Goal: Task Accomplishment & Management: Manage account settings

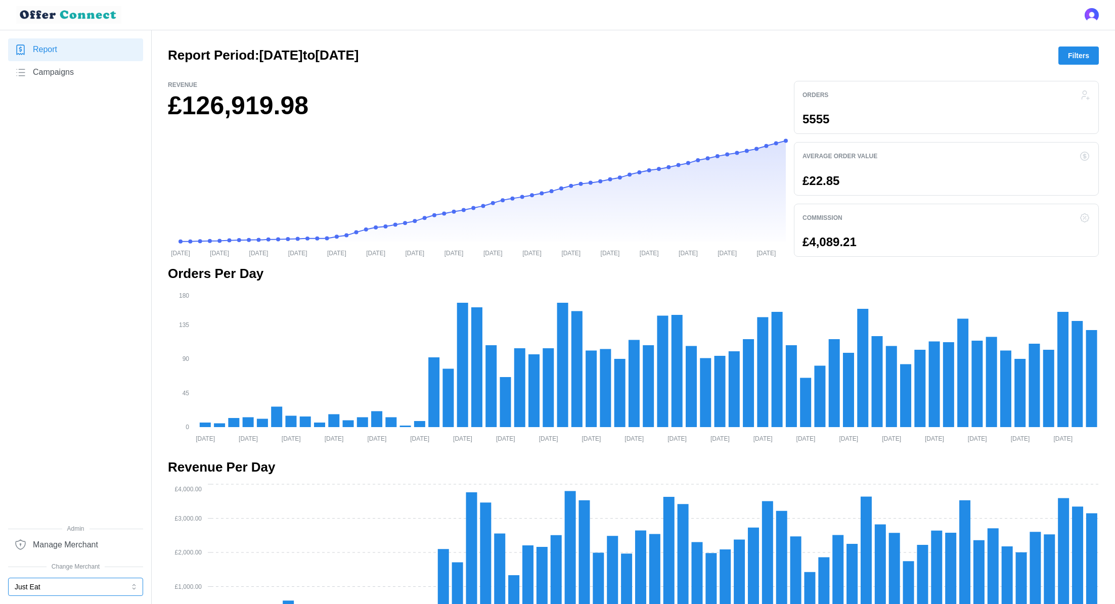
click at [41, 593] on button "Just Eat" at bounding box center [75, 587] width 135 height 18
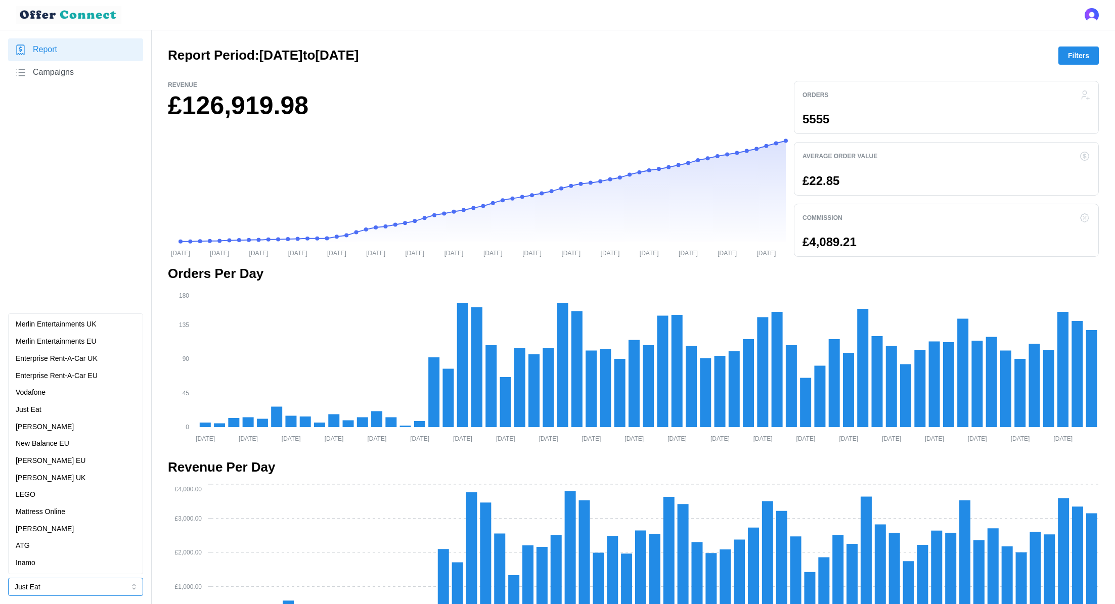
click at [112, 353] on div "Enterprise Rent-A-Car UK" at bounding box center [76, 358] width 120 height 11
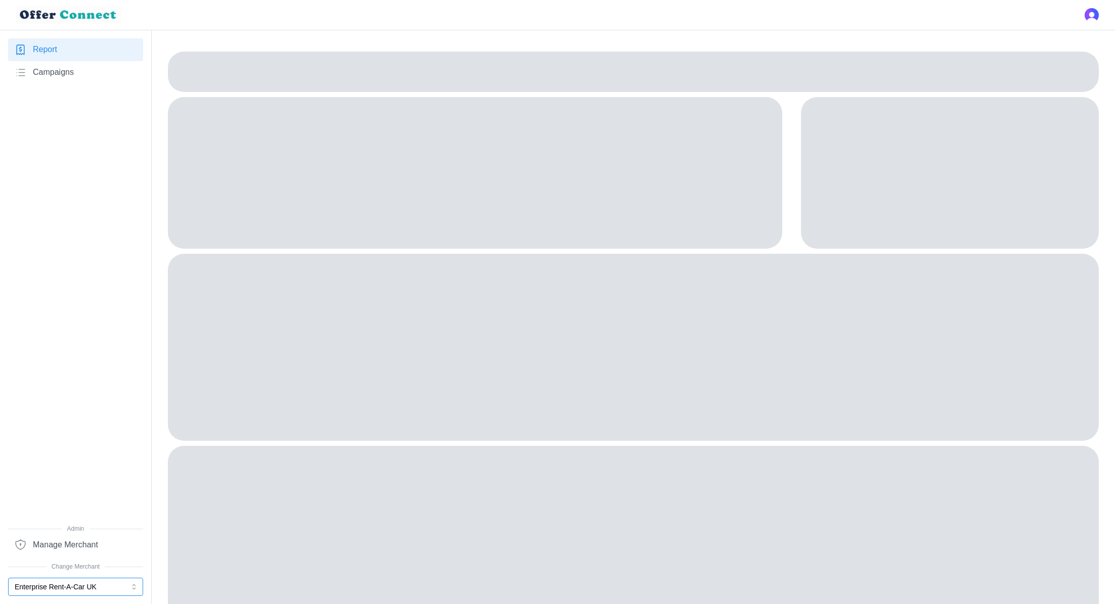
click at [63, 586] on button "Enterprise Rent-A-Car UK" at bounding box center [75, 587] width 135 height 18
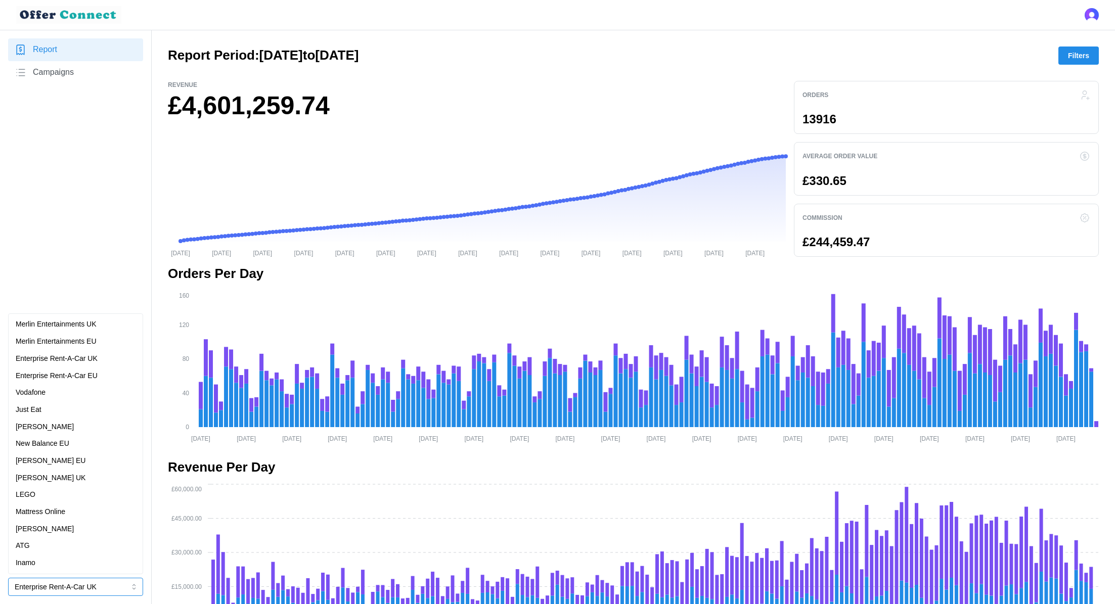
click at [108, 324] on div "Merlin Entertainments UK" at bounding box center [76, 324] width 120 height 11
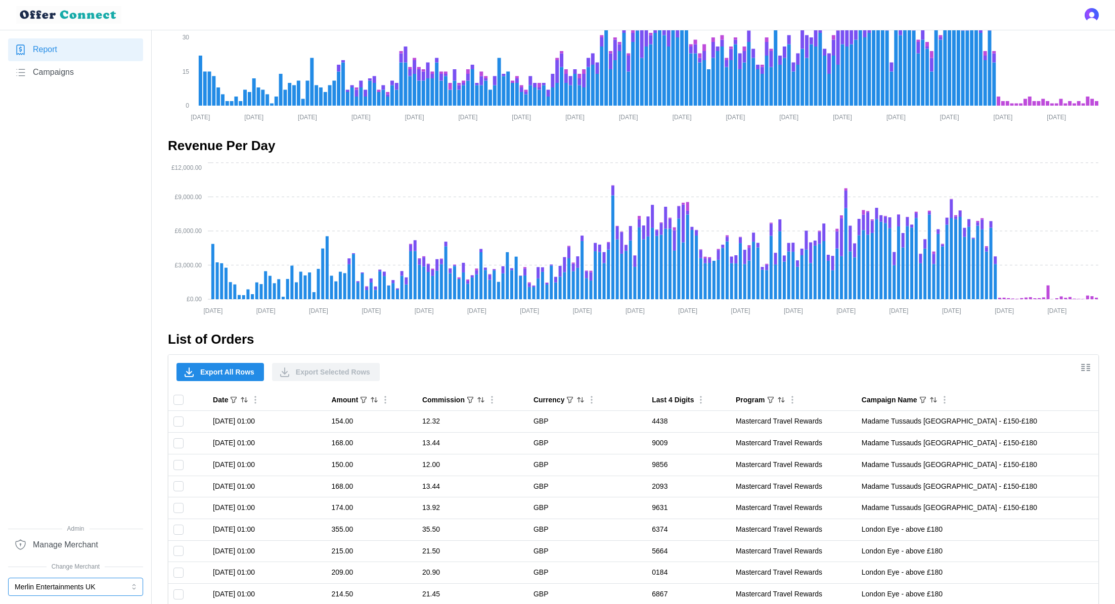
scroll to position [387, 0]
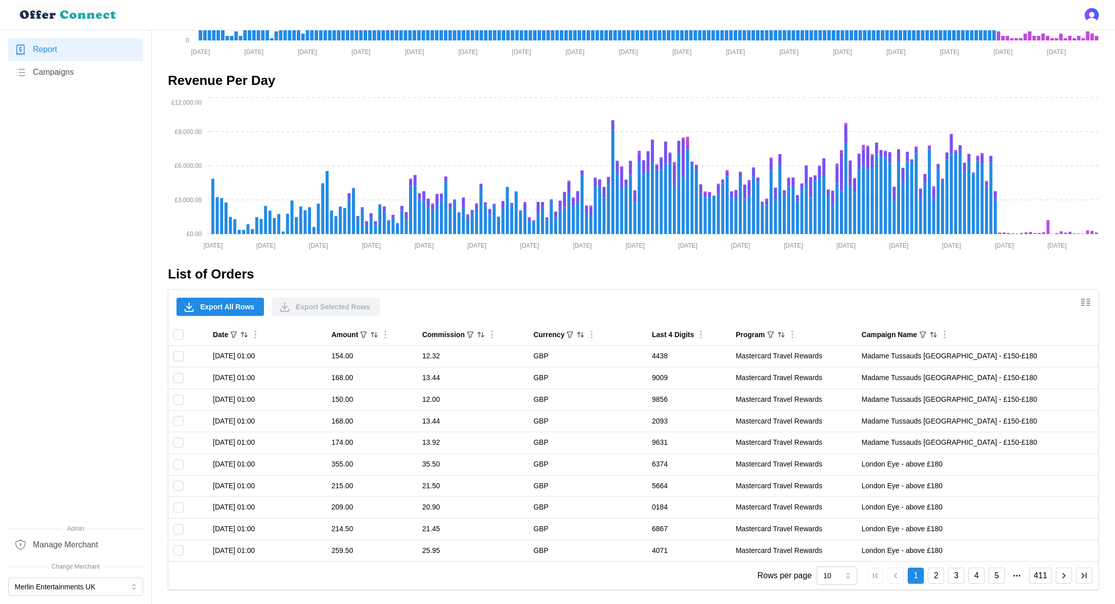
click at [1033, 261] on div at bounding box center [633, 257] width 931 height 16
click at [1085, 301] on icon "Show/Hide columns" at bounding box center [1086, 302] width 12 height 12
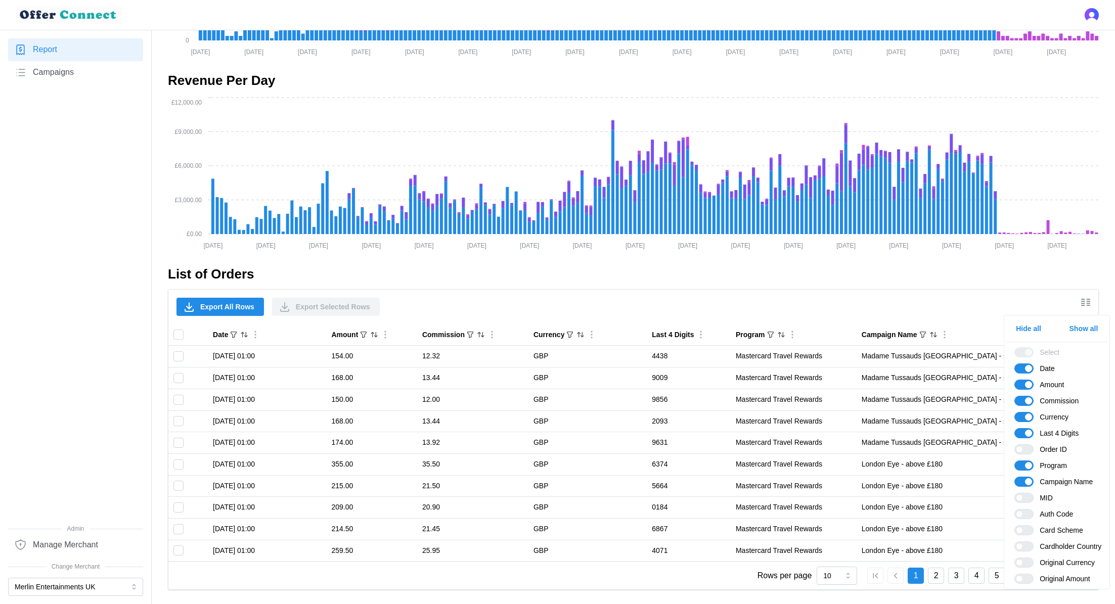
click at [1088, 333] on span "Show all" at bounding box center [1083, 328] width 29 height 17
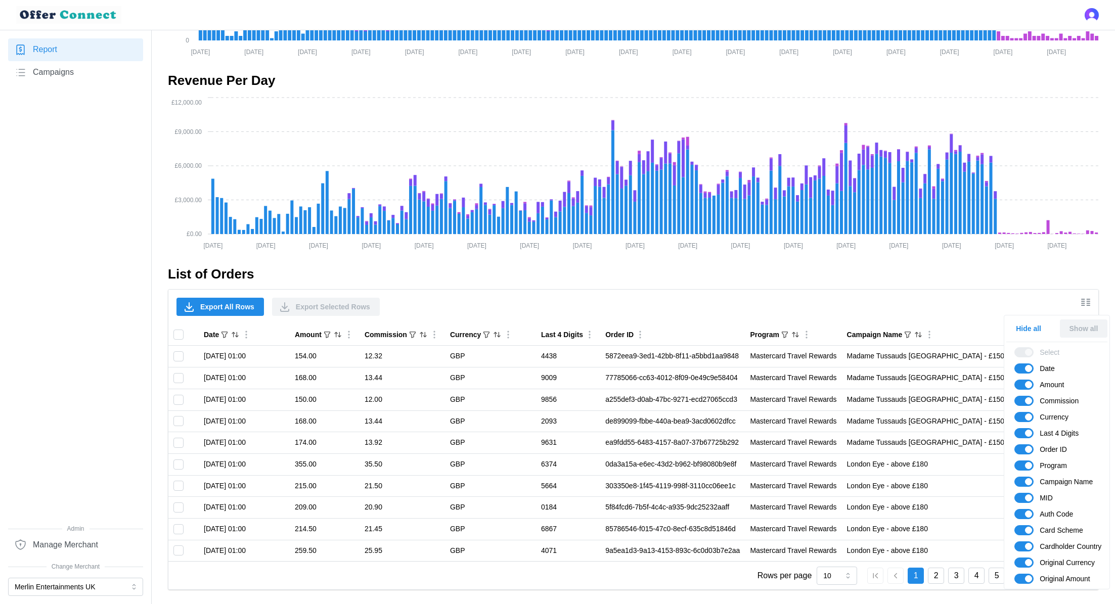
click at [1036, 327] on span "Hide all" at bounding box center [1028, 328] width 25 height 17
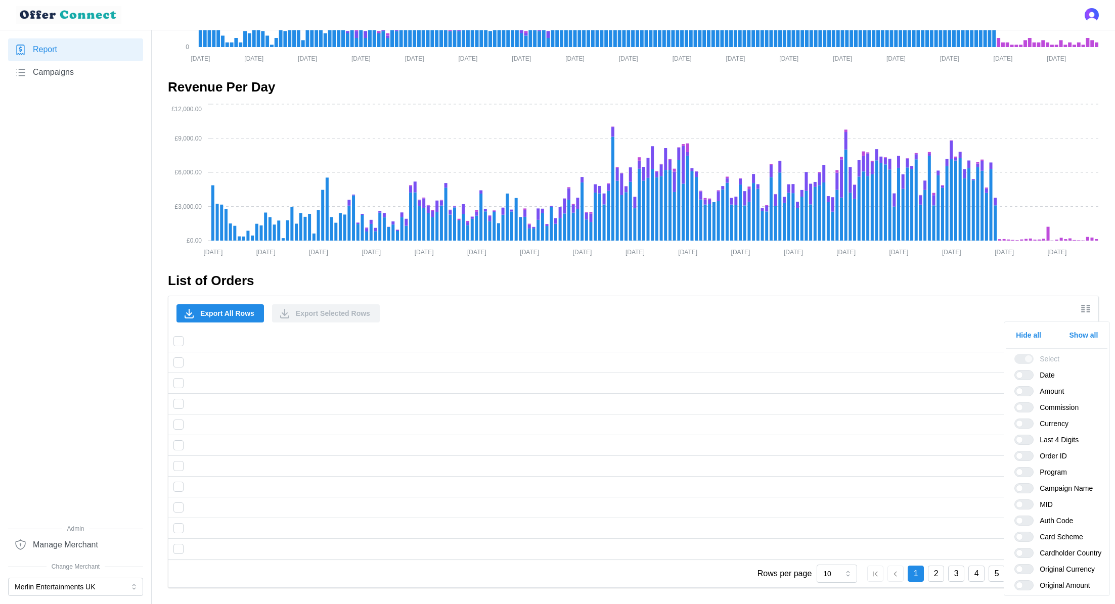
scroll to position [378, 0]
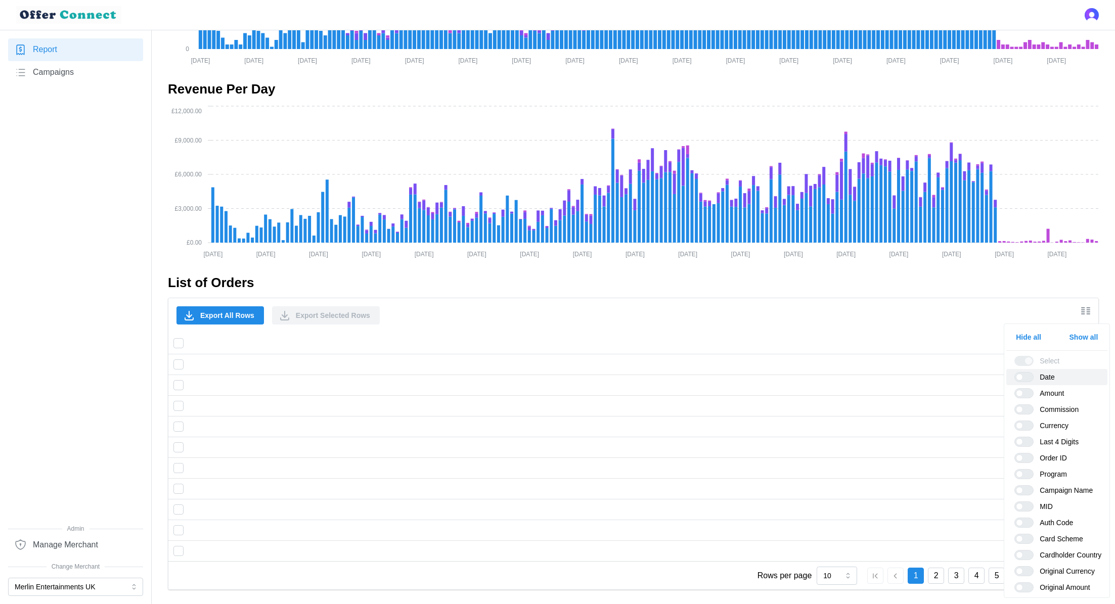
click at [1031, 371] on span "Date" at bounding box center [1056, 377] width 101 height 16
click at [1022, 383] on span "Date" at bounding box center [1056, 377] width 101 height 16
click at [1020, 377] on span at bounding box center [1019, 377] width 7 height 7
click at [1014, 372] on input "Date" at bounding box center [1014, 372] width 0 height 0
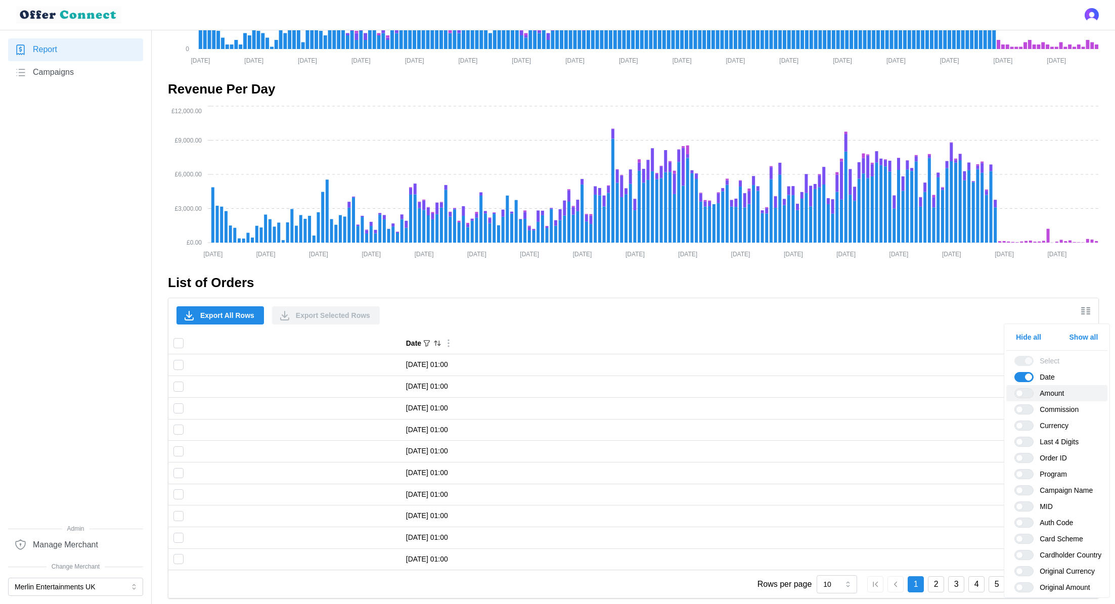
click at [1023, 391] on span at bounding box center [1029, 393] width 12 height 9
click at [1014, 388] on input "Amount" at bounding box center [1014, 388] width 0 height 0
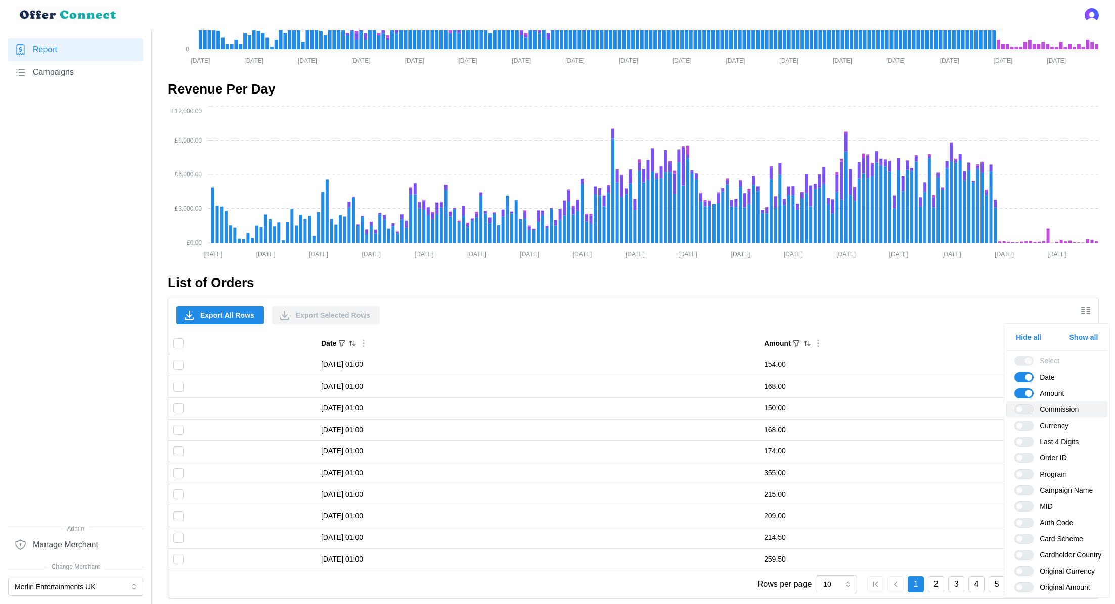
click at [1020, 412] on span at bounding box center [1019, 409] width 7 height 7
click at [1014, 405] on input "Commission" at bounding box center [1014, 405] width 0 height 0
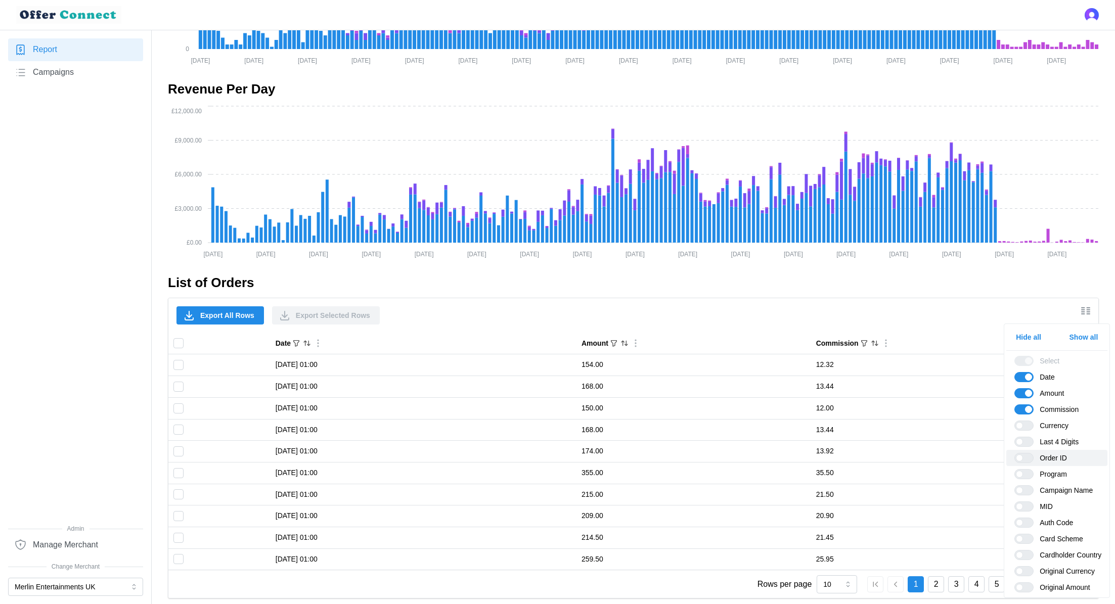
click at [1023, 455] on span at bounding box center [1029, 458] width 12 height 9
click at [1014, 453] on input "Order ID" at bounding box center [1014, 453] width 0 height 0
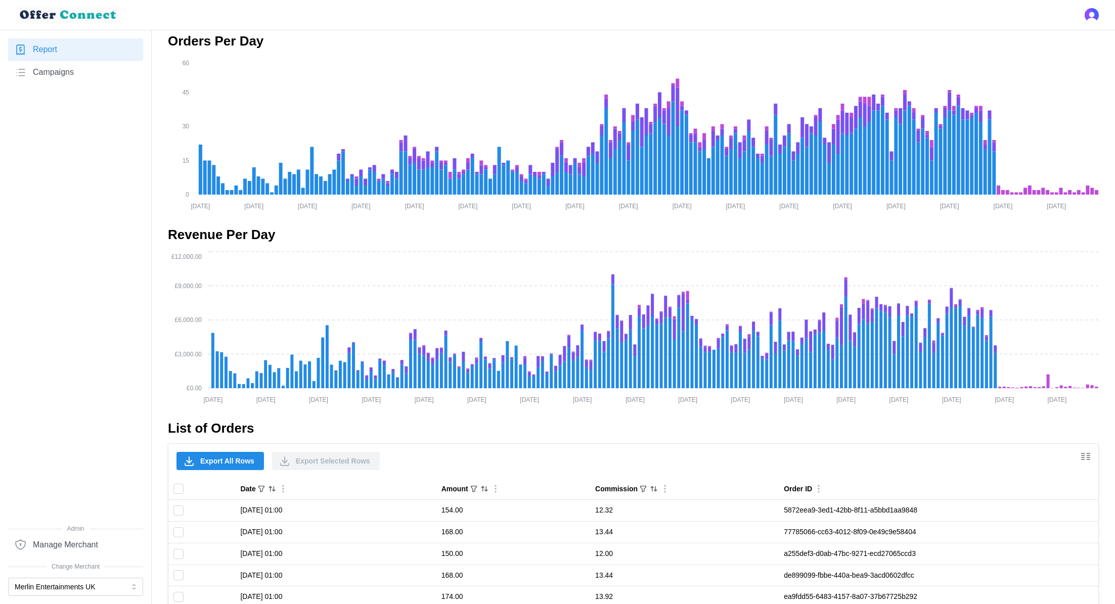
scroll to position [0, 0]
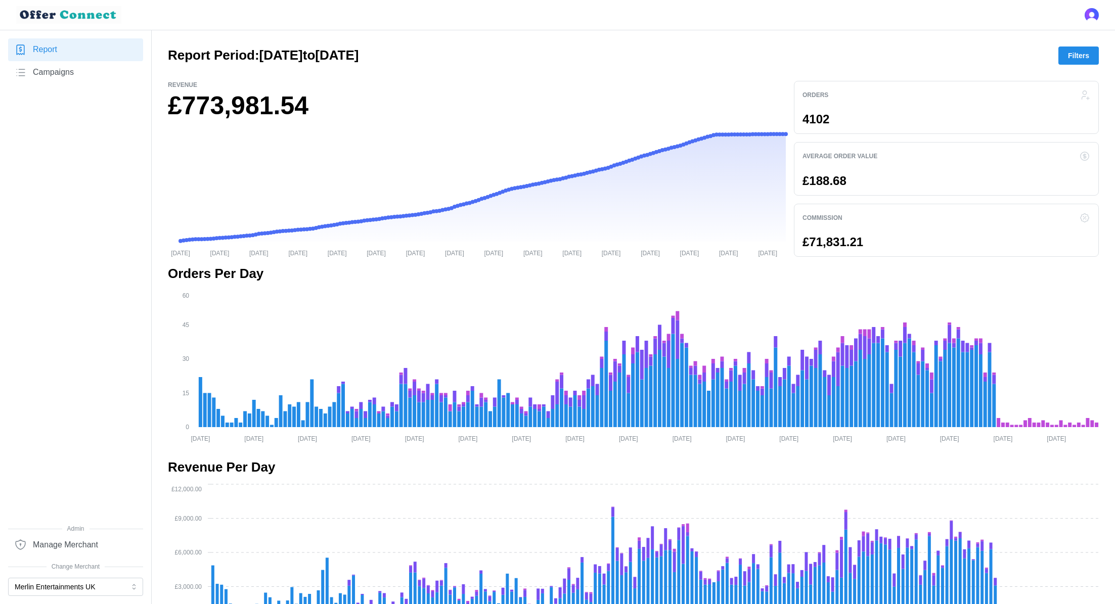
click at [951, 460] on h2 "Revenue Per Day" at bounding box center [633, 468] width 931 height 18
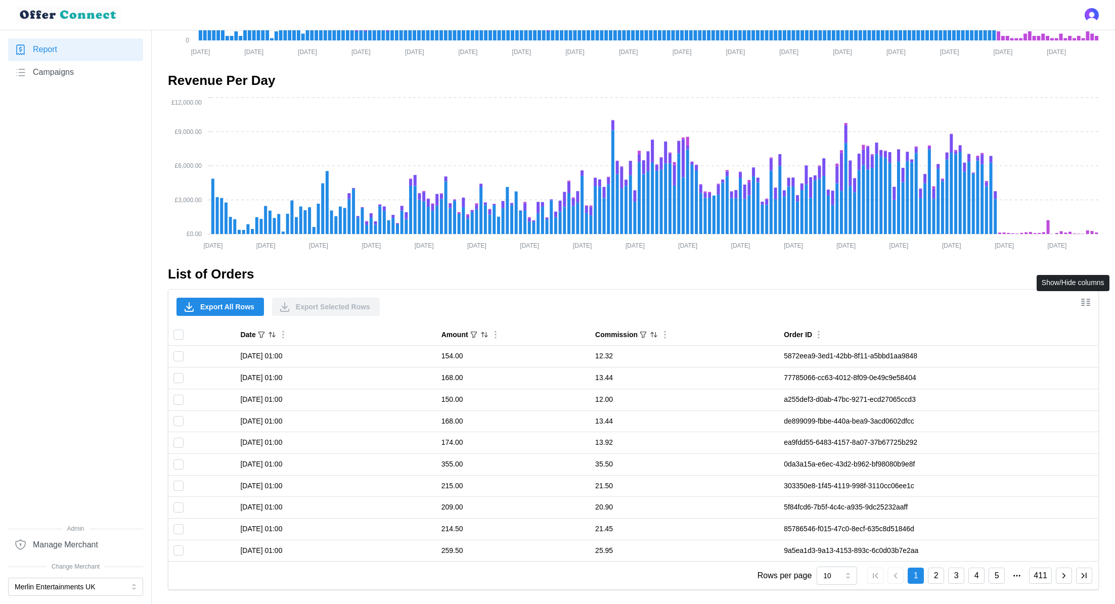
click at [1086, 303] on icon "Show/Hide columns" at bounding box center [1086, 302] width 12 height 12
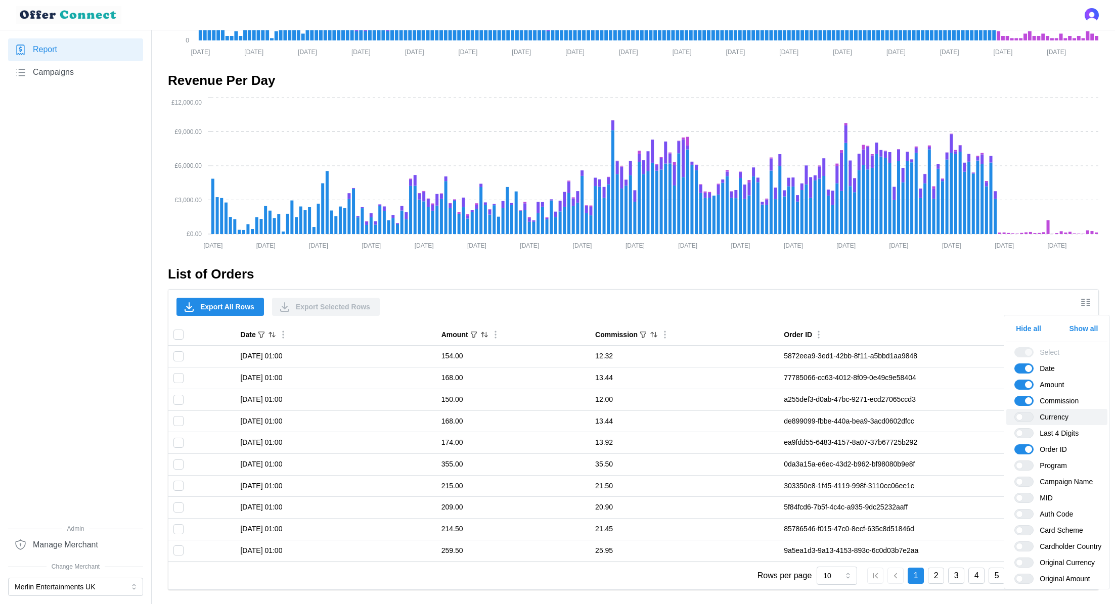
click at [1024, 417] on span at bounding box center [1029, 417] width 12 height 9
click at [1014, 412] on input "Currency" at bounding box center [1014, 412] width 0 height 0
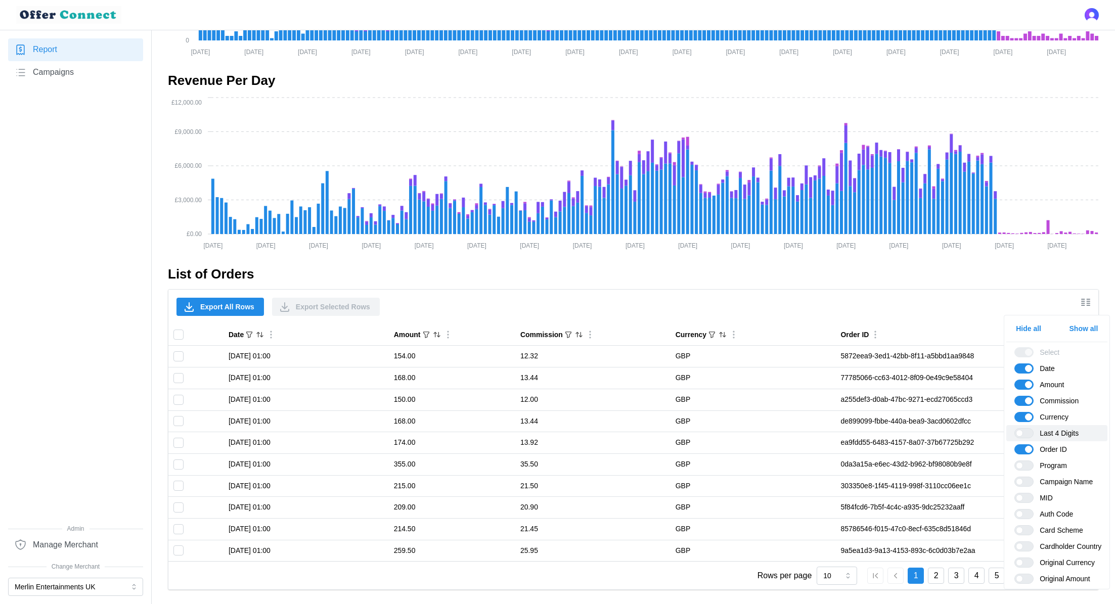
click at [1026, 432] on span at bounding box center [1029, 433] width 12 height 9
click at [1014, 428] on input "Last 4 Digits" at bounding box center [1014, 428] width 0 height 0
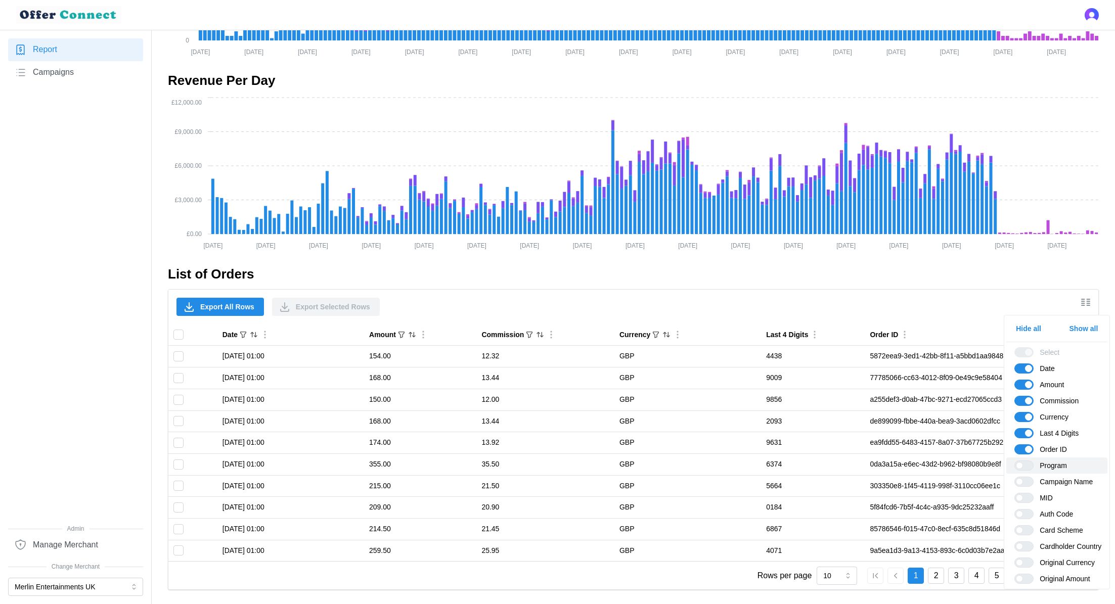
click at [1031, 462] on span at bounding box center [1029, 465] width 12 height 9
click at [1014, 461] on input "Program" at bounding box center [1014, 461] width 0 height 0
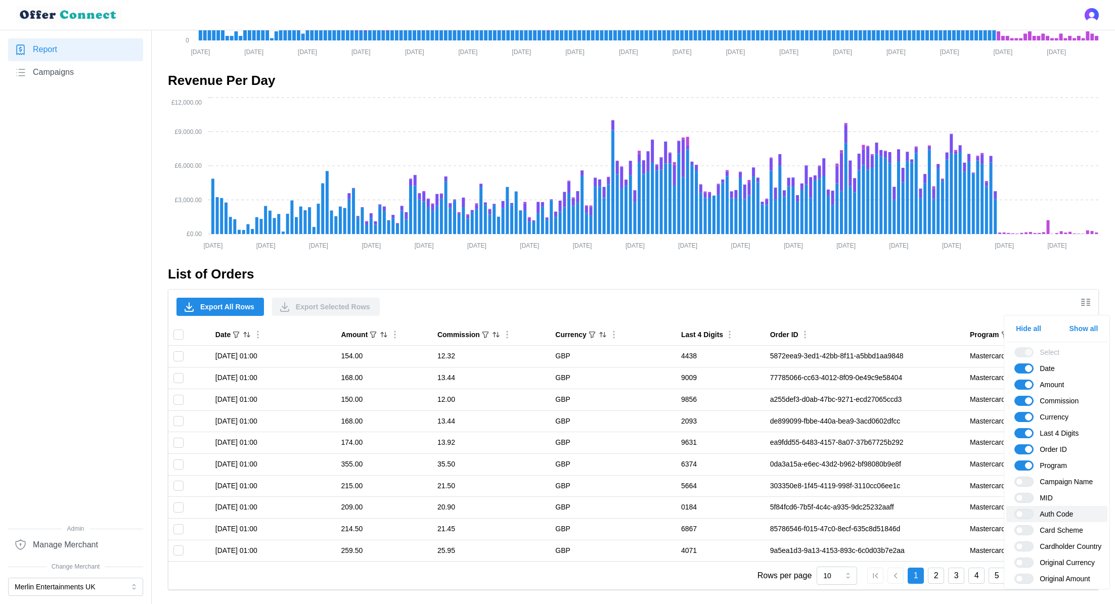
click at [1026, 510] on span at bounding box center [1029, 514] width 12 height 9
click at [1014, 509] on input "Auth Code" at bounding box center [1014, 509] width 0 height 0
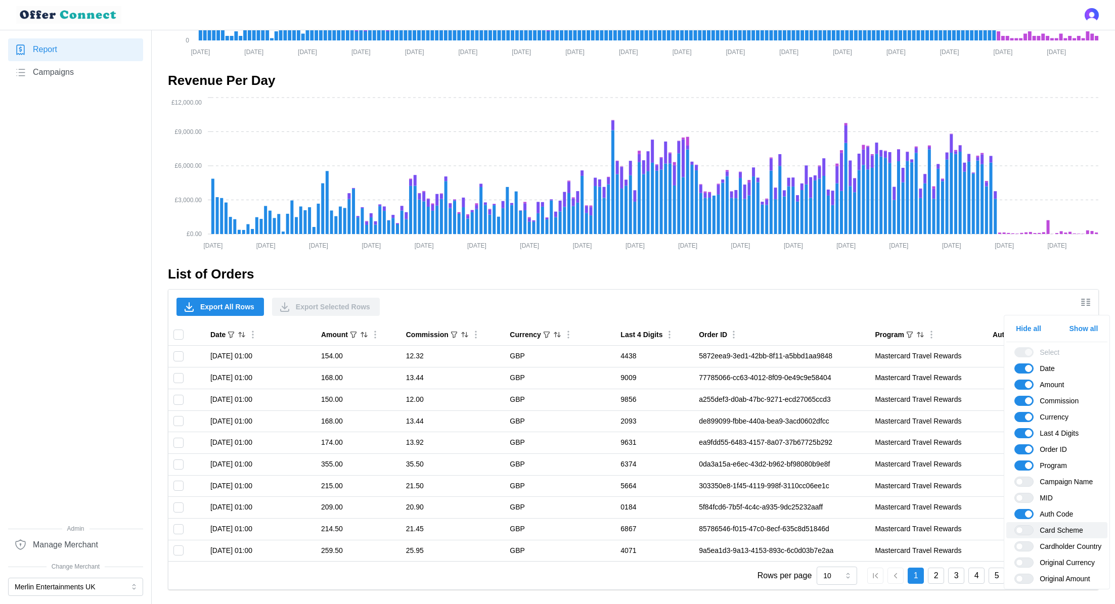
click at [1023, 527] on span at bounding box center [1029, 530] width 12 height 9
click at [1014, 525] on input "Card Scheme" at bounding box center [1014, 525] width 0 height 0
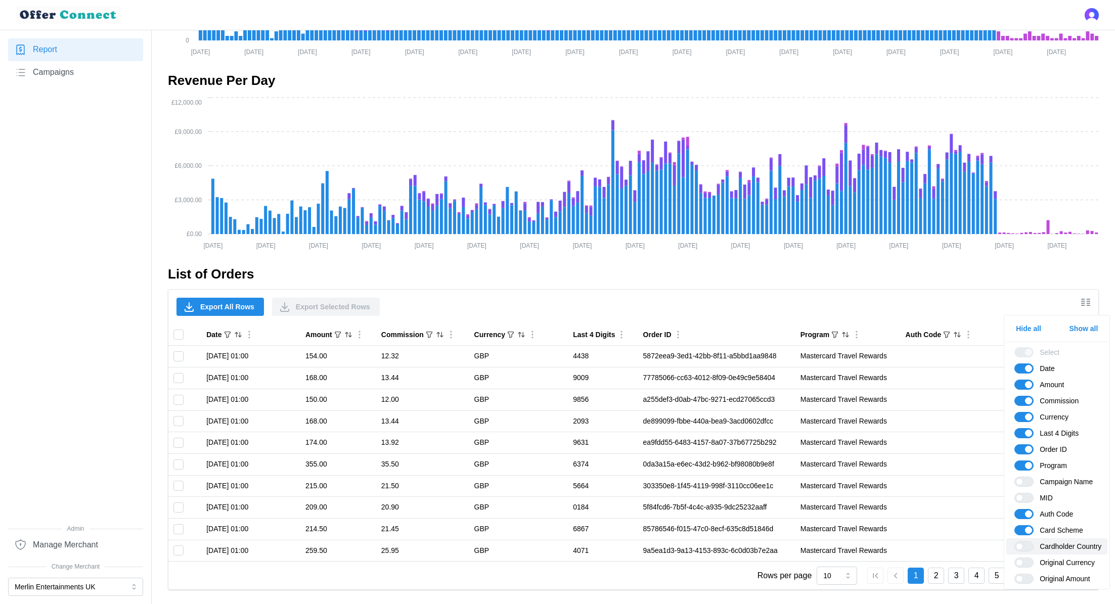
click at [1024, 545] on span at bounding box center [1029, 546] width 12 height 9
click at [1014, 542] on input "Cardholder Country" at bounding box center [1014, 542] width 0 height 0
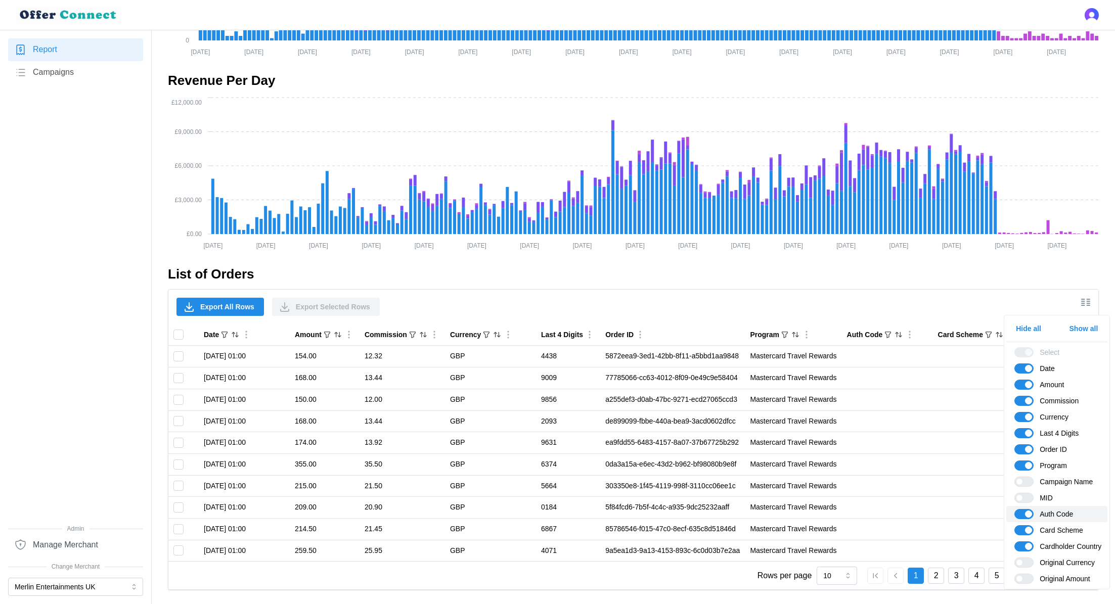
click at [1023, 516] on span at bounding box center [1021, 514] width 12 height 9
click at [1014, 509] on input "Auth Code" at bounding box center [1014, 509] width 0 height 0
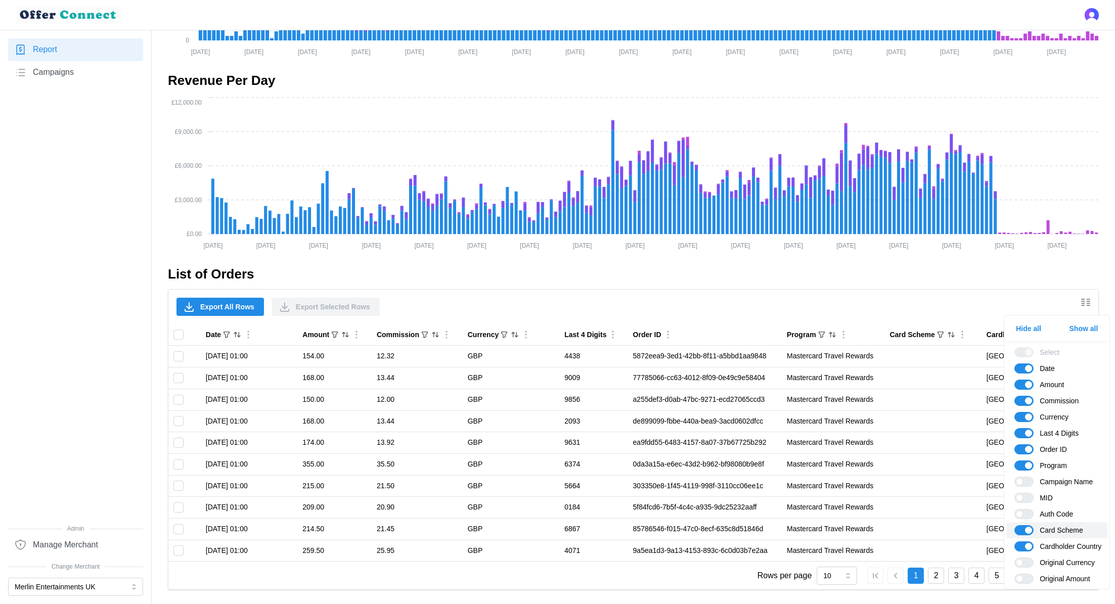
click at [1026, 528] on span at bounding box center [1028, 530] width 7 height 7
click at [1014, 525] on input "Card Scheme" at bounding box center [1014, 525] width 0 height 0
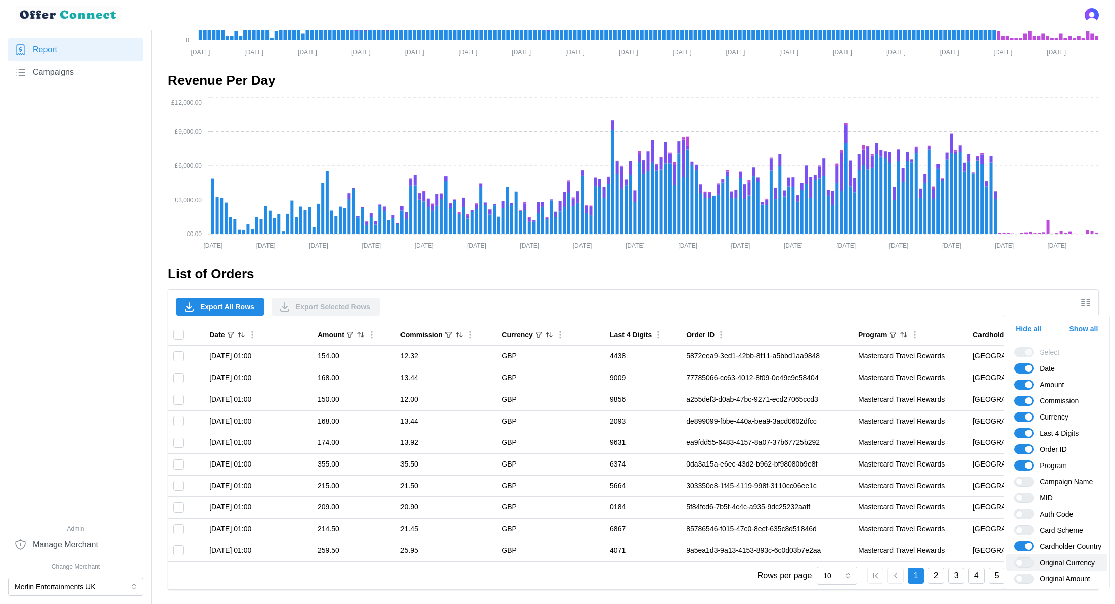
click at [1026, 561] on span at bounding box center [1029, 562] width 12 height 9
click at [1014, 558] on input "Original Currency" at bounding box center [1014, 558] width 0 height 0
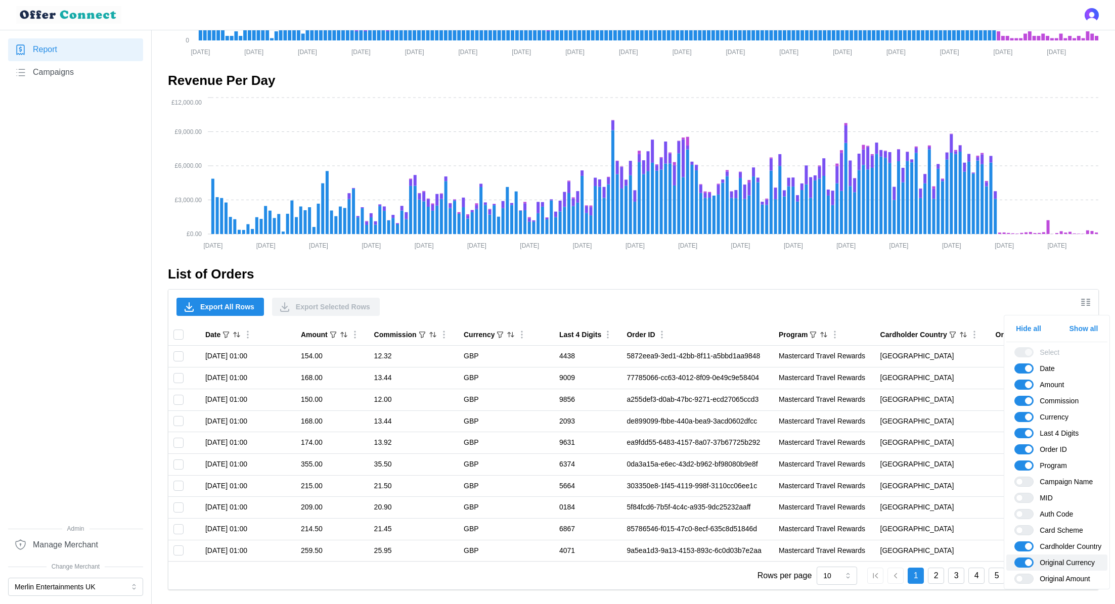
click at [1027, 562] on span at bounding box center [1028, 562] width 7 height 7
click at [1014, 558] on input "Original Currency" at bounding box center [1014, 558] width 0 height 0
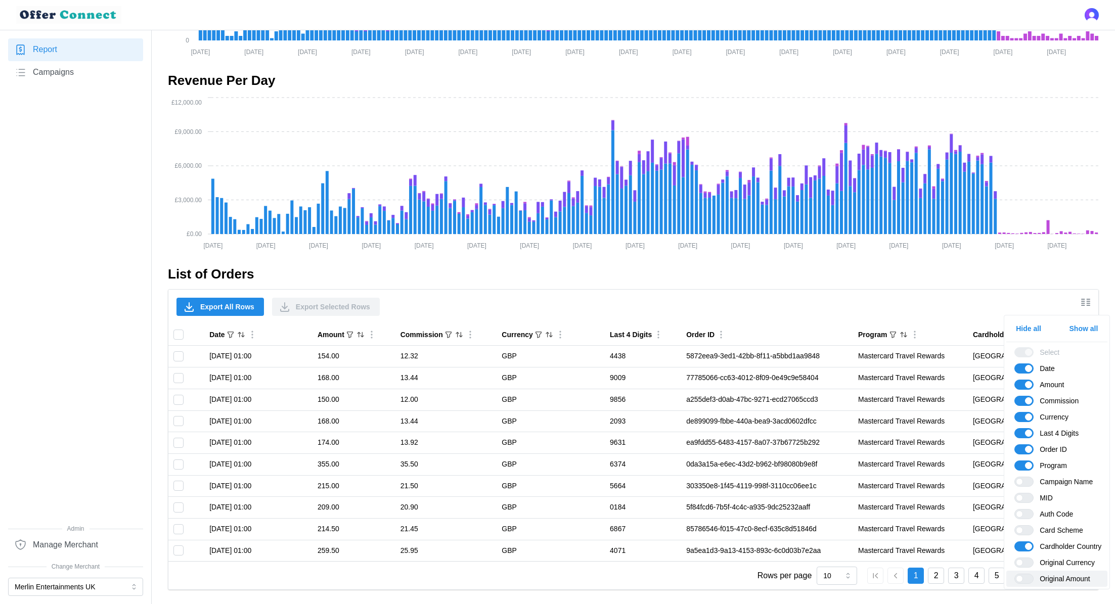
click at [1023, 581] on span at bounding box center [1029, 578] width 12 height 9
click at [1014, 574] on input "Original Amount" at bounding box center [1014, 574] width 0 height 0
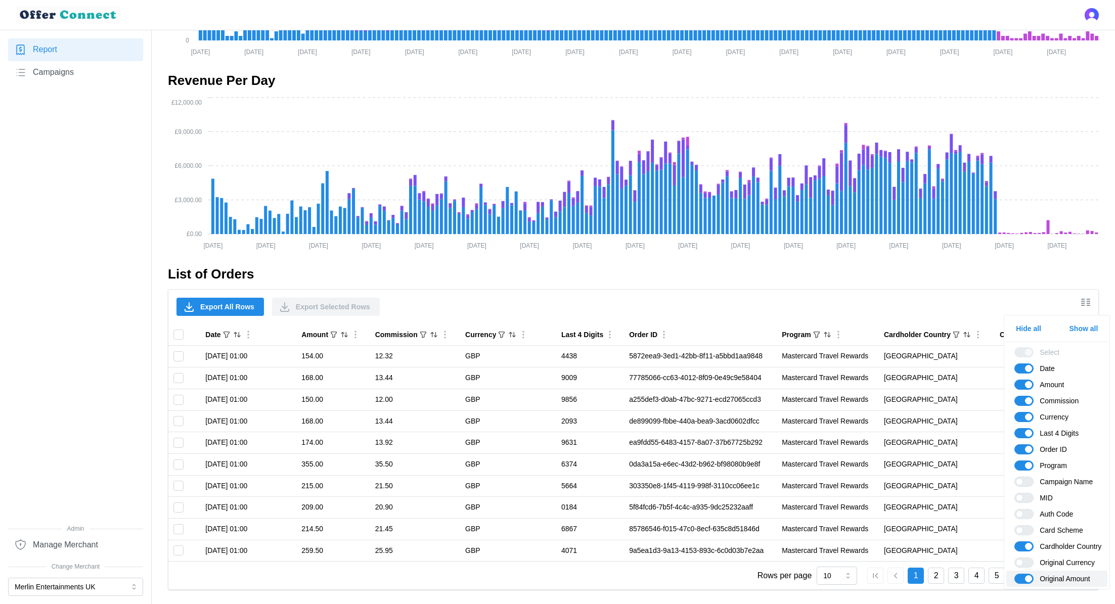
click at [1022, 581] on span at bounding box center [1021, 578] width 12 height 9
click at [1014, 574] on input "Original Amount" at bounding box center [1014, 574] width 0 height 0
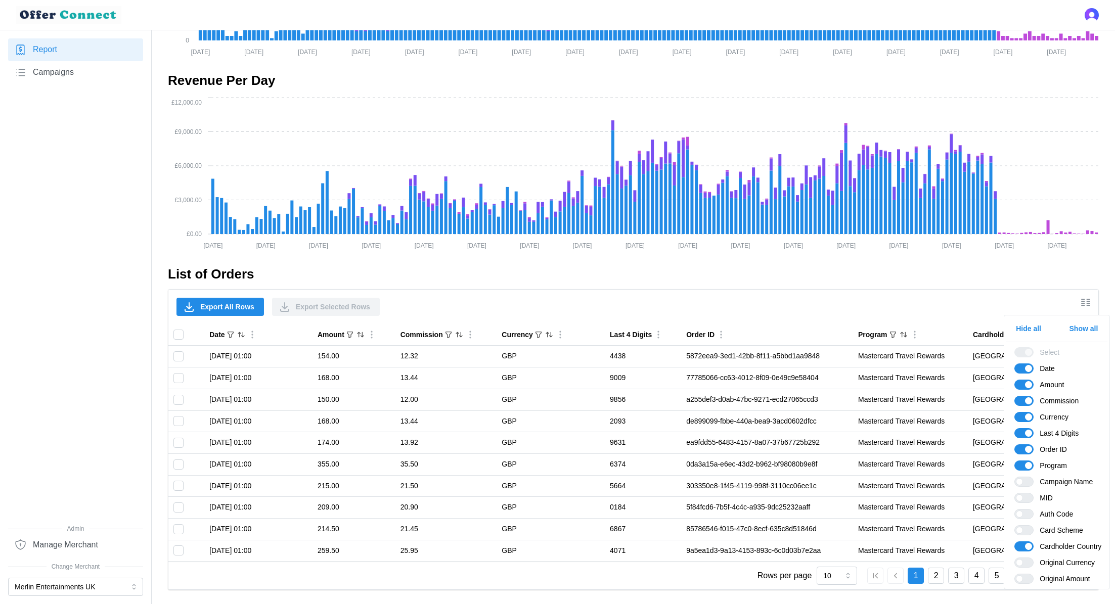
click at [937, 280] on h2 "List of Orders" at bounding box center [633, 274] width 931 height 18
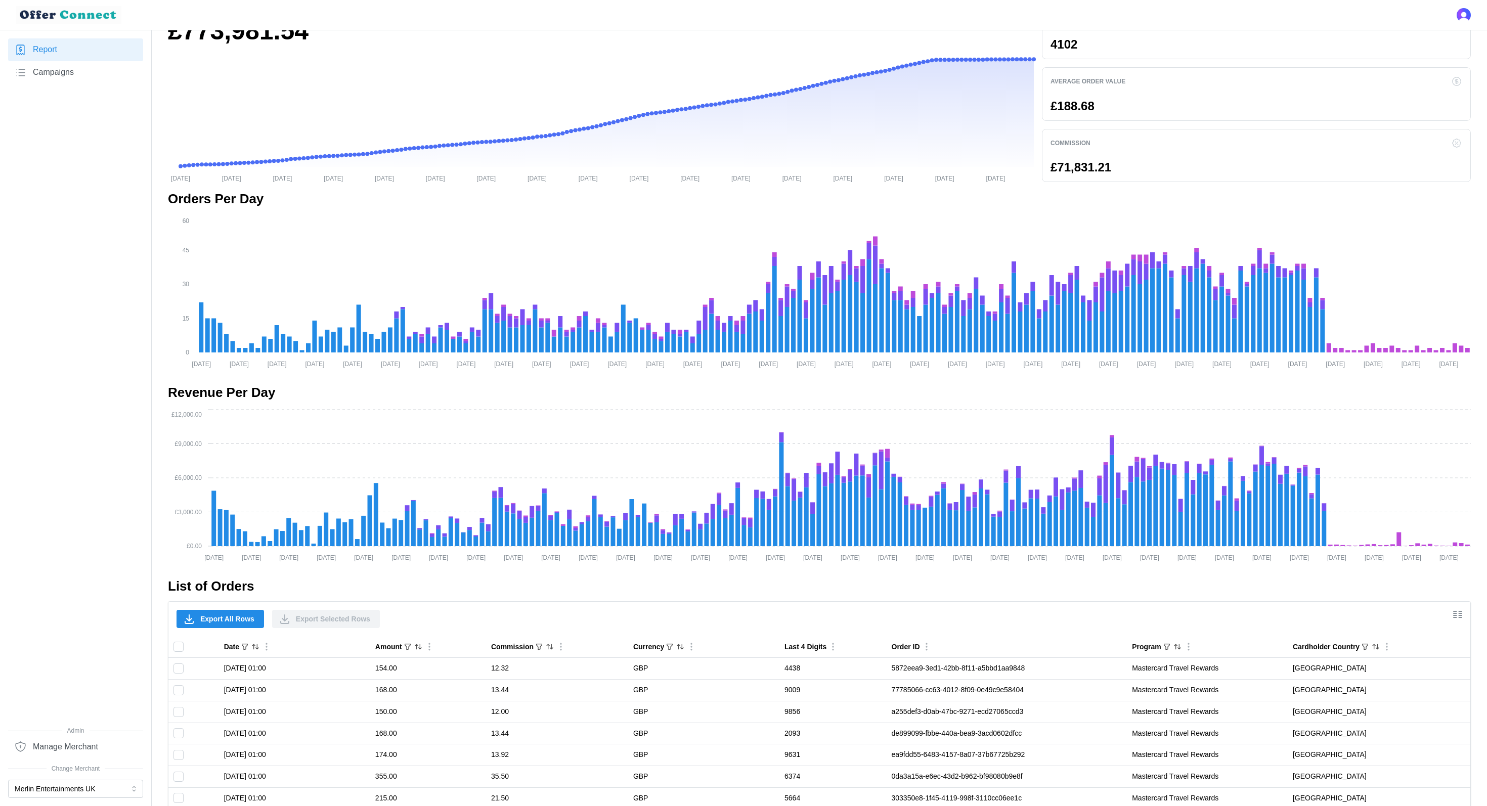
scroll to position [0, 0]
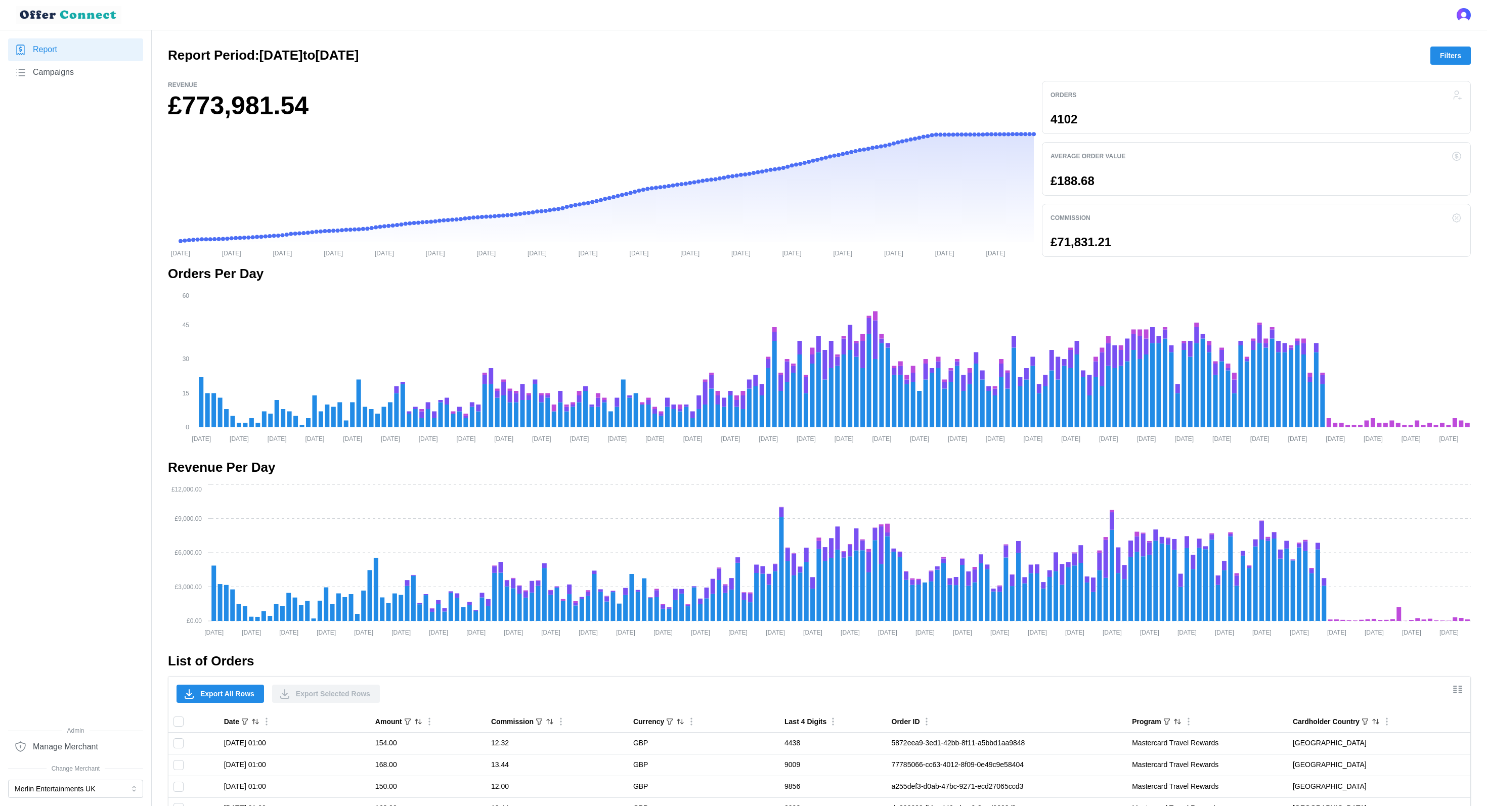
click at [1114, 54] on span "Filters" at bounding box center [1450, 55] width 21 height 17
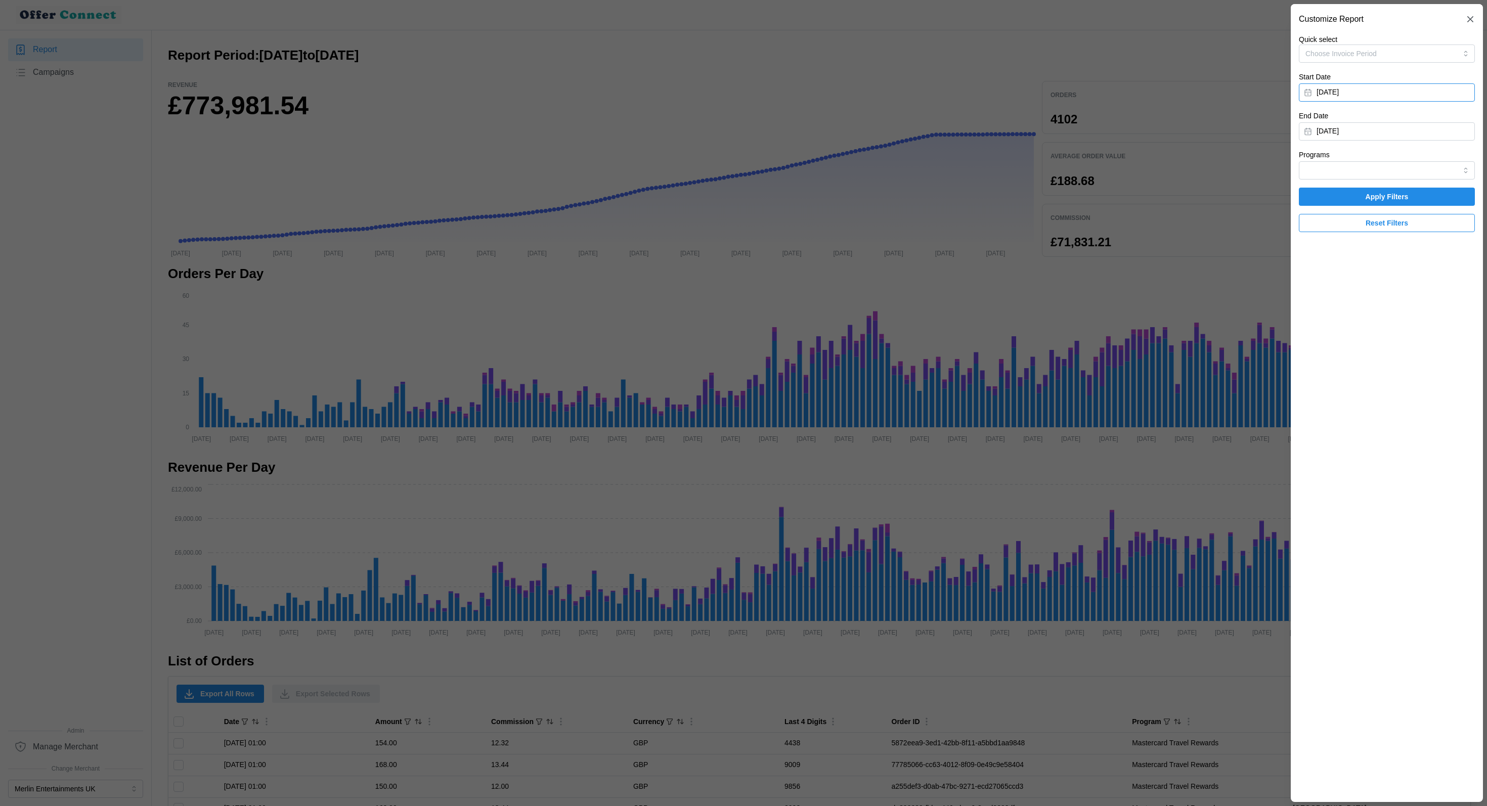
click at [1114, 90] on button "[DATE]" at bounding box center [1387, 92] width 176 height 18
click at [1114, 53] on button "Choose Invoice Period" at bounding box center [1387, 53] width 176 height 18
click at [1114, 18] on icon "button" at bounding box center [1470, 19] width 6 height 6
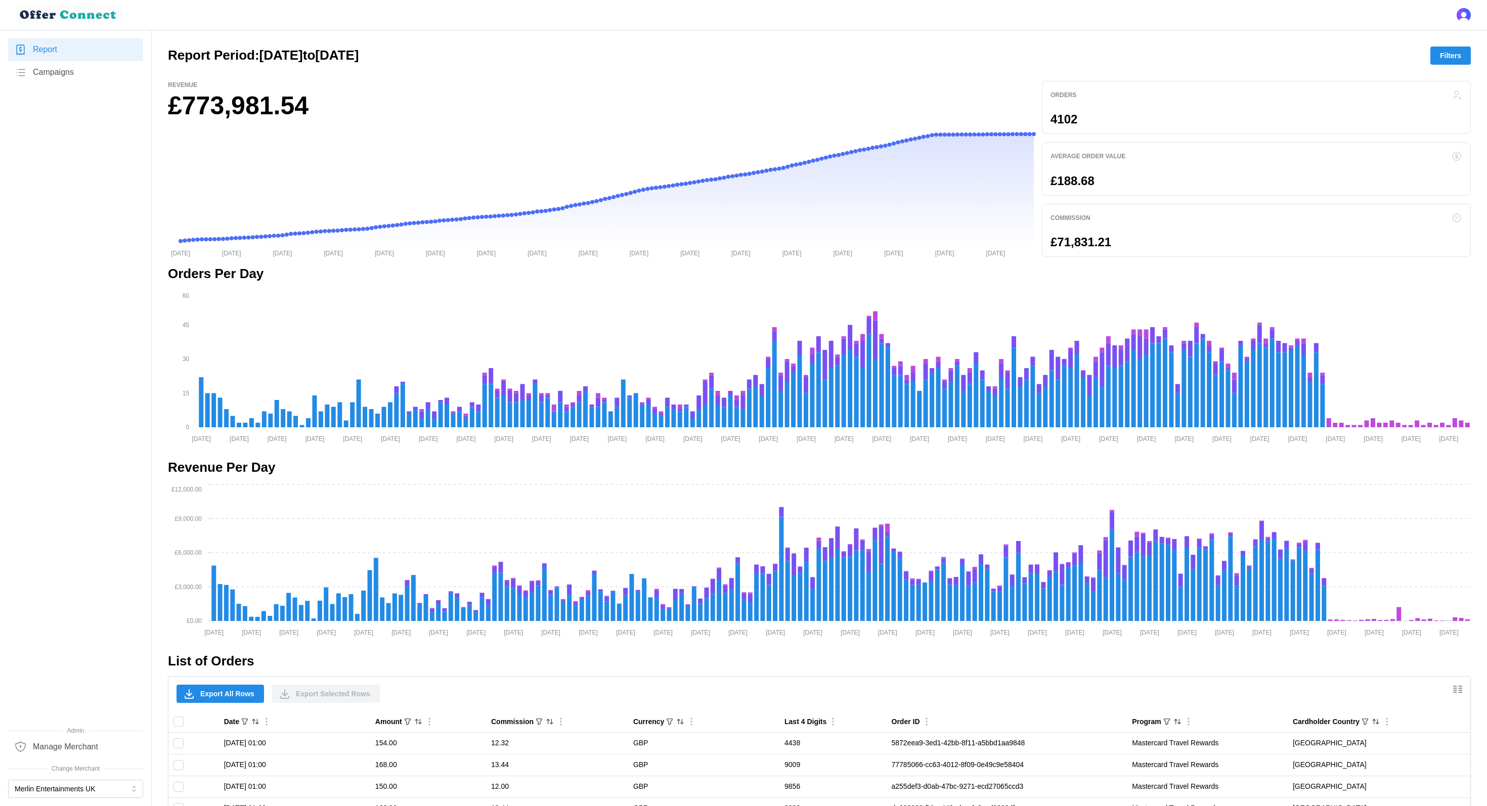
click at [1114, 56] on span "Filters" at bounding box center [1450, 55] width 21 height 17
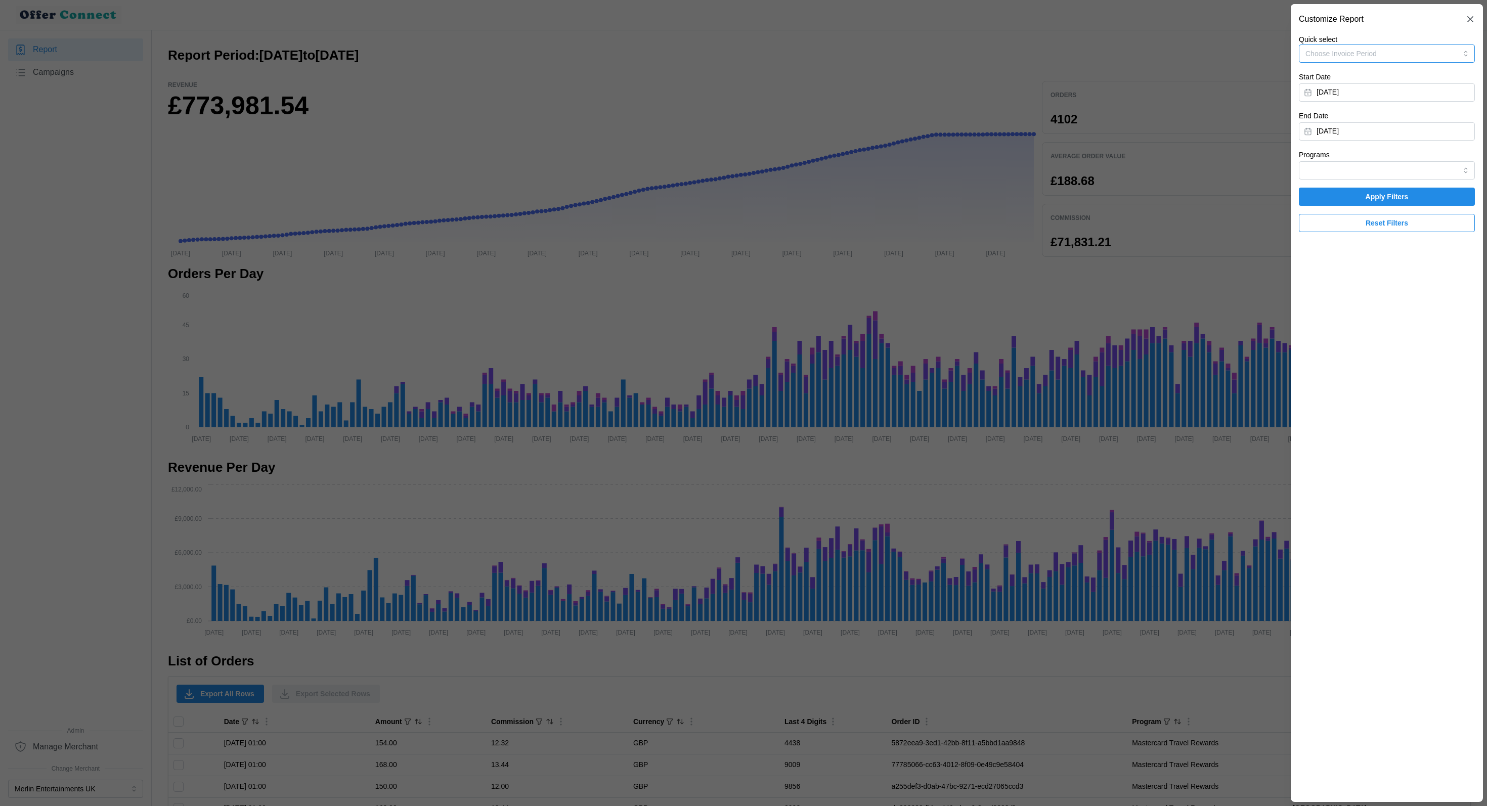
click at [1114, 54] on button "Choose Invoice Period" at bounding box center [1387, 53] width 176 height 18
click at [1114, 94] on button "[DATE]" at bounding box center [1387, 92] width 176 height 18
click at [1114, 131] on button "[DATE]" at bounding box center [1387, 131] width 176 height 18
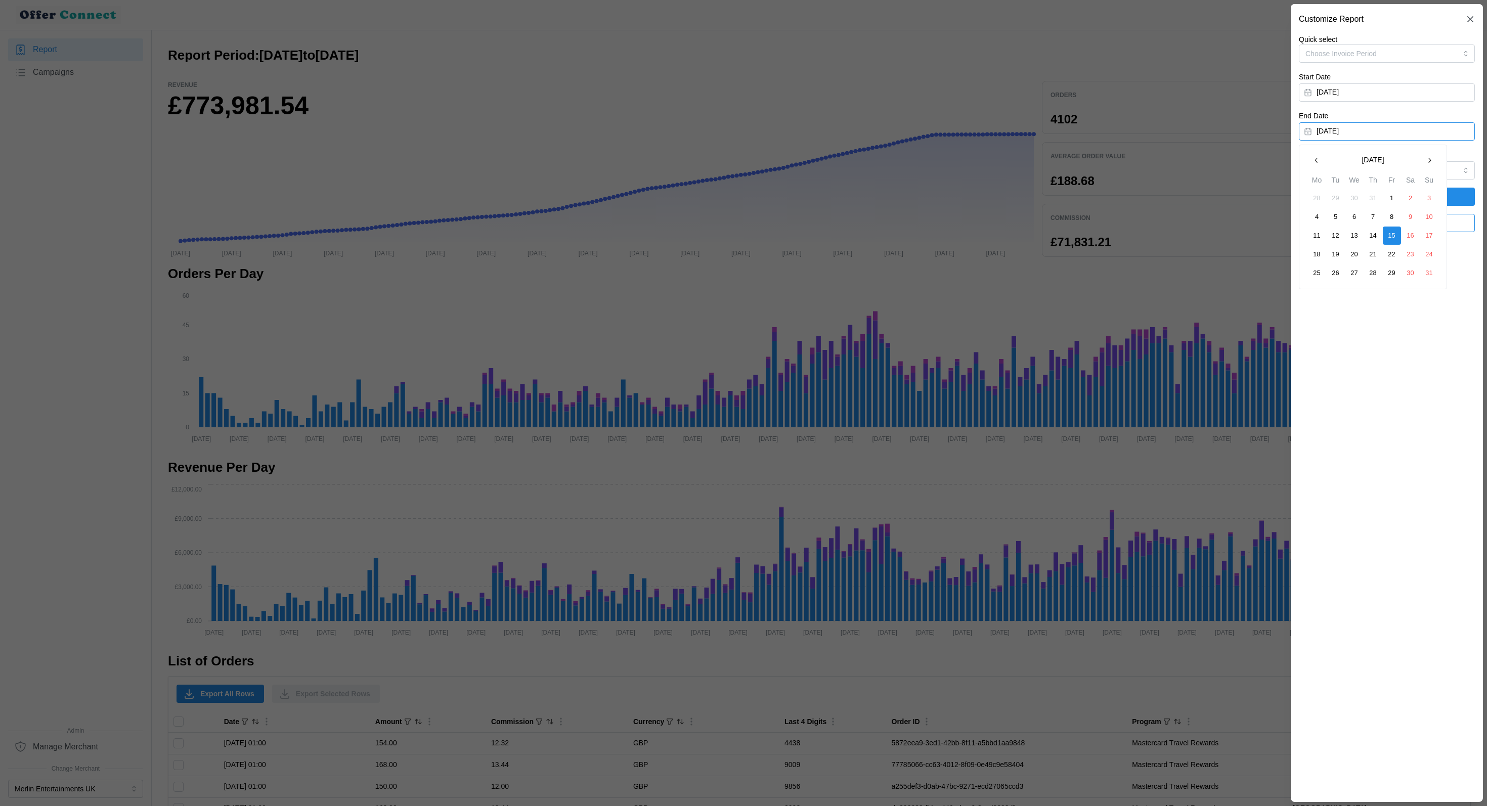
click at [1114, 131] on button "[DATE]" at bounding box center [1387, 131] width 176 height 18
click at [1114, 170] on input "Programs" at bounding box center [1387, 170] width 176 height 18
click at [1114, 274] on section "Customize Report Quick select Choose Invoice Period Start Date [DATE] End Date …" at bounding box center [1386, 403] width 192 height 798
click at [1114, 199] on span "Apply Filters" at bounding box center [1386, 196] width 43 height 17
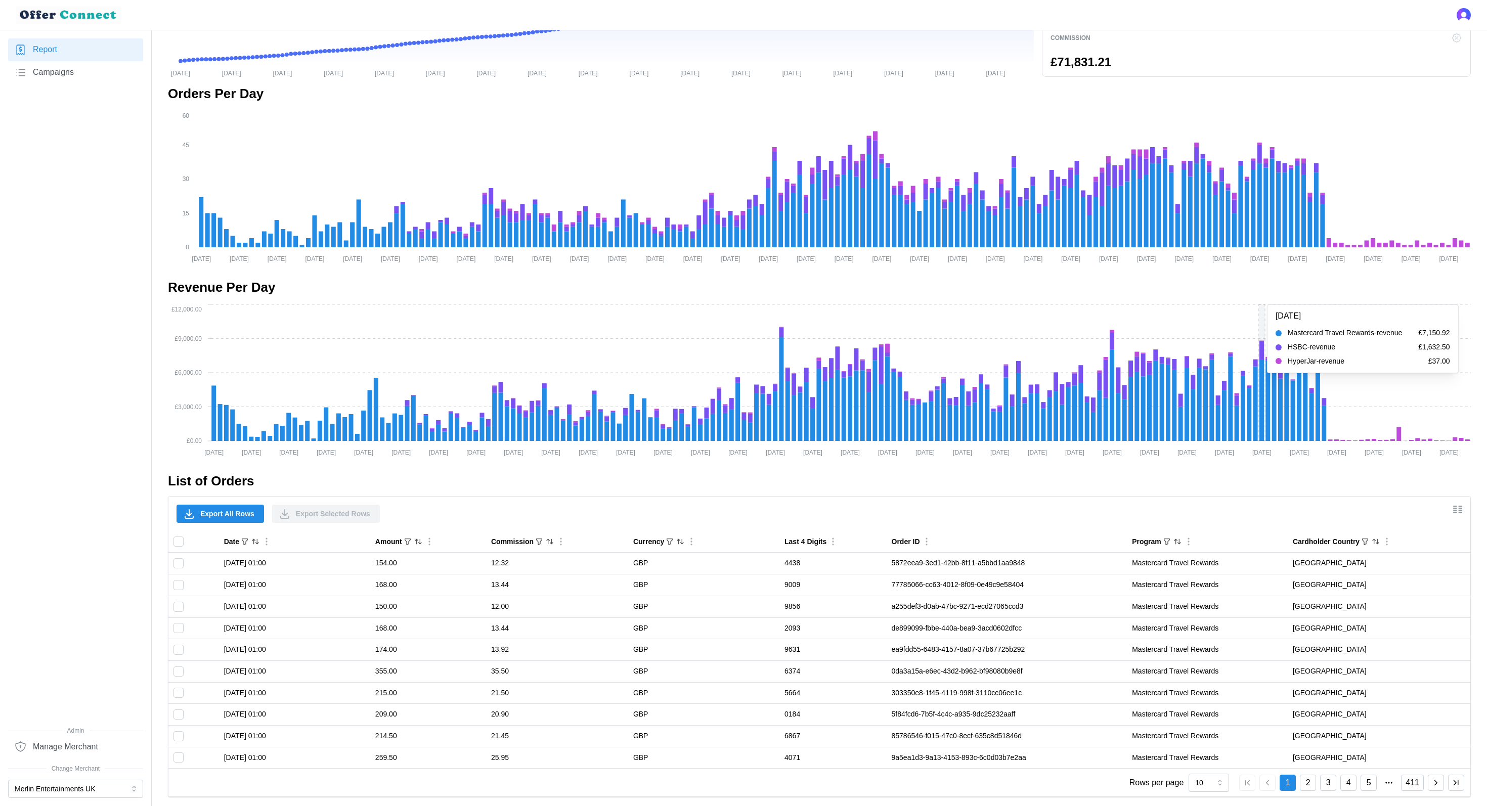
scroll to position [187, 0]
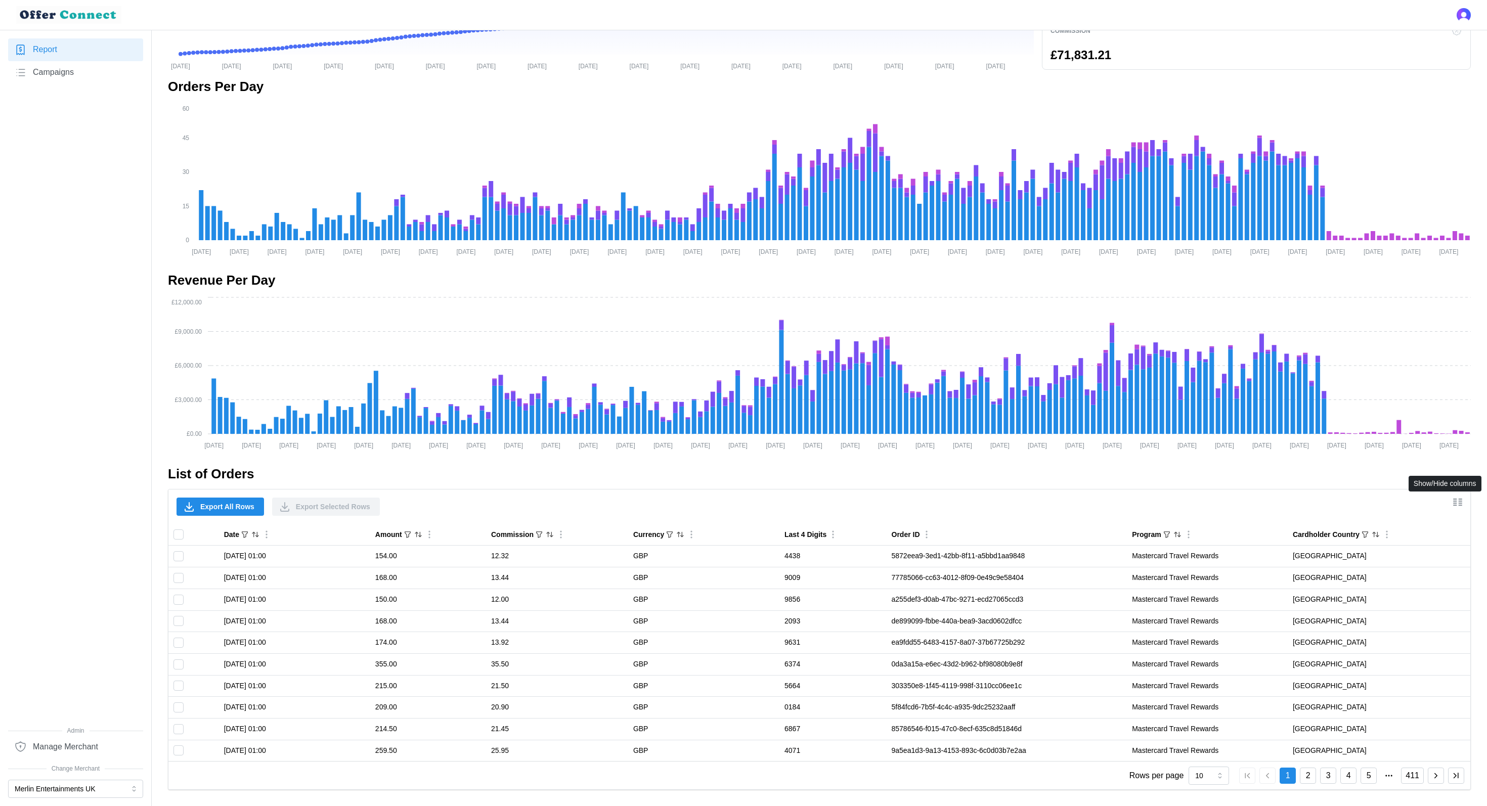
click at [1114, 502] on icon "Show/Hide columns" at bounding box center [1457, 502] width 12 height 12
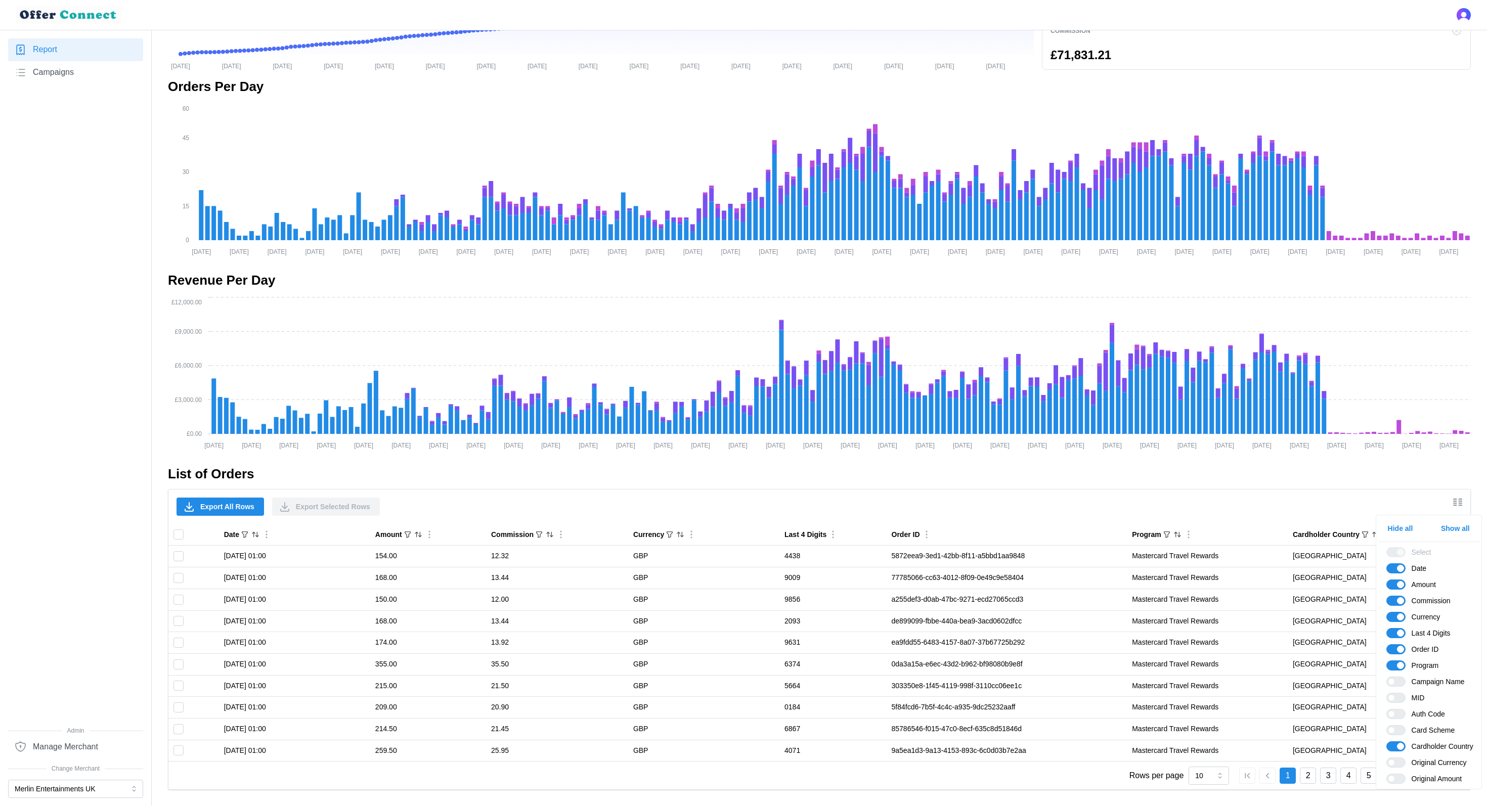
click at [1114, 501] on div "Export All Rows Export Selected Rows" at bounding box center [819, 506] width 1302 height 34
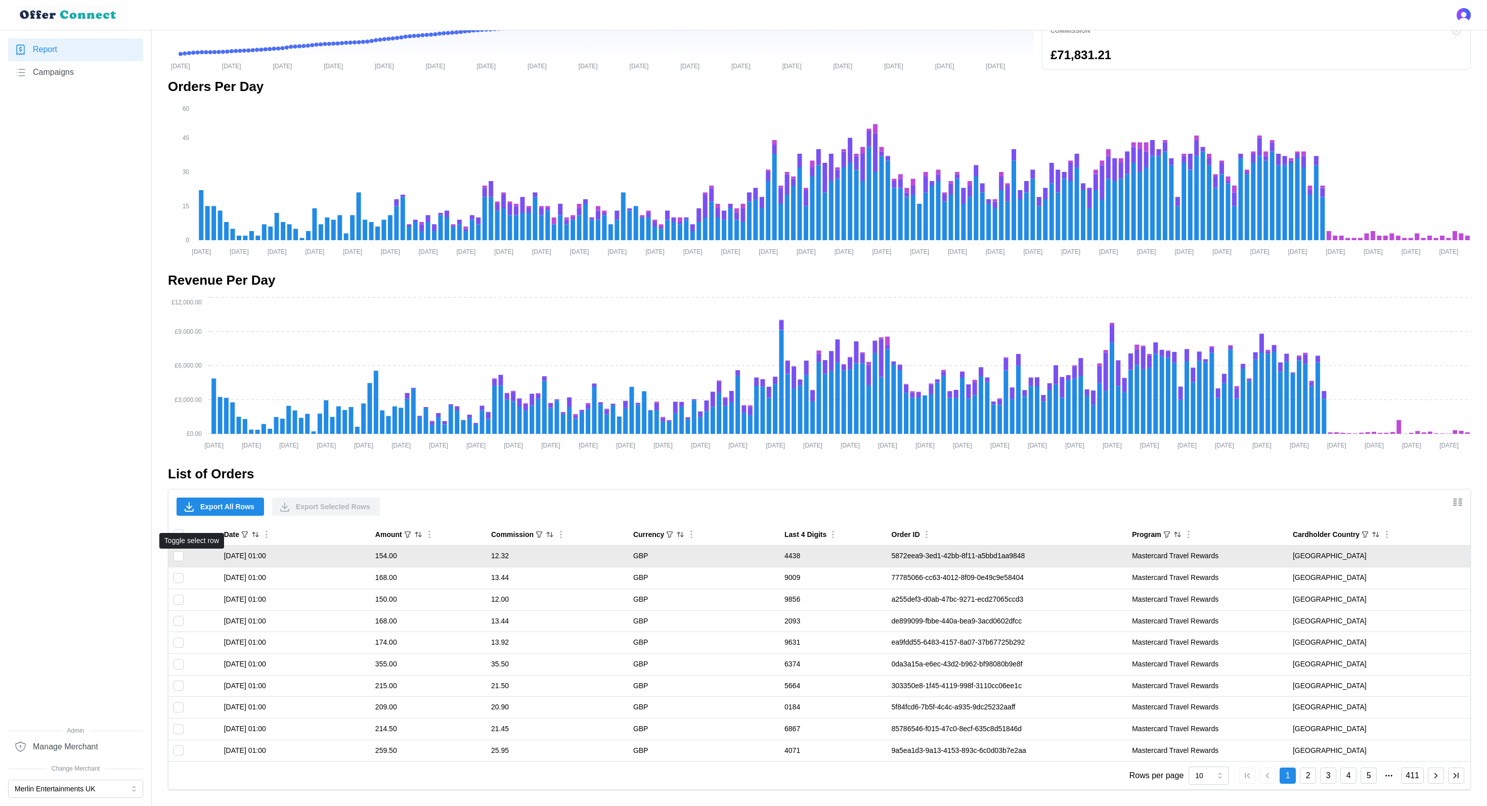
click at [174, 560] on input "Toggle select row" at bounding box center [178, 556] width 10 height 10
checkbox input "true"
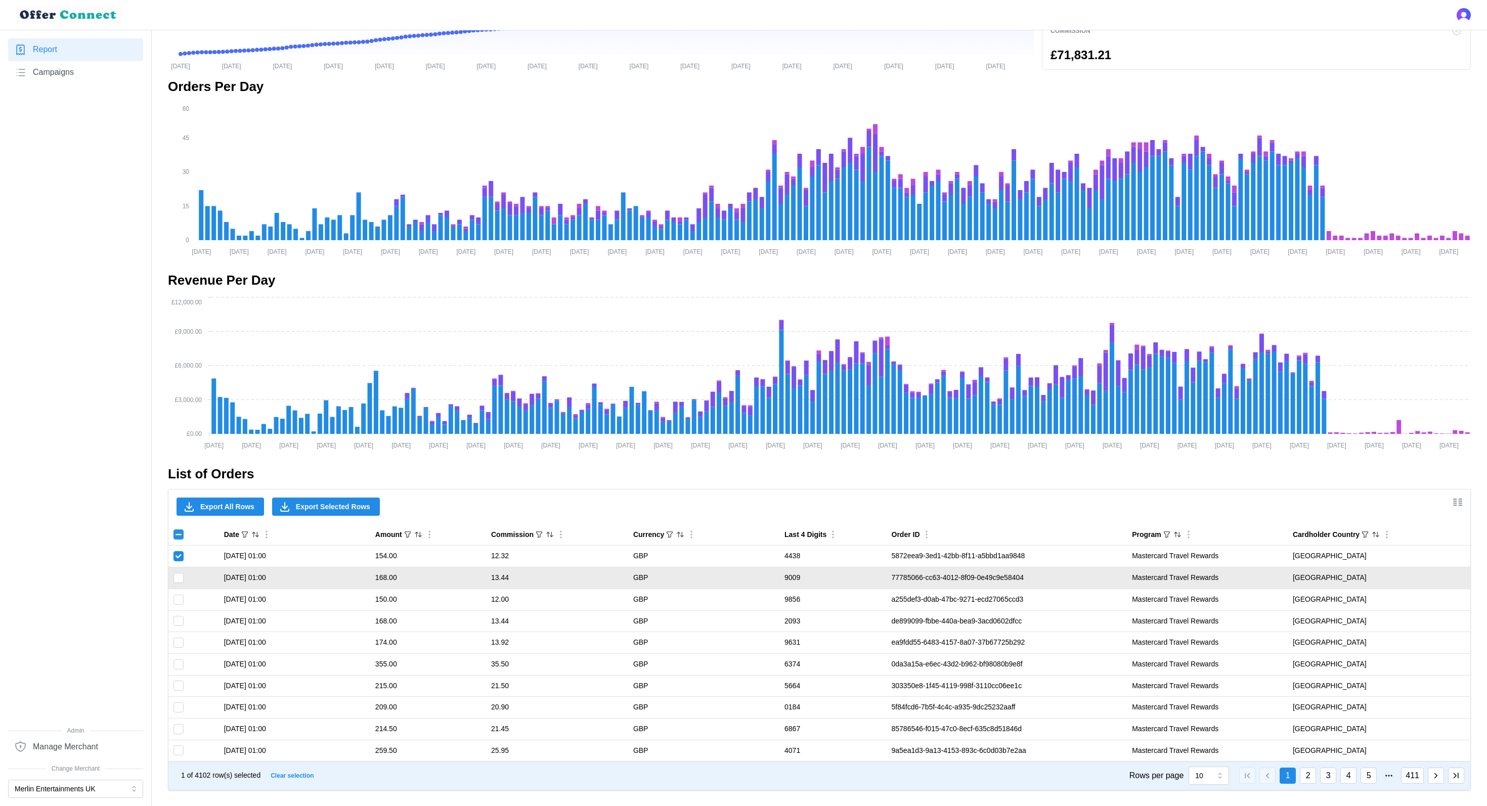
click at [179, 576] on input "Toggle select row" at bounding box center [178, 578] width 10 height 10
checkbox input "true"
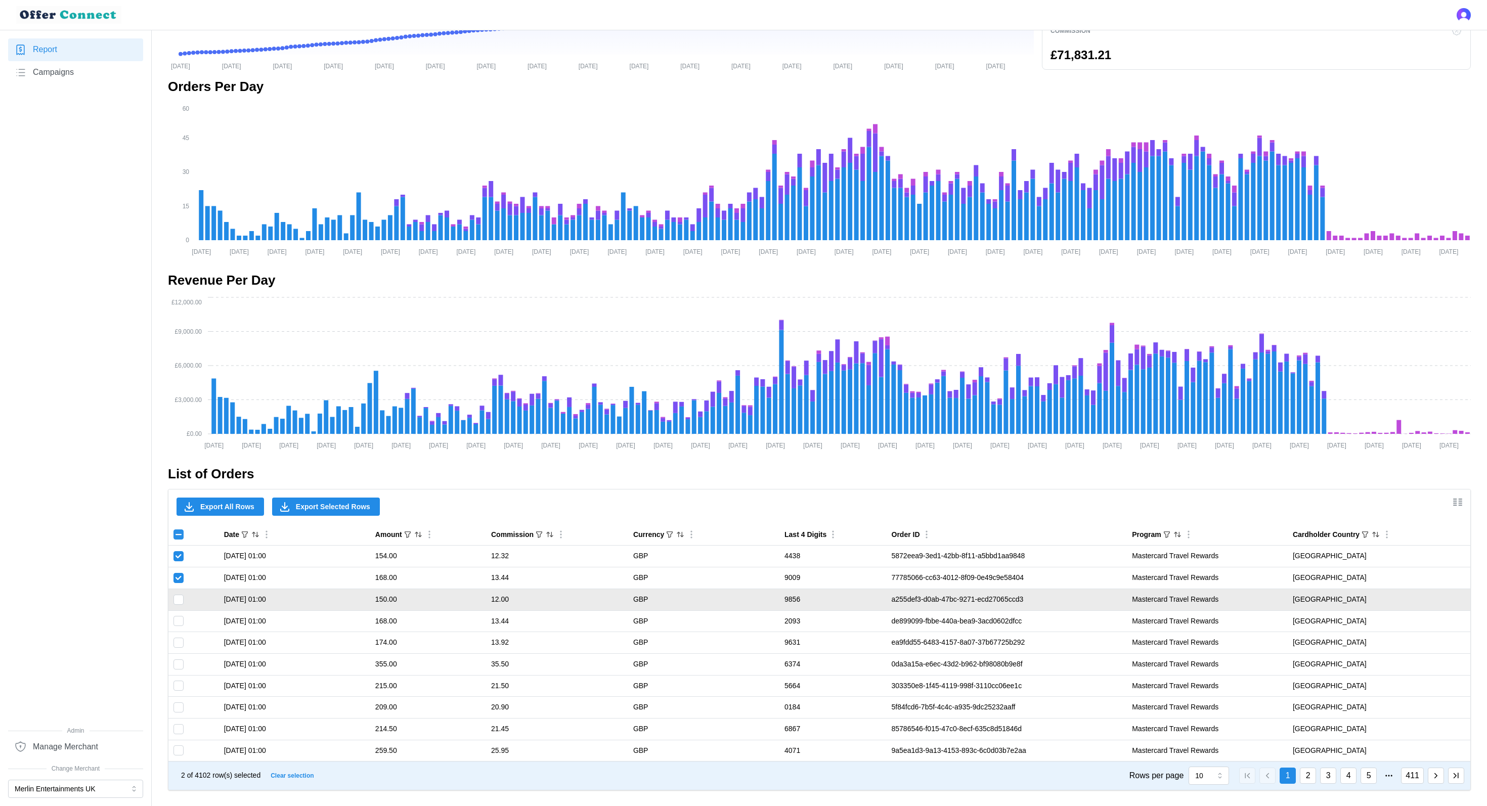
click at [179, 597] on input "Toggle select row" at bounding box center [178, 600] width 10 height 10
checkbox input "true"
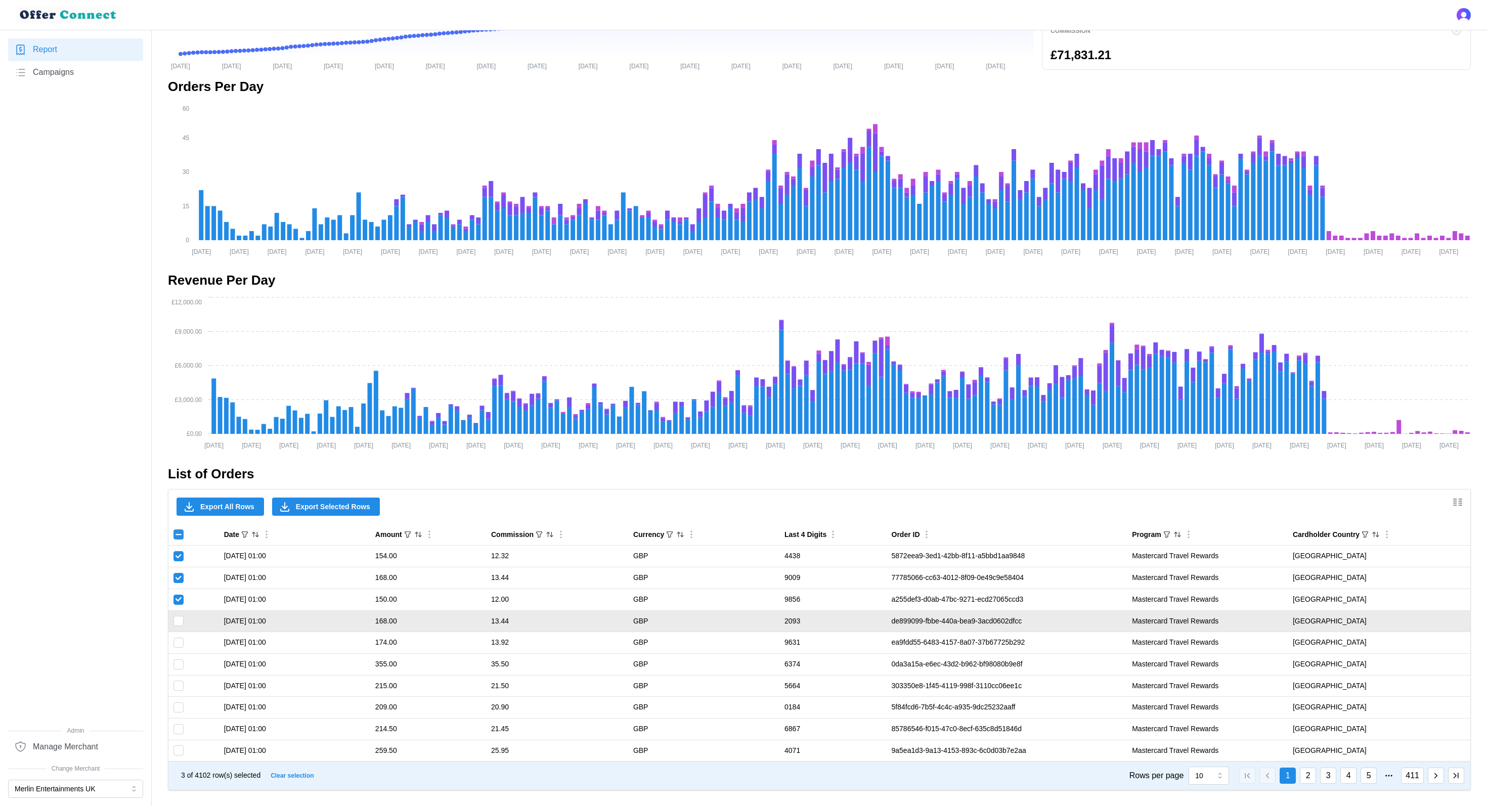
click at [176, 604] on input "Toggle select row" at bounding box center [178, 621] width 10 height 10
checkbox input "true"
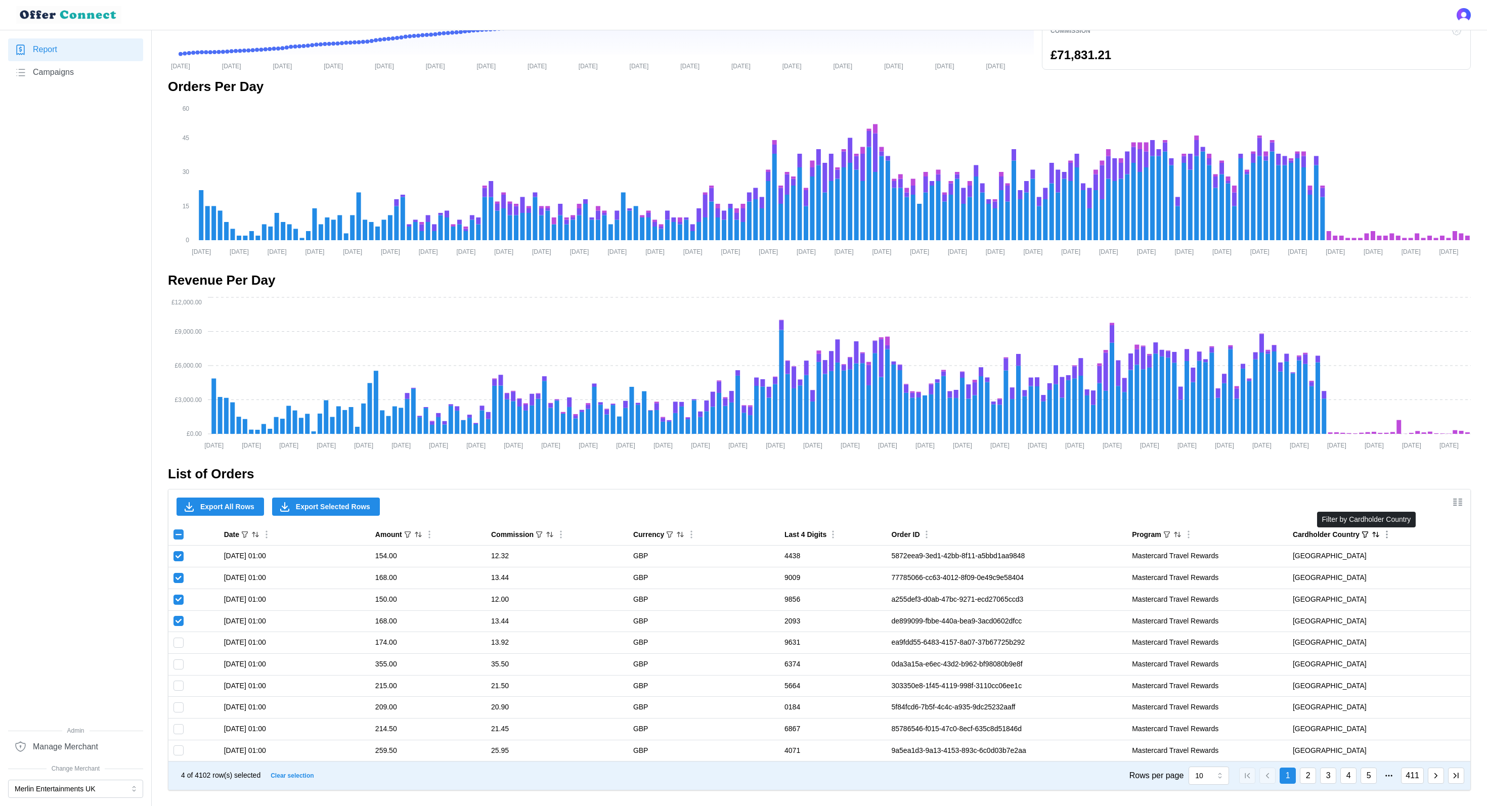
click at [1114, 537] on icon "button" at bounding box center [1365, 534] width 8 height 8
click at [1114, 498] on div "Export All Rows Export Selected Rows" at bounding box center [819, 506] width 1302 height 34
click at [1114, 538] on icon "Sort by Cardholder Country ascending" at bounding box center [1375, 534] width 8 height 8
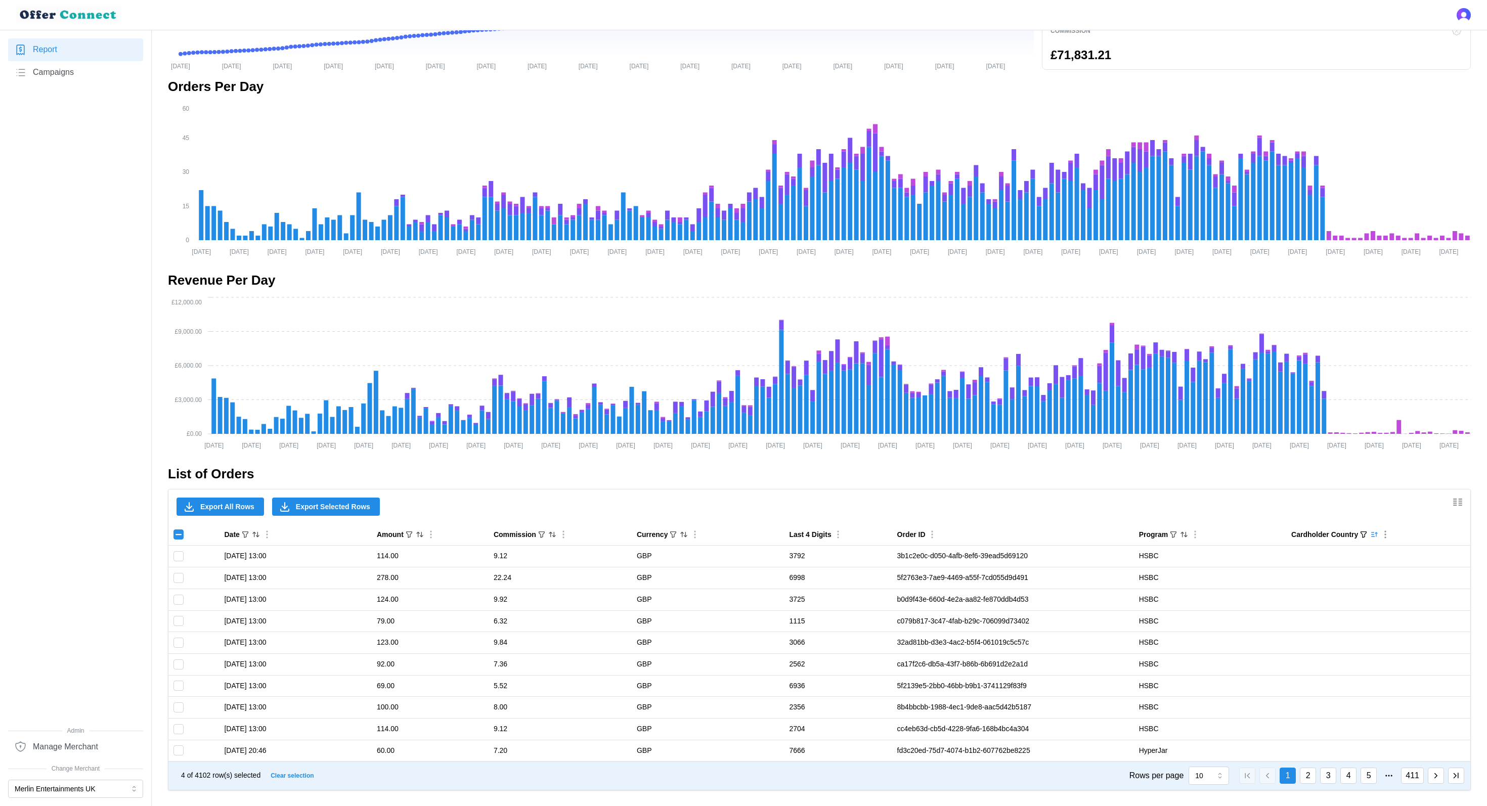
click at [1114, 538] on icon "Sorted by Cardholder Country ascending" at bounding box center [1374, 534] width 8 height 8
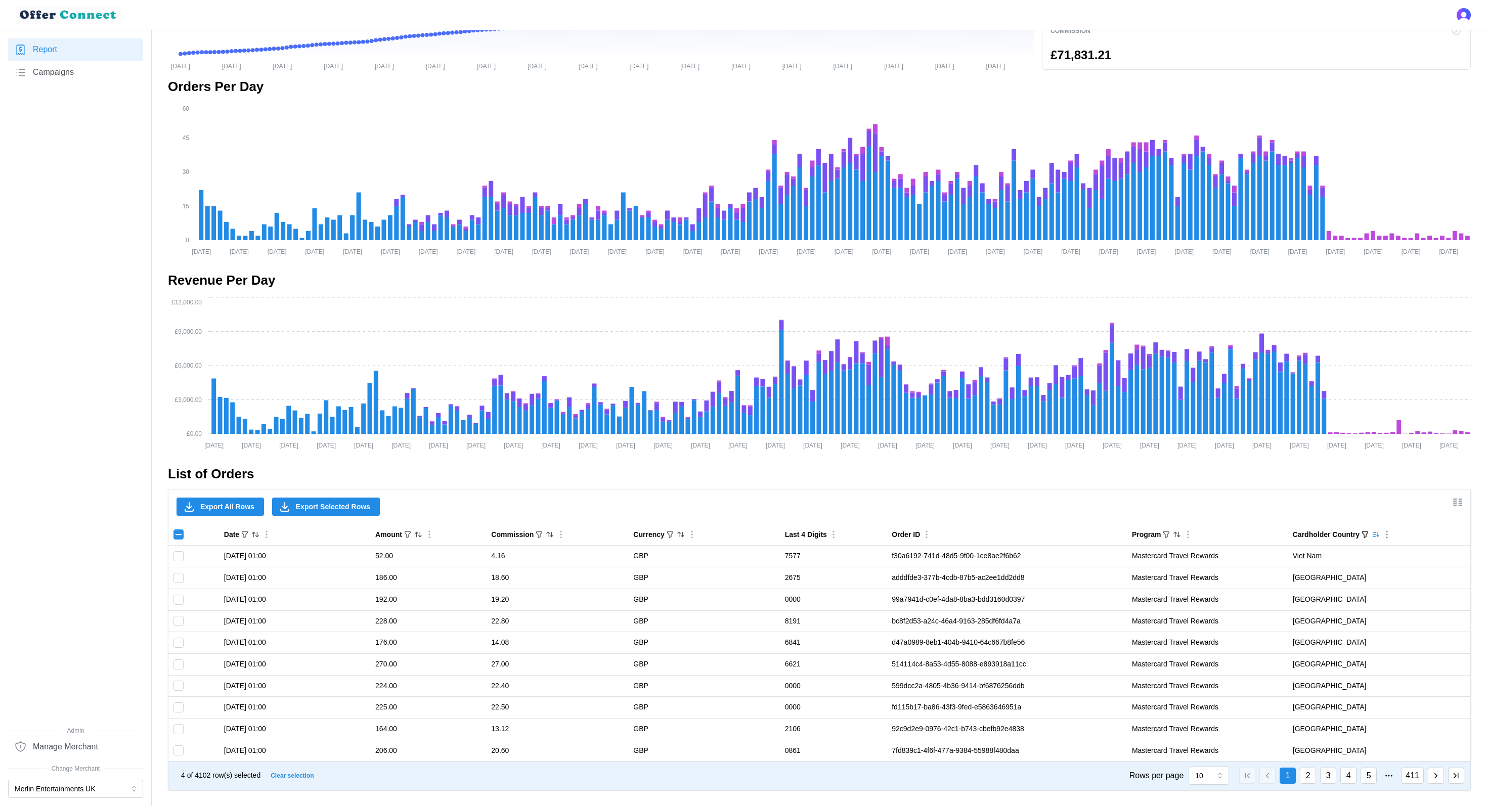
click at [1114, 537] on icon "Column Actions" at bounding box center [1386, 534] width 10 height 10
click at [1114, 533] on icon "Column Actions" at bounding box center [1188, 534] width 10 height 10
click at [921, 538] on icon "Column Actions" at bounding box center [926, 534] width 10 height 10
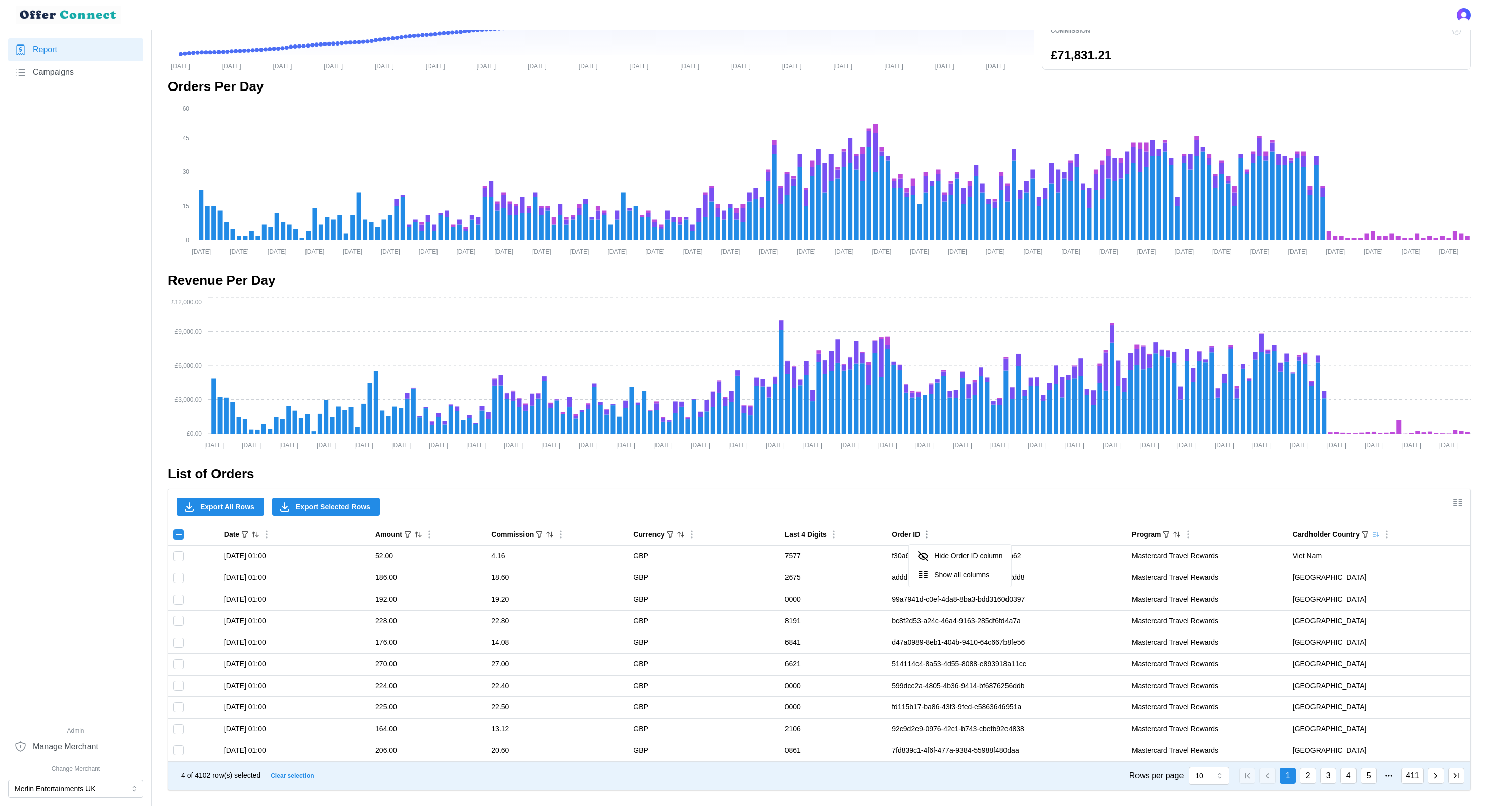
click at [921, 538] on icon "Column Actions" at bounding box center [926, 534] width 10 height 10
click at [828, 535] on icon "Column Actions" at bounding box center [833, 534] width 10 height 10
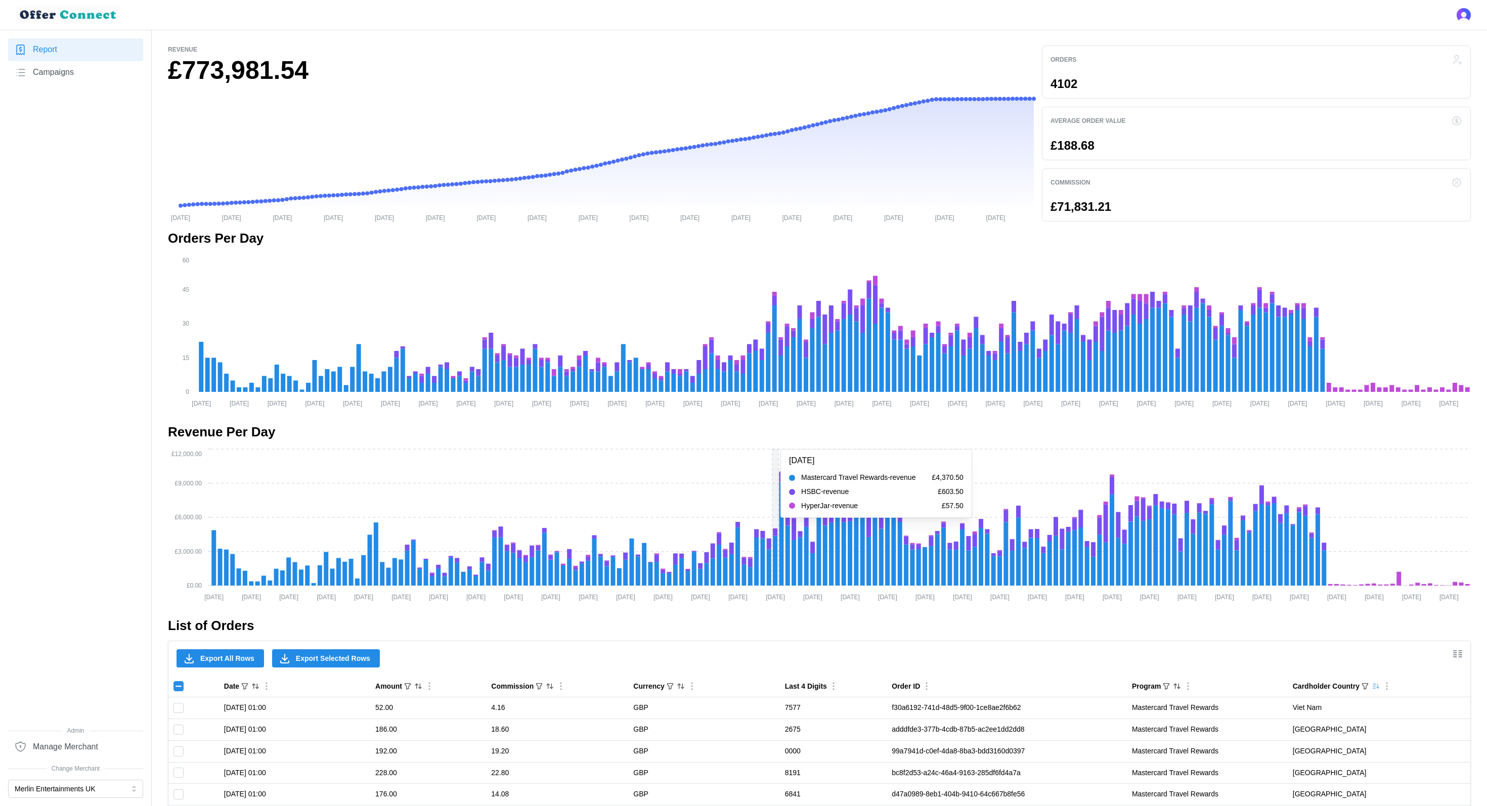
scroll to position [0, 0]
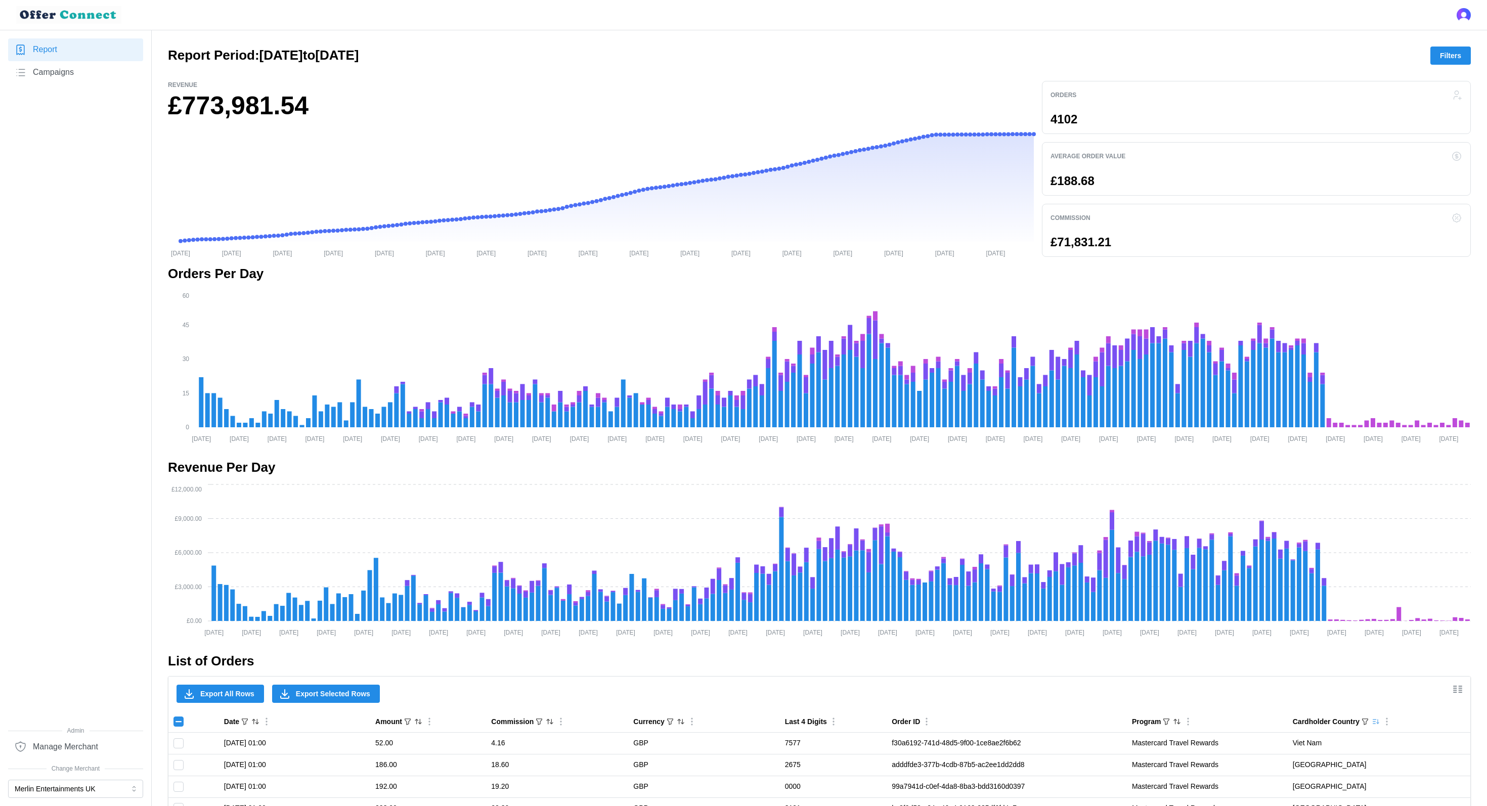
click at [104, 78] on link "Campaigns" at bounding box center [75, 72] width 135 height 23
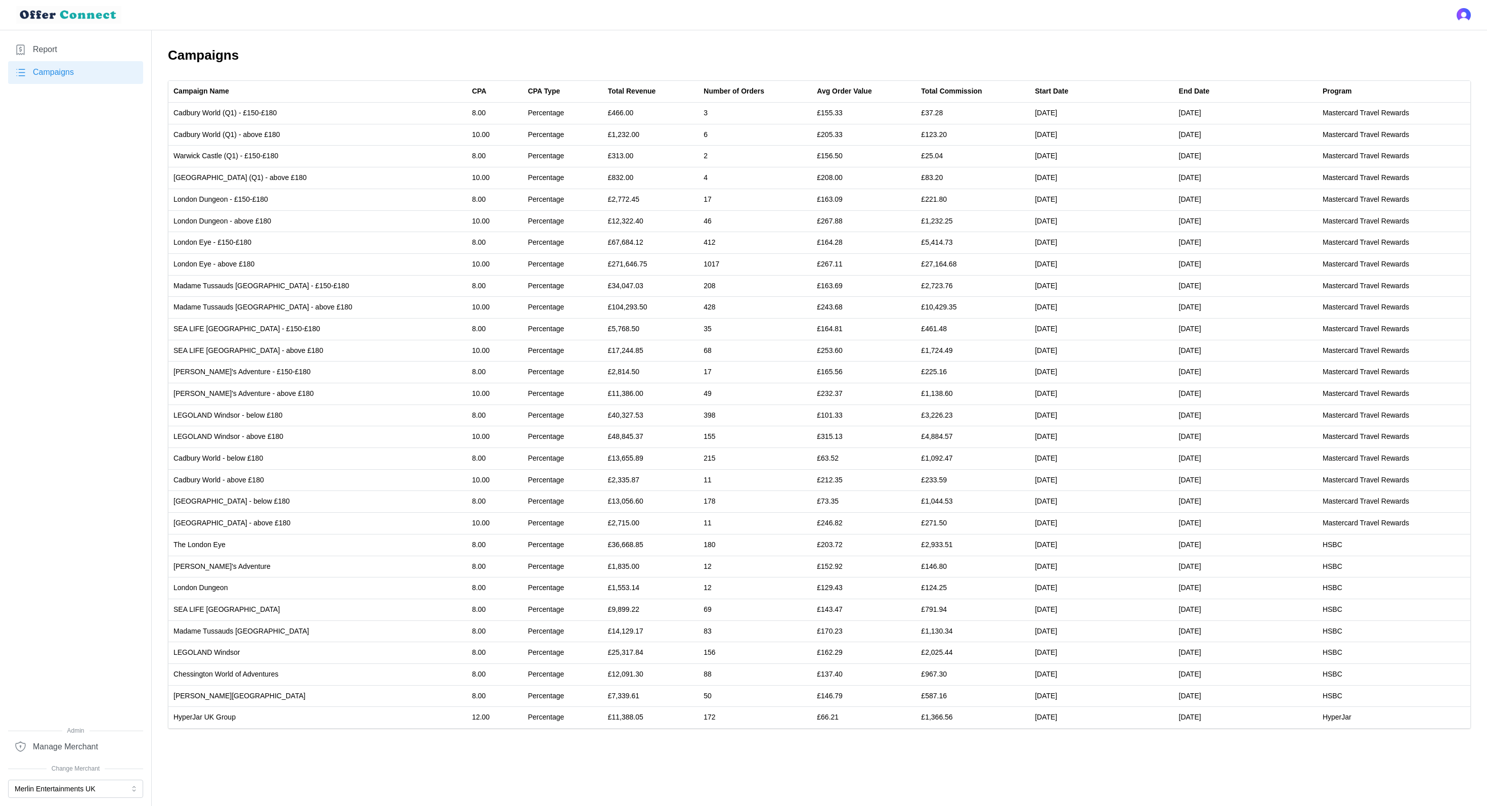
click at [67, 42] on link "Report" at bounding box center [75, 49] width 135 height 23
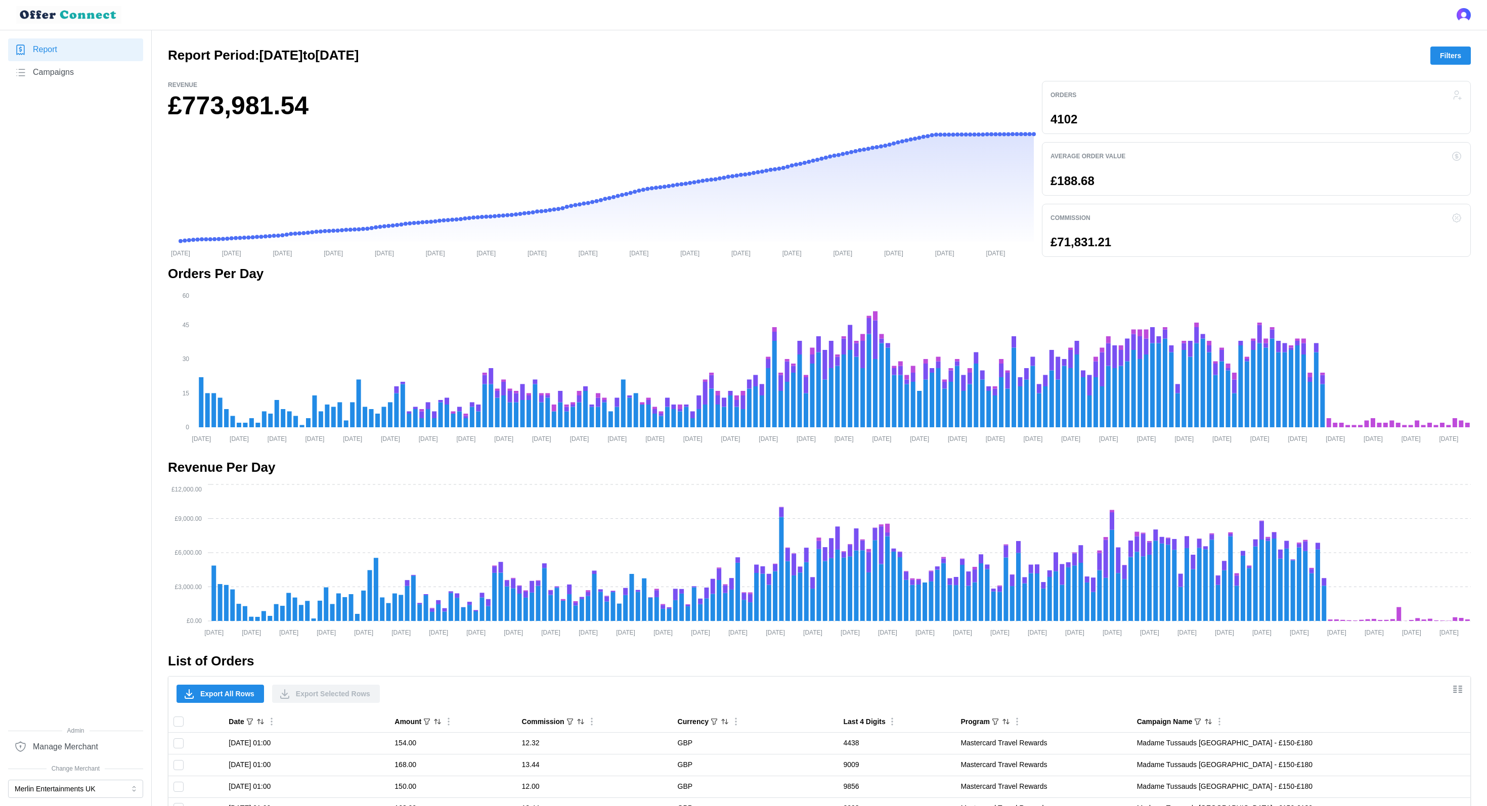
click at [1114, 50] on button "Filters" at bounding box center [1450, 56] width 40 height 18
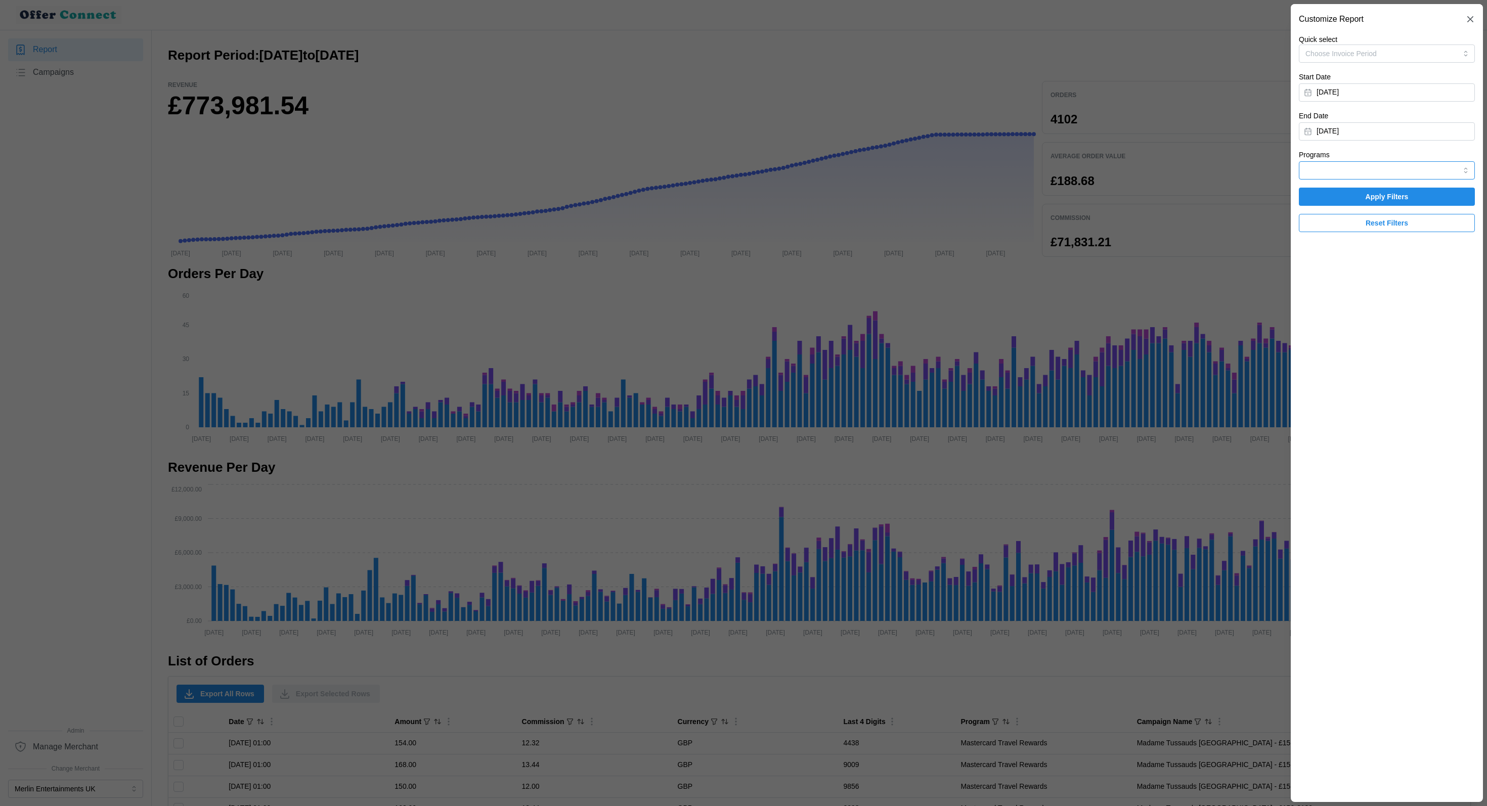
click at [1114, 167] on input "Programs" at bounding box center [1387, 170] width 176 height 18
click at [1114, 196] on span "Mastercard Travel Rewards" at bounding box center [1349, 194] width 86 height 11
type input "Mastercard Travel Rewards"
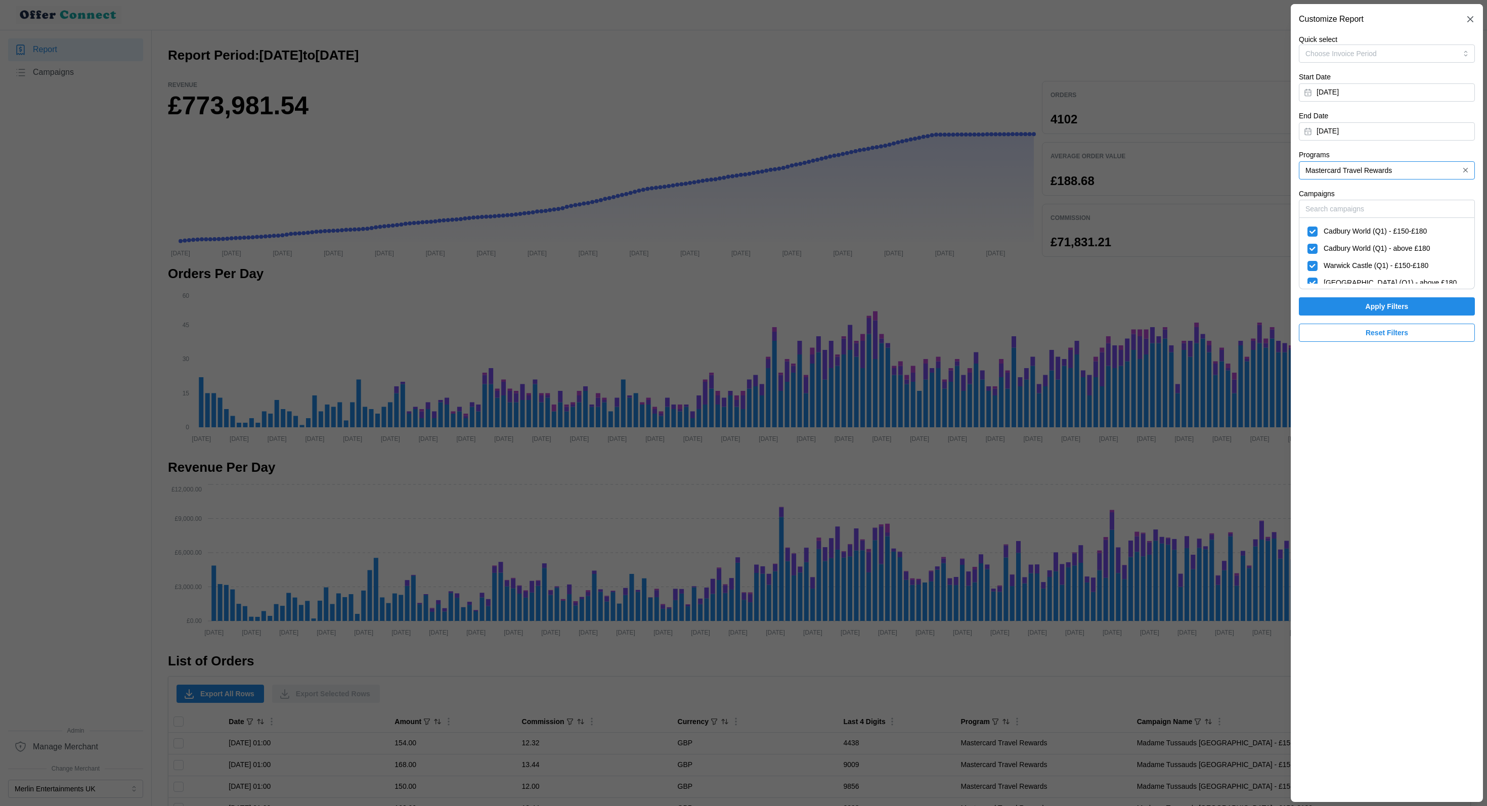
click at [1114, 234] on span "Cadbury World (Q1) - £150-£180" at bounding box center [1374, 231] width 103 height 11
checkbox input "false"
click at [1114, 260] on span "Warwick Castle (Q1) - £150-£180" at bounding box center [1375, 265] width 105 height 11
checkbox input "false"
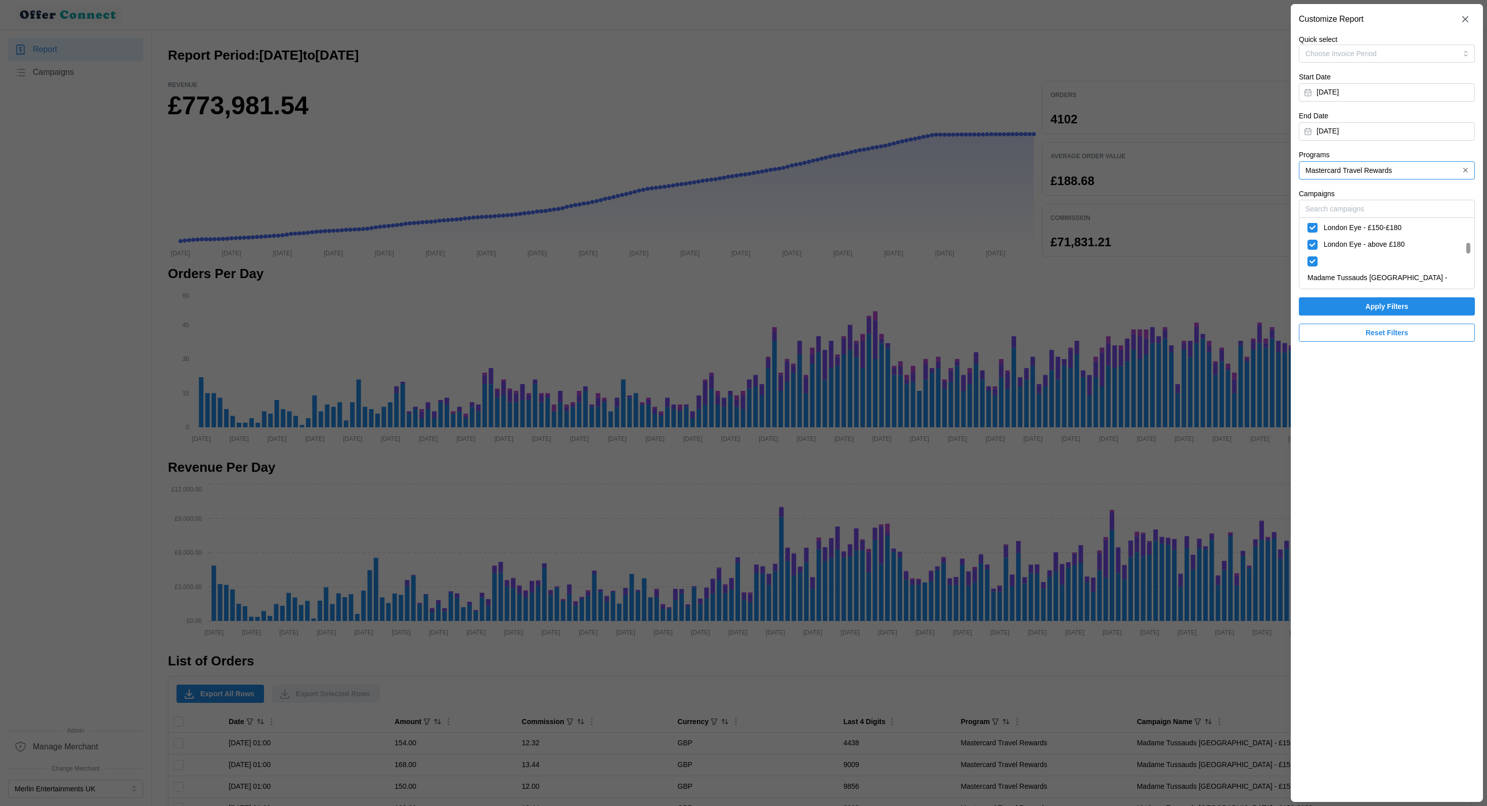
click at [1114, 273] on span "Madame Tussauds [GEOGRAPHIC_DATA] - £150-£180" at bounding box center [1386, 284] width 159 height 22
checkbox input "false"
click at [1114, 312] on span "Apply Filters" at bounding box center [1386, 306] width 43 height 17
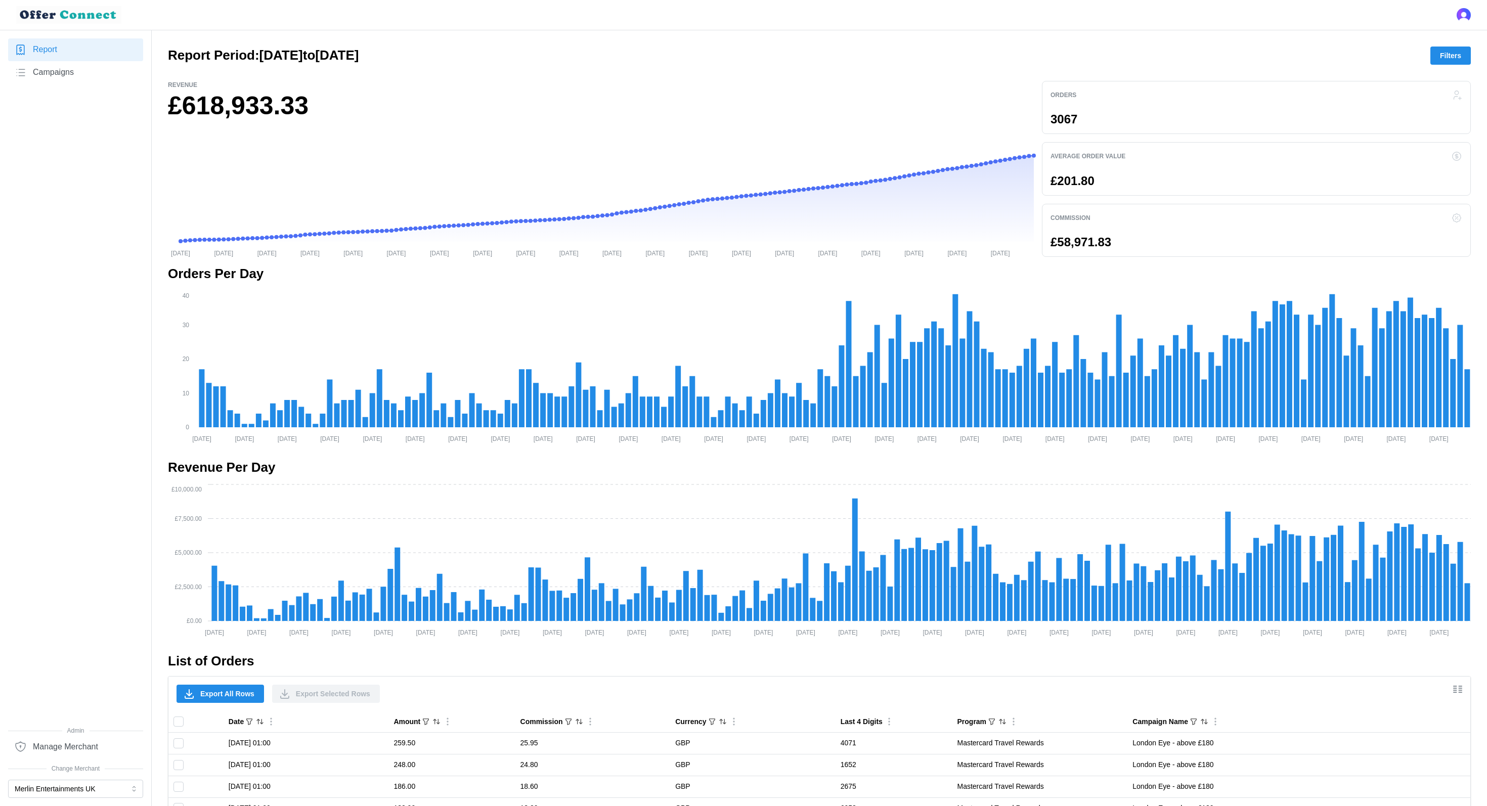
click at [71, 604] on span "Manage Merchant" at bounding box center [65, 747] width 65 height 13
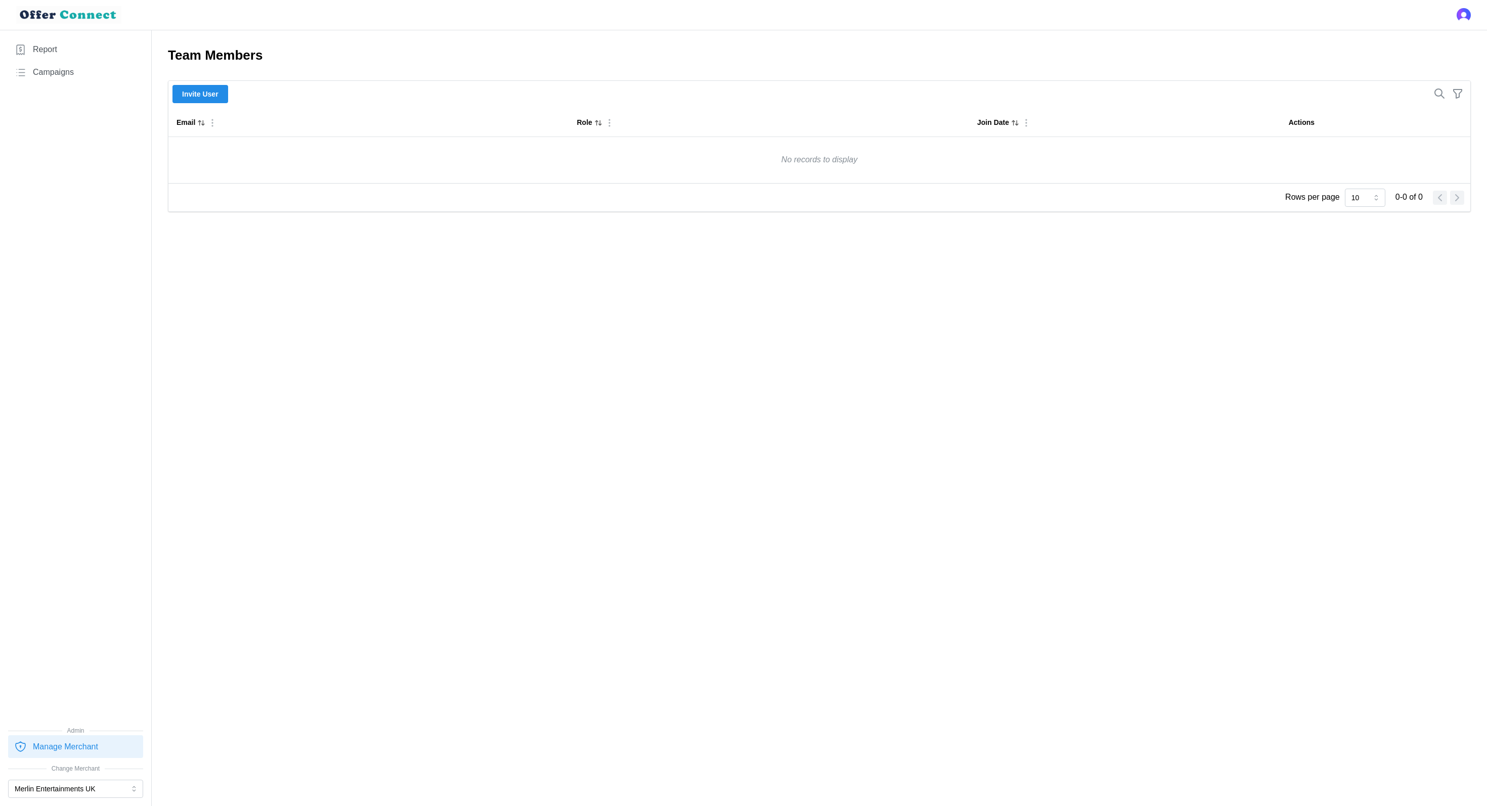
click at [200, 98] on span "Invite User" at bounding box center [200, 93] width 36 height 17
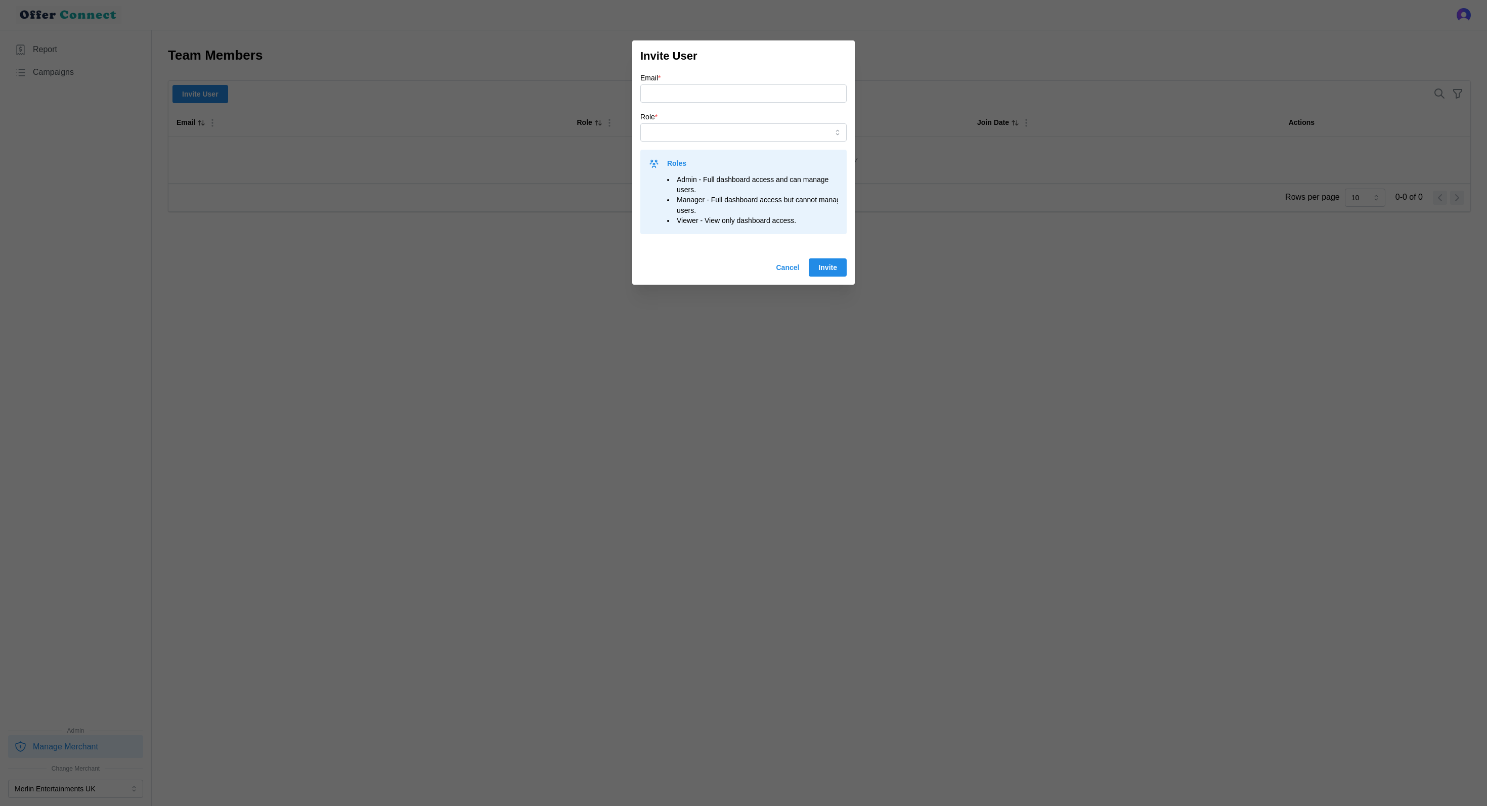
click at [788, 271] on span "Cancel" at bounding box center [787, 267] width 23 height 17
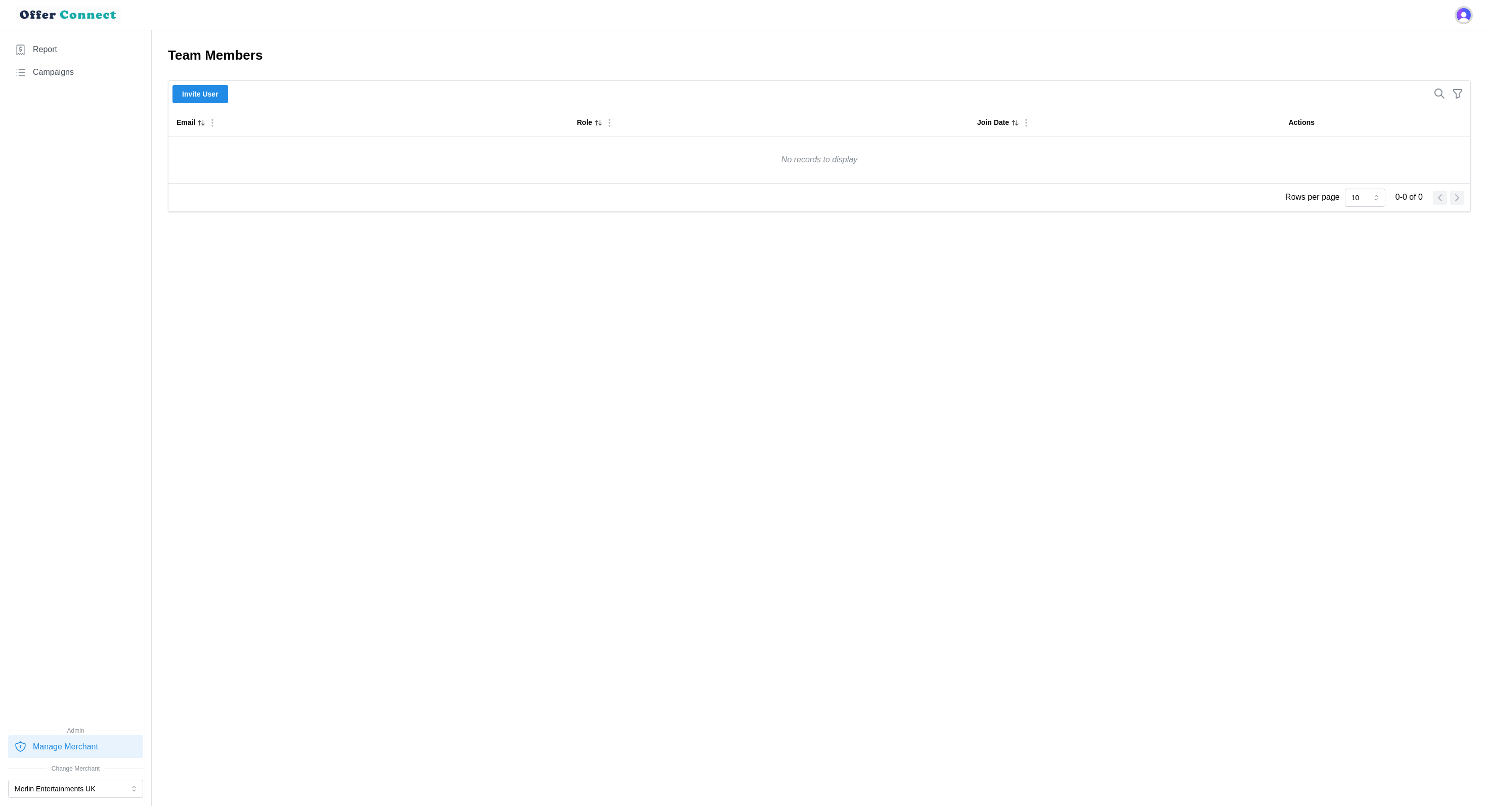
click at [1114, 18] on img "Open user button" at bounding box center [1463, 15] width 14 height 14
click at [1114, 291] on main "Team Members Invite User Email Role Join Date Actions No records to display Row…" at bounding box center [743, 403] width 1487 height 806
click at [42, 38] on link "Report" at bounding box center [75, 49] width 135 height 23
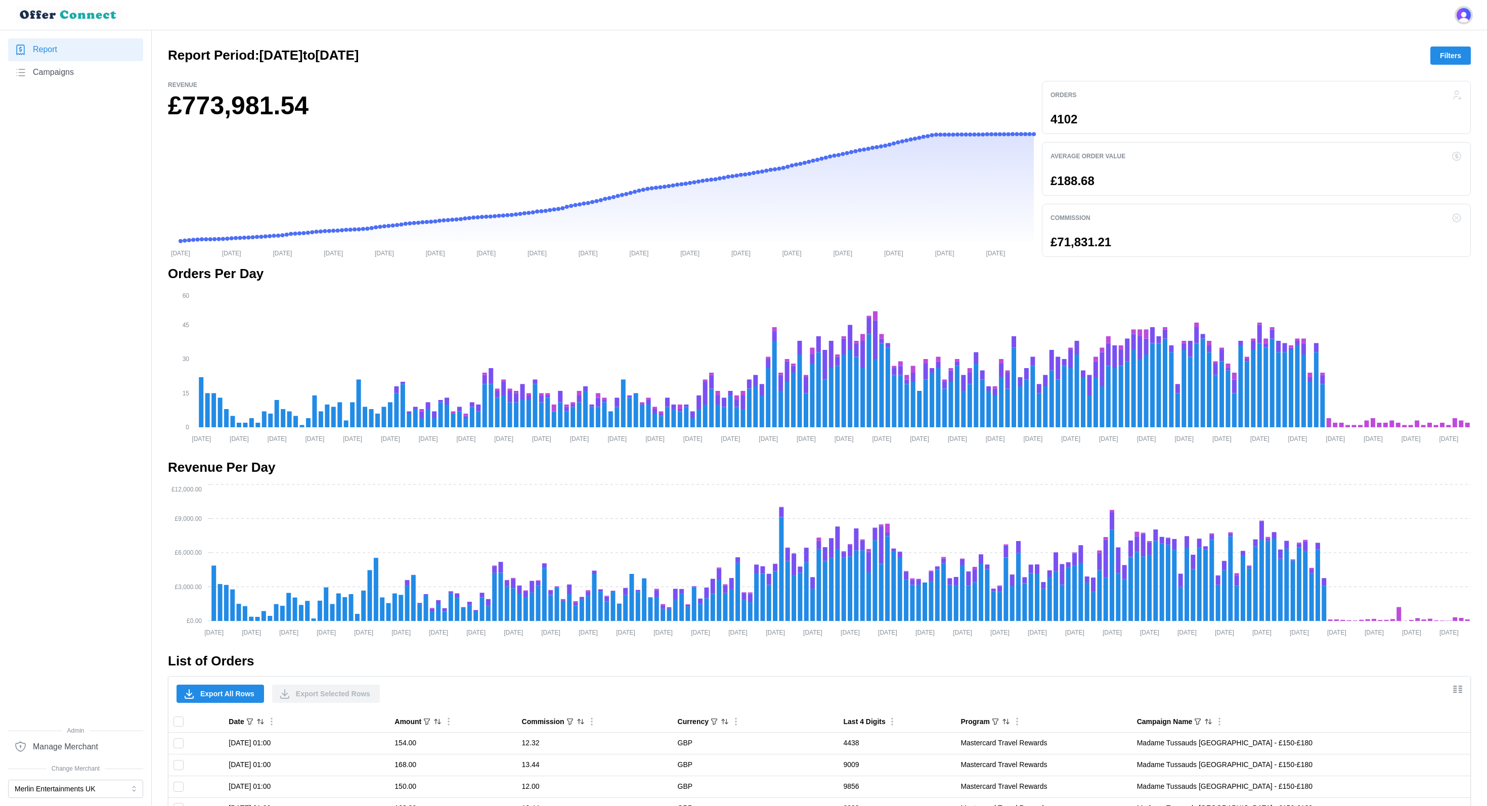
click at [1114, 20] on img "Open user button" at bounding box center [1463, 15] width 14 height 14
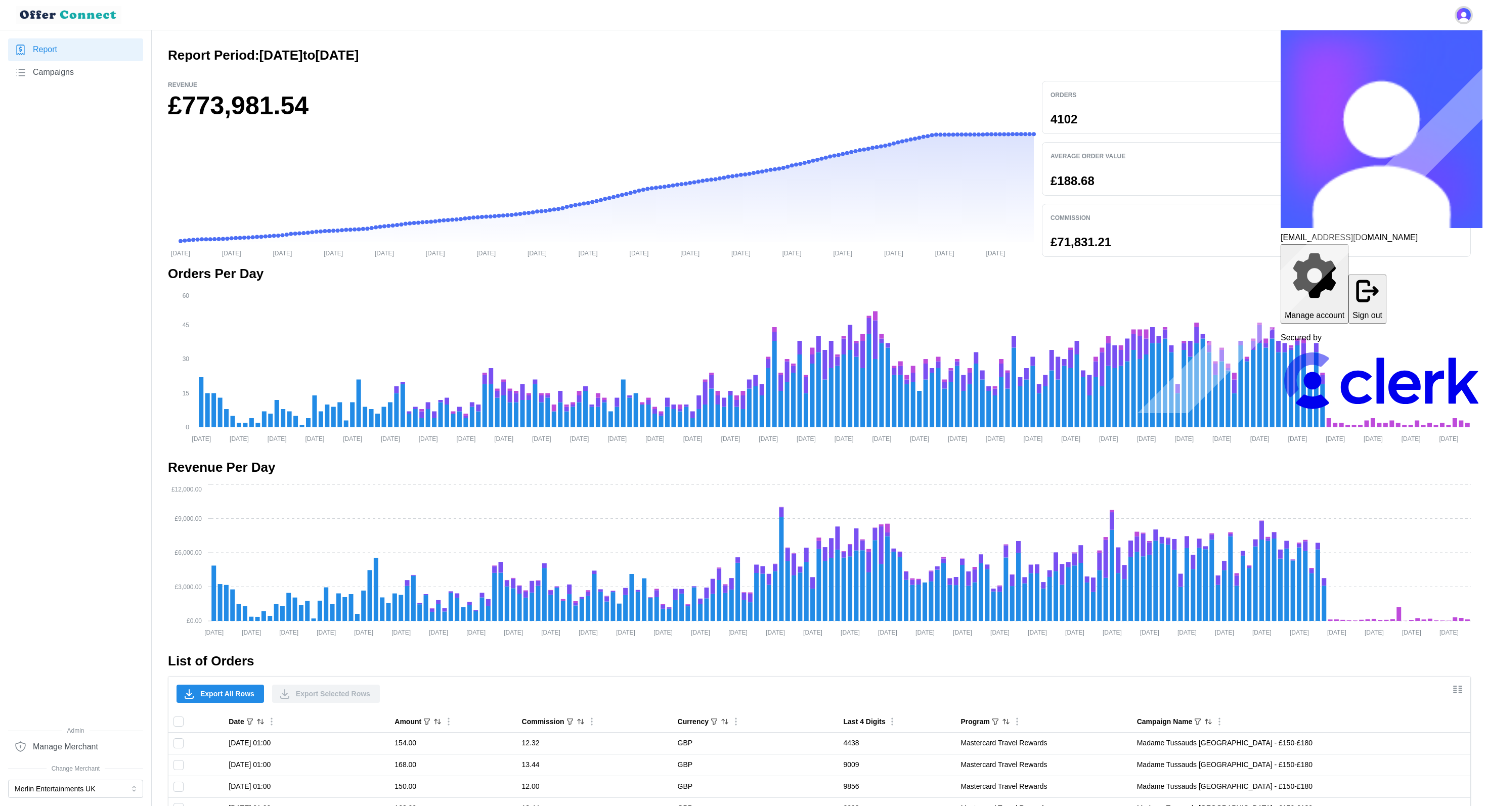
click at [1114, 20] on img "Close user button" at bounding box center [1463, 15] width 14 height 14
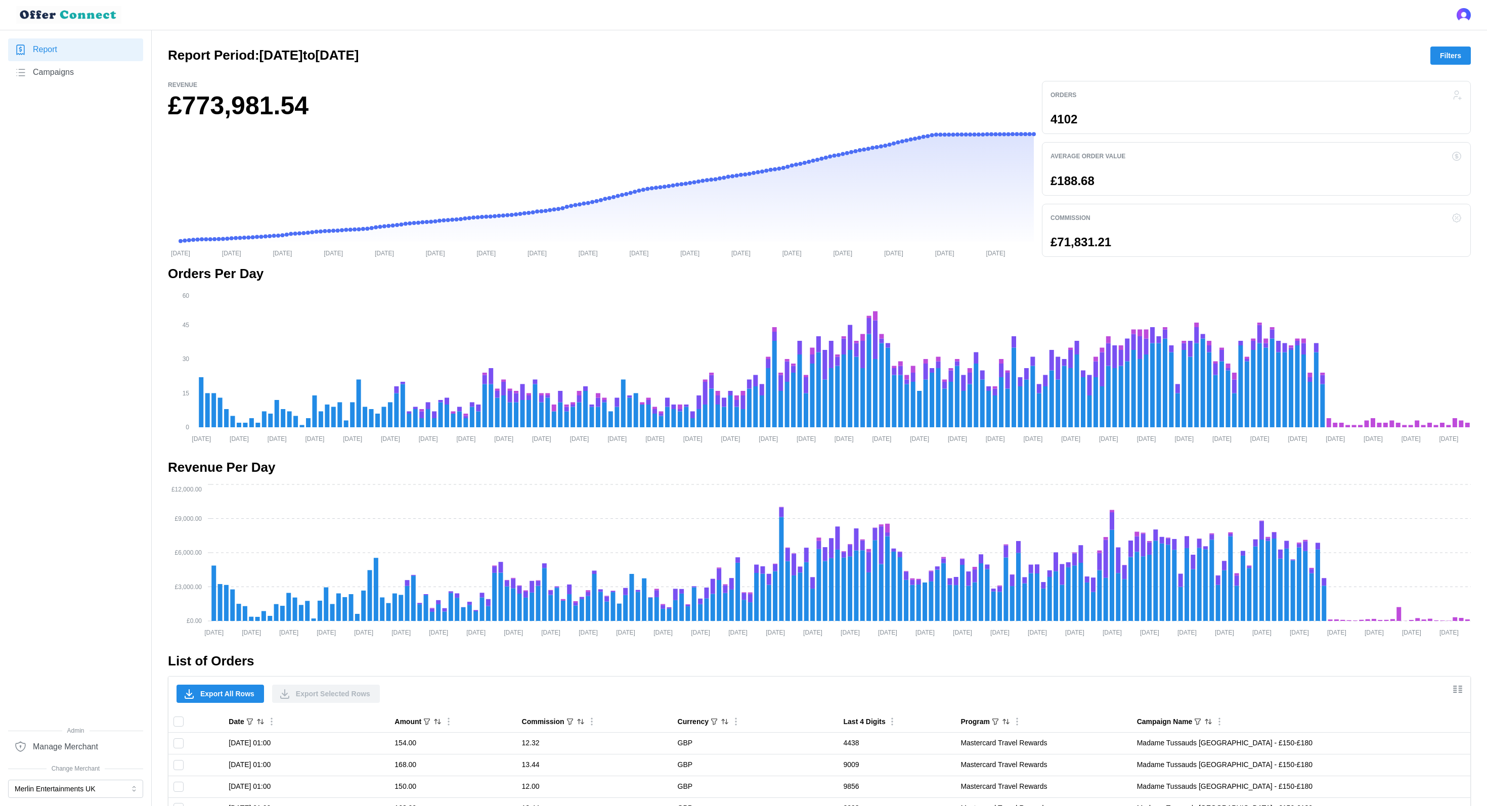
click at [1114, 48] on span "Filters" at bounding box center [1450, 55] width 21 height 17
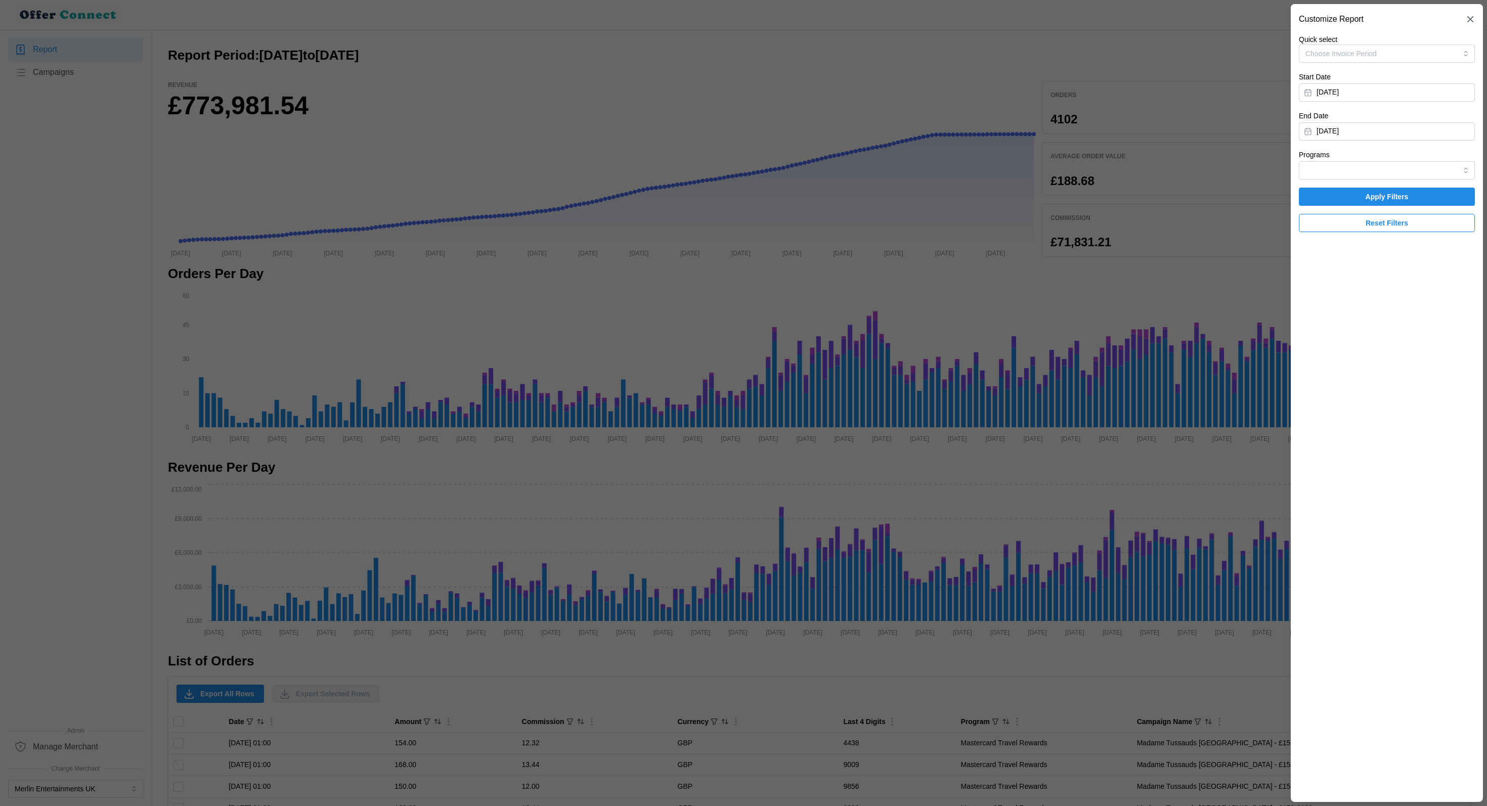
click at [1114, 68] on div at bounding box center [743, 403] width 1487 height 806
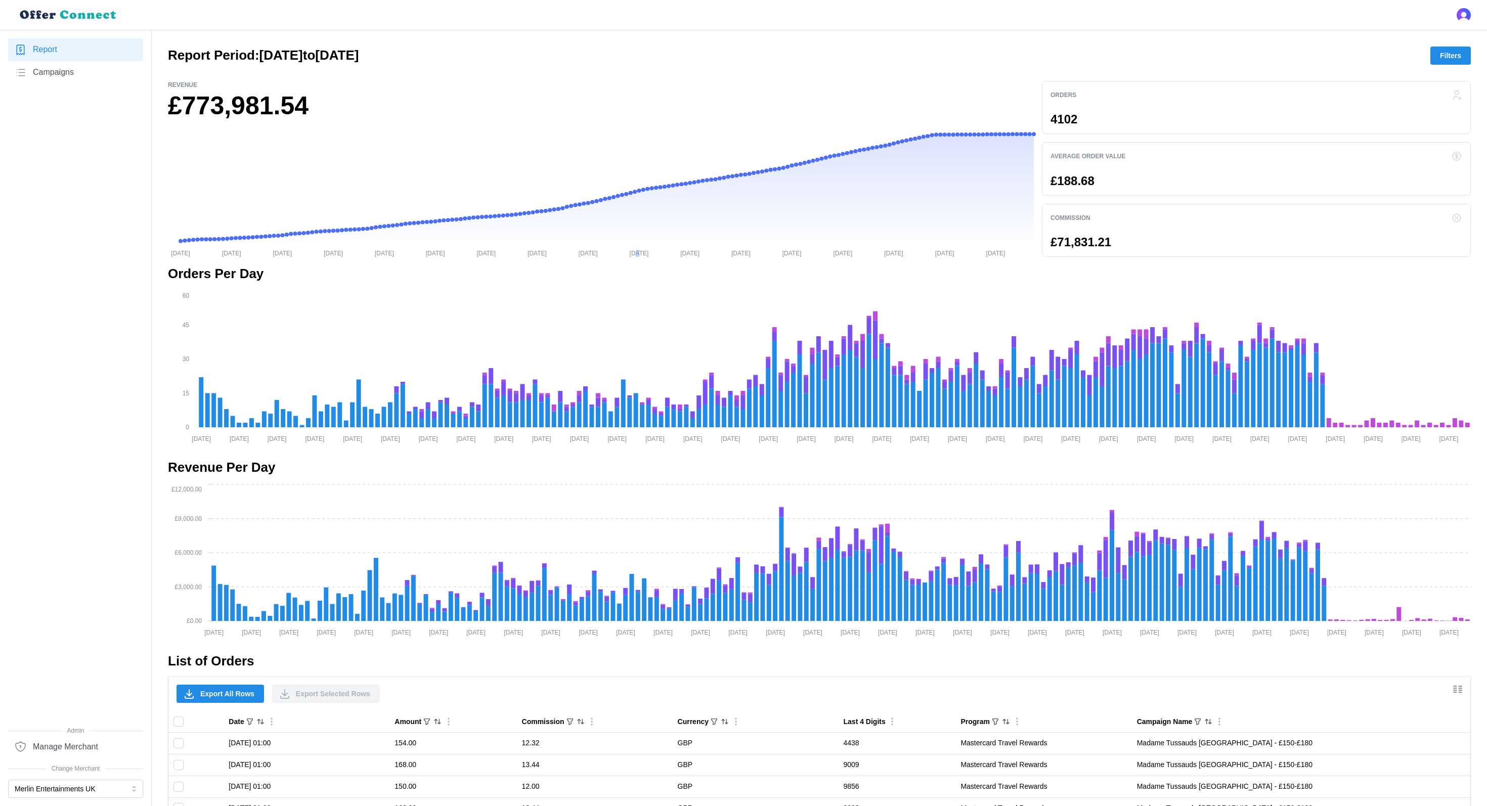
click at [629, 139] on icon "[DATE] [DATE] [DATE] [DATE] [DATE] [DATE] [DATE] [DATE] [DATE] [DATE] [DATE] [D…" at bounding box center [601, 193] width 866 height 126
click at [793, 139] on icon "[DATE] [DATE] [DATE] [DATE] [DATE] [DATE] [DATE] [DATE] [DATE] [DATE] [DATE] [D…" at bounding box center [601, 193] width 866 height 126
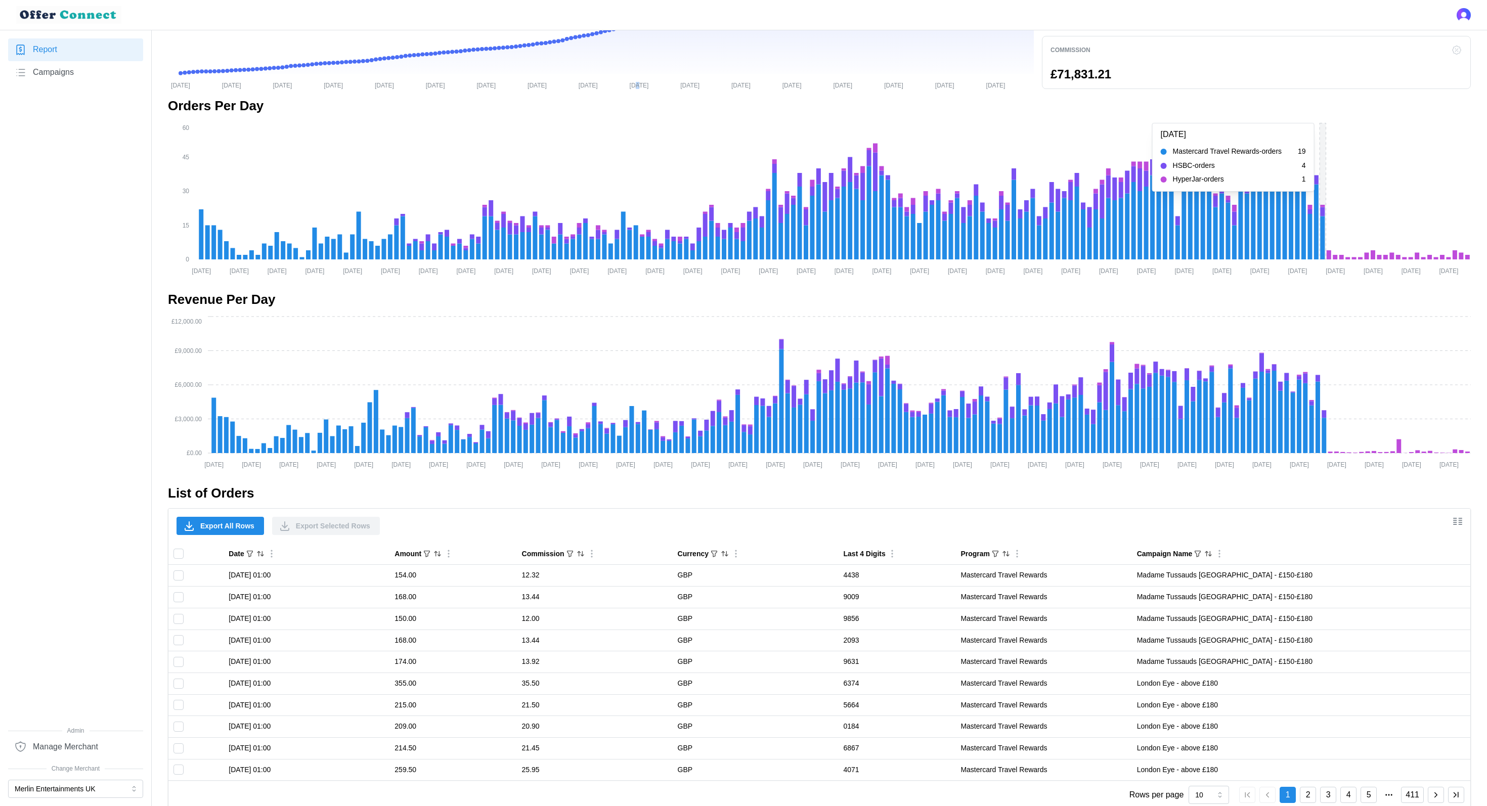
scroll to position [187, 0]
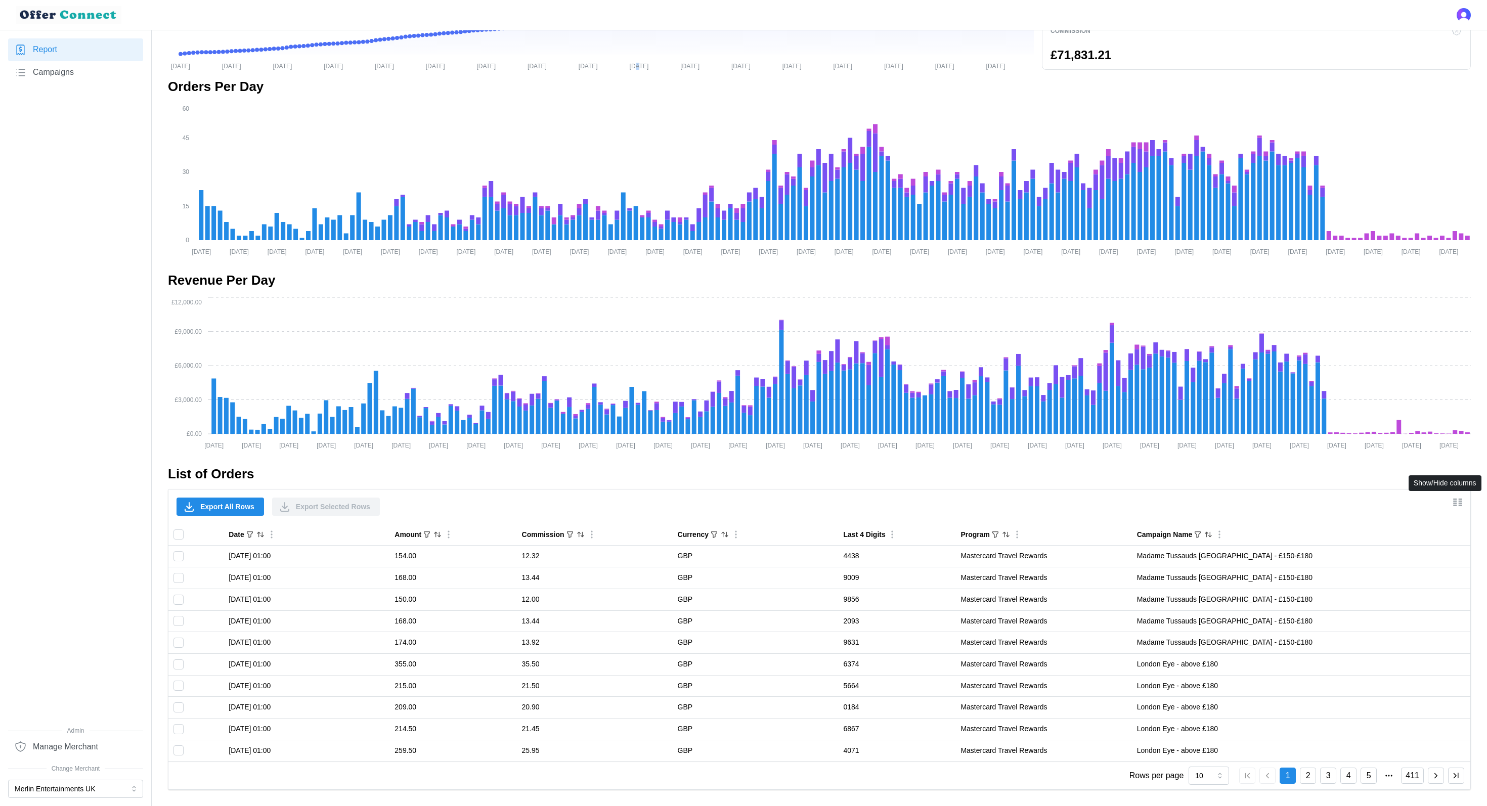
click at [1114, 501] on icon "Show/Hide columns" at bounding box center [1457, 502] width 12 height 12
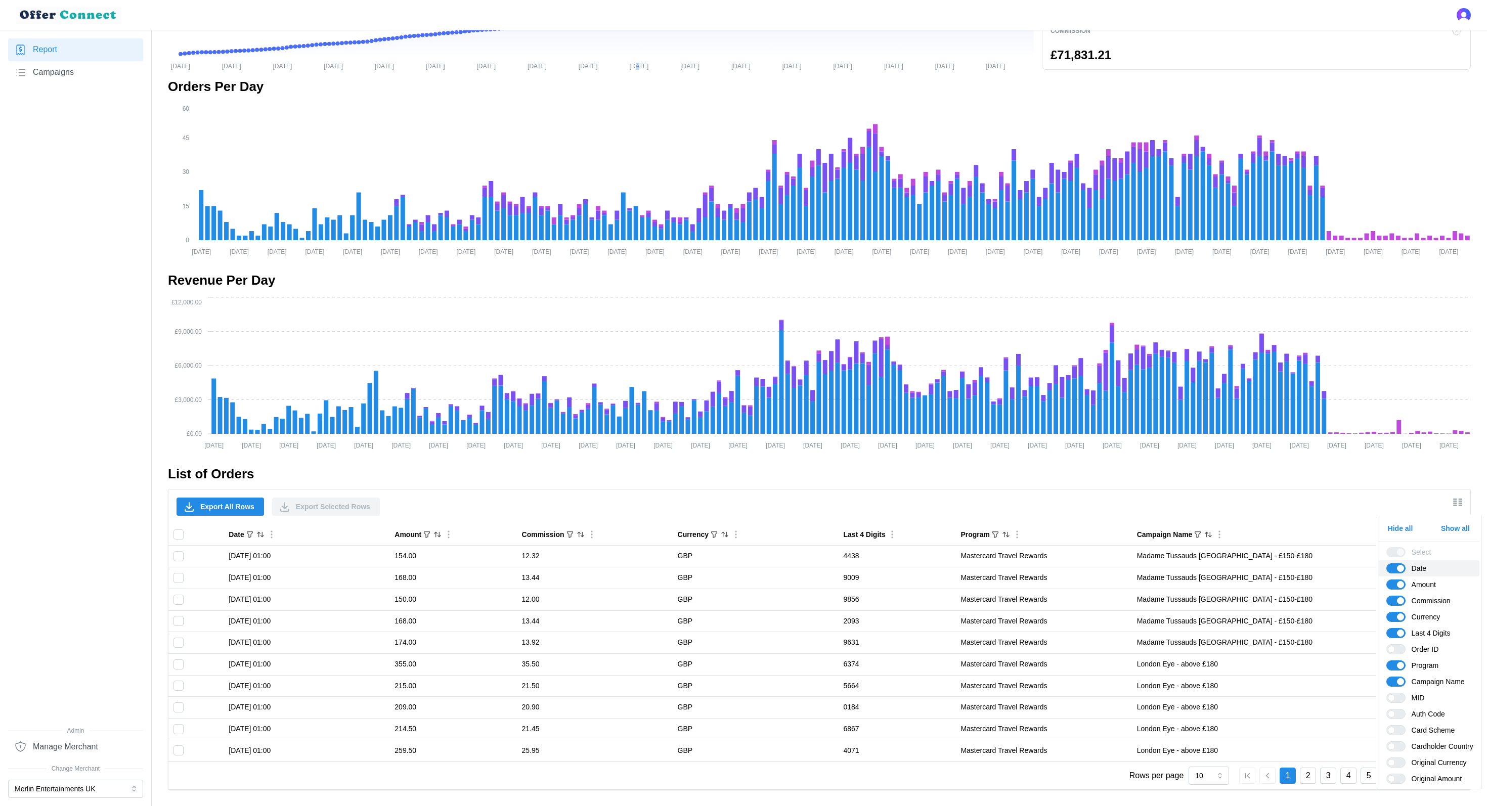
click at [1114, 570] on div "Date" at bounding box center [1429, 568] width 87 height 10
click at [1114, 569] on span at bounding box center [1400, 568] width 7 height 7
click at [1114, 563] on input "Date" at bounding box center [1386, 563] width 0 height 0
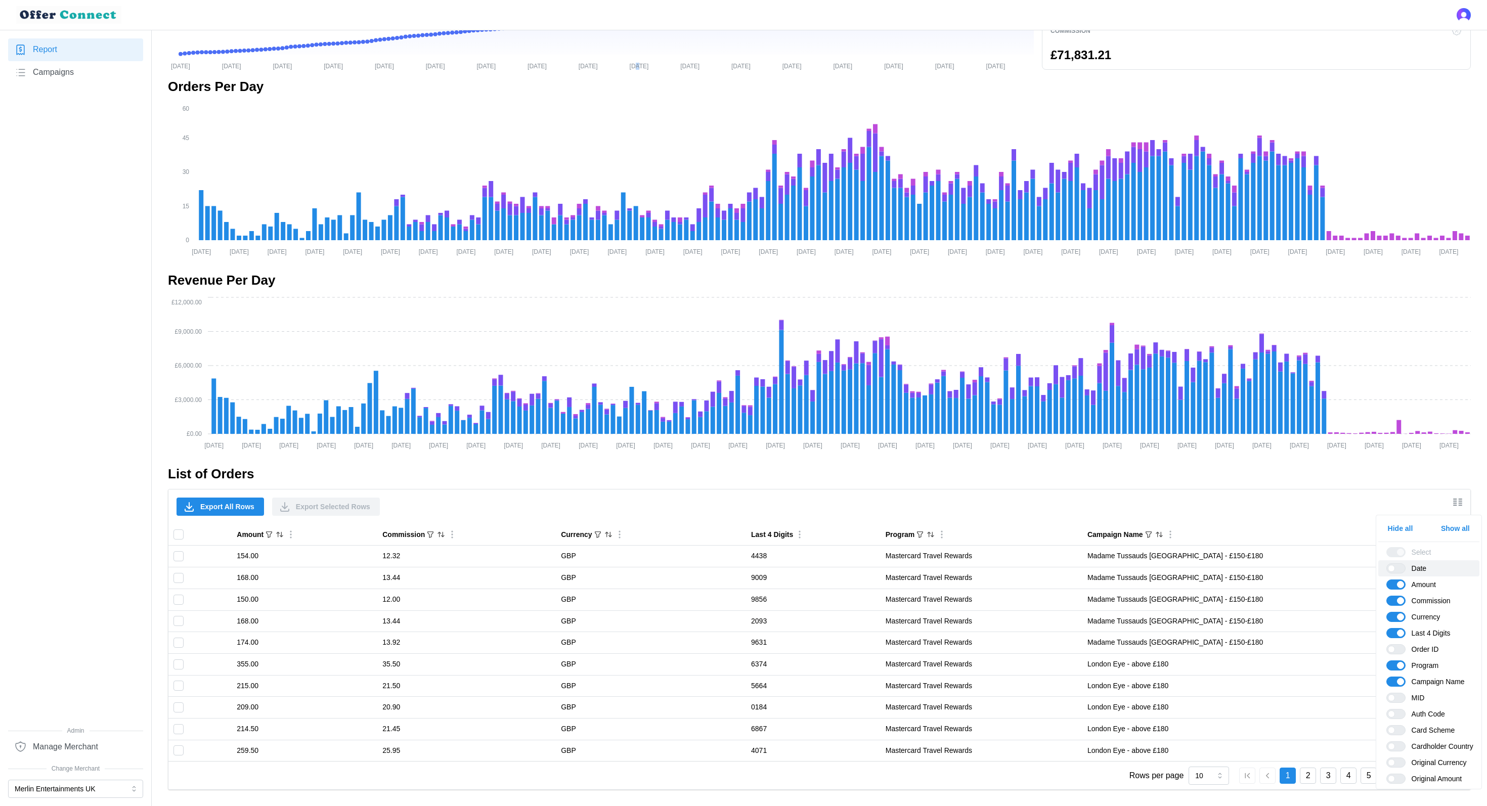
click at [1114, 569] on span at bounding box center [1401, 568] width 12 height 9
click at [1114, 563] on input "Date" at bounding box center [1386, 563] width 0 height 0
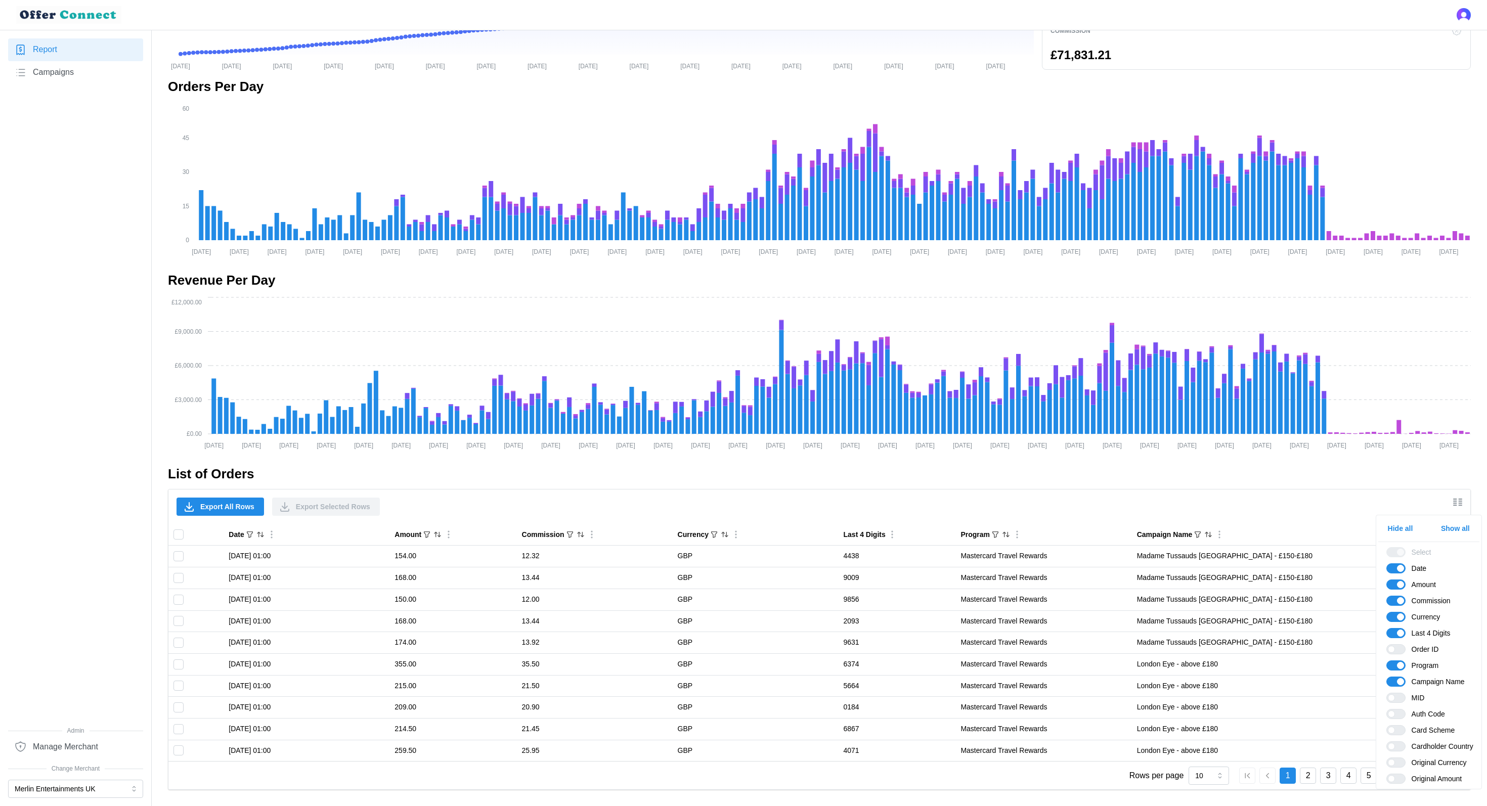
click at [1114, 467] on h2 "List of Orders" at bounding box center [819, 474] width 1303 height 18
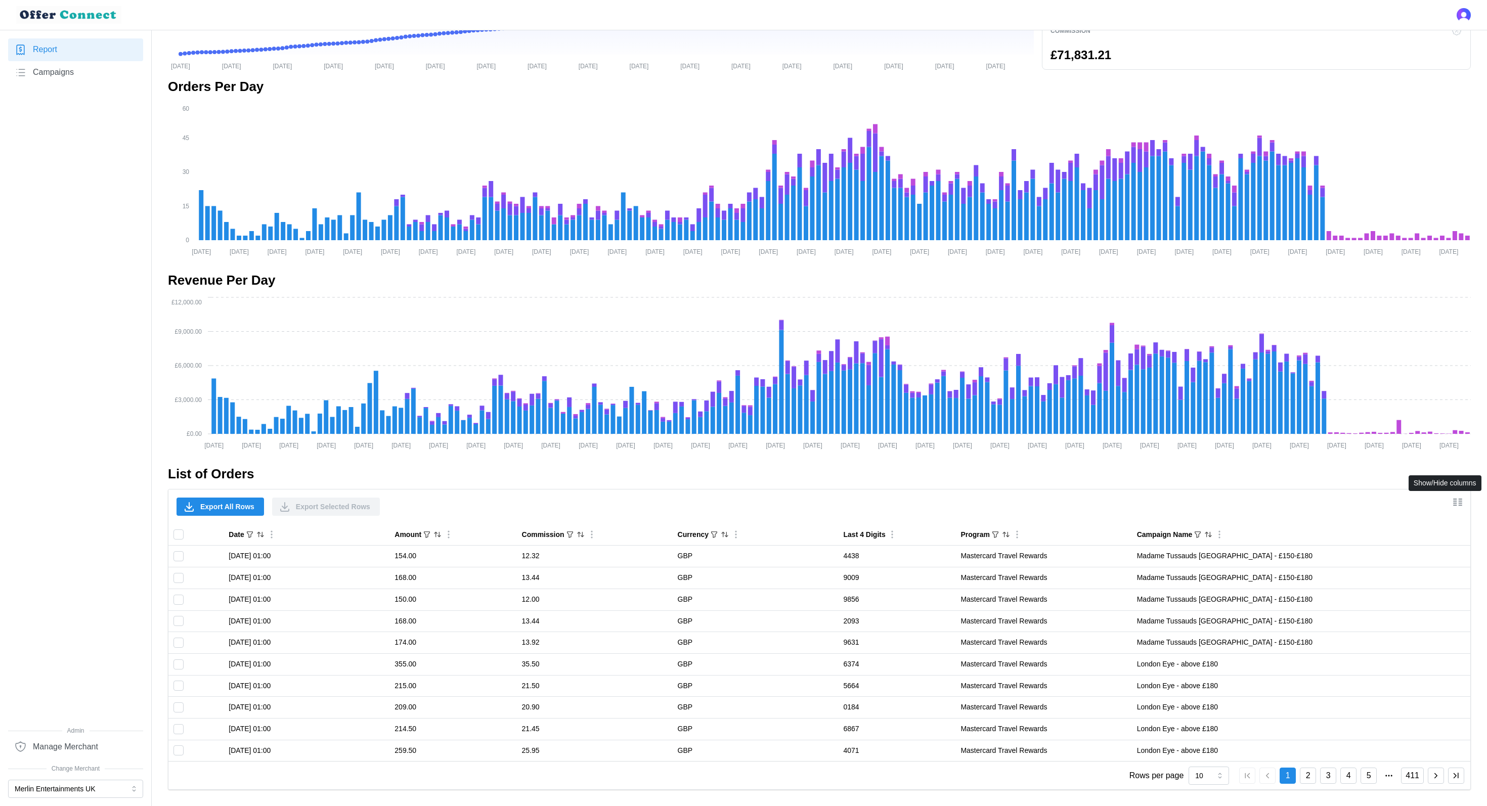
click at [1114, 498] on icon "Show/Hide columns" at bounding box center [1457, 502] width 12 height 12
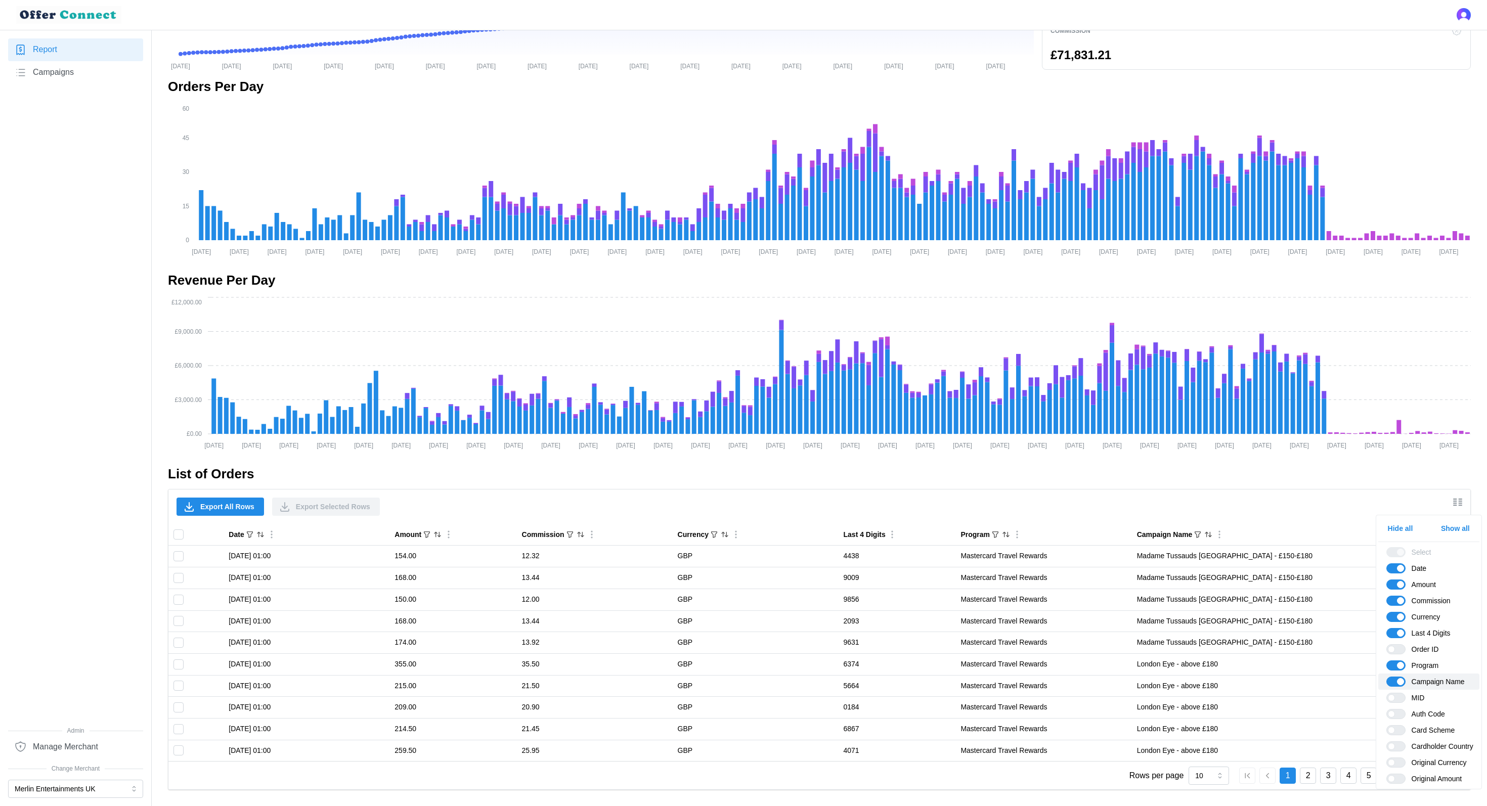
click at [1114, 604] on span at bounding box center [1400, 681] width 7 height 7
click at [1114, 604] on input "Campaign Name" at bounding box center [1386, 677] width 0 height 0
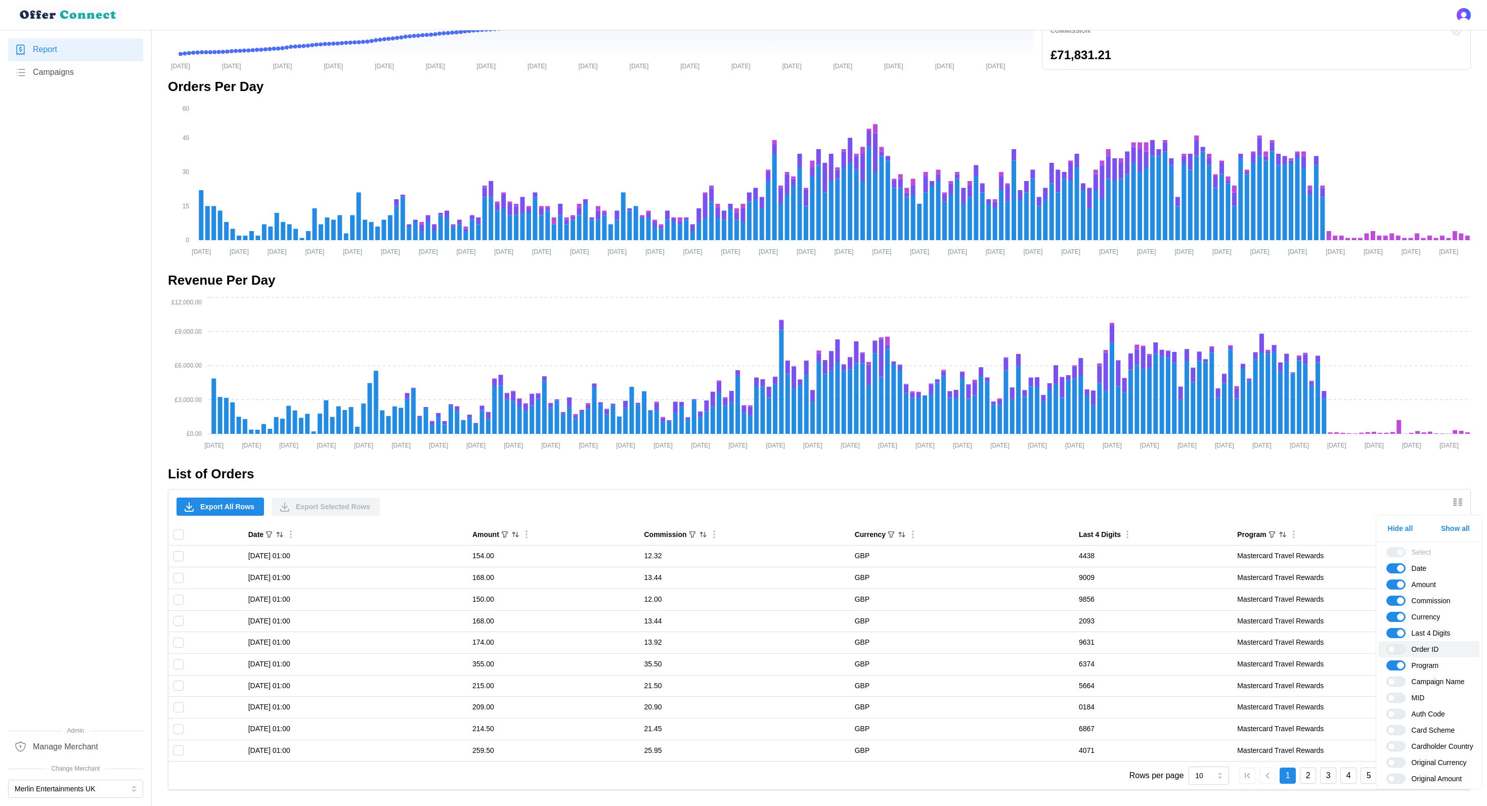
click at [1114, 604] on span at bounding box center [1401, 649] width 12 height 9
click at [1114, 604] on input "Order ID" at bounding box center [1386, 644] width 0 height 0
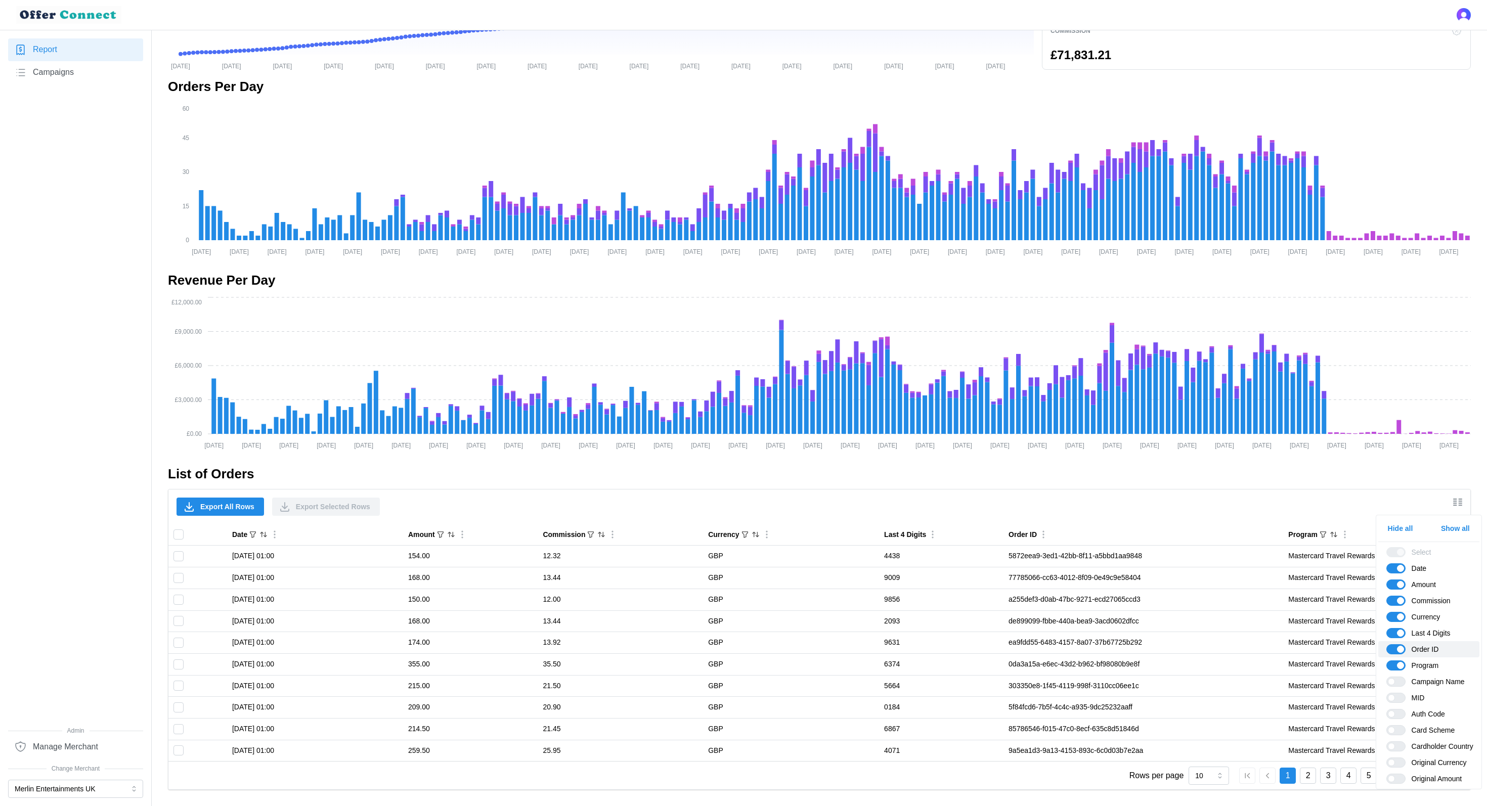
click at [1114, 604] on span at bounding box center [1400, 649] width 7 height 7
click at [1114, 604] on input "Order ID" at bounding box center [1386, 644] width 0 height 0
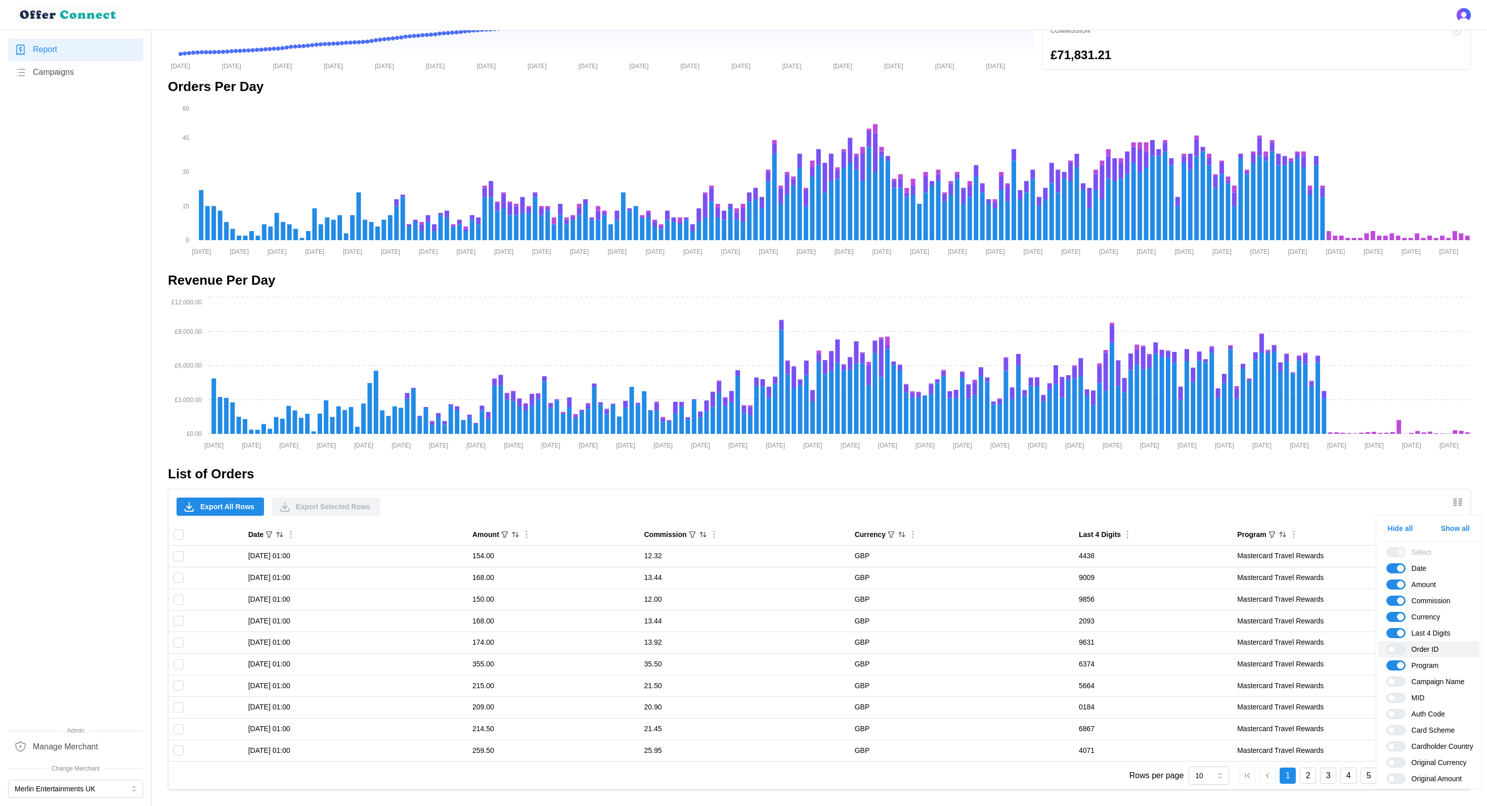
click at [1114, 604] on span at bounding box center [1401, 649] width 12 height 9
click at [1114, 604] on input "Order ID" at bounding box center [1386, 644] width 0 height 0
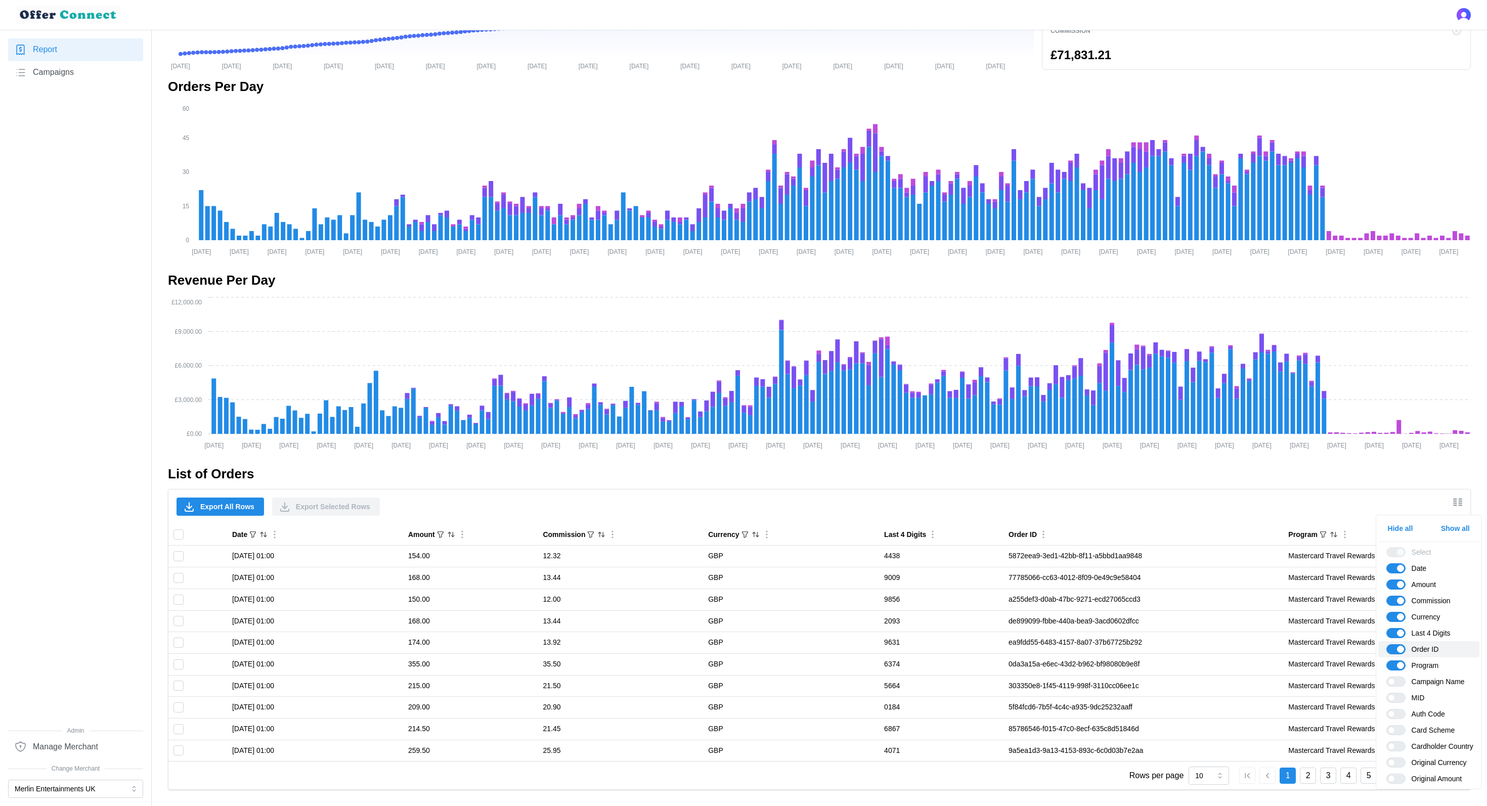
click at [1114, 604] on span at bounding box center [1400, 649] width 7 height 7
click at [1114, 604] on input "Order ID" at bounding box center [1386, 644] width 0 height 0
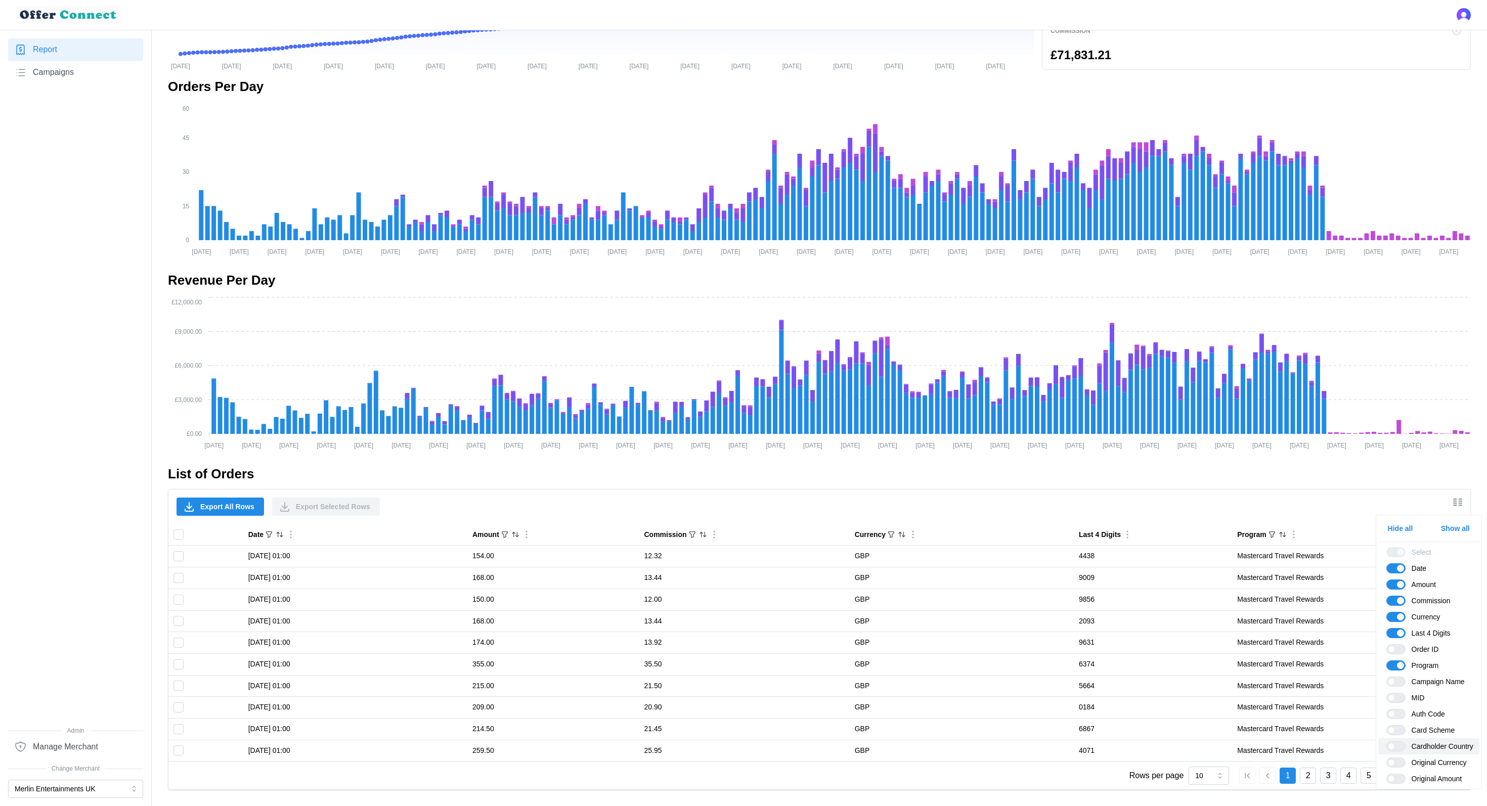
click at [1114, 604] on span at bounding box center [1401, 746] width 12 height 9
click at [1114, 604] on input "Cardholder Country" at bounding box center [1386, 741] width 0 height 0
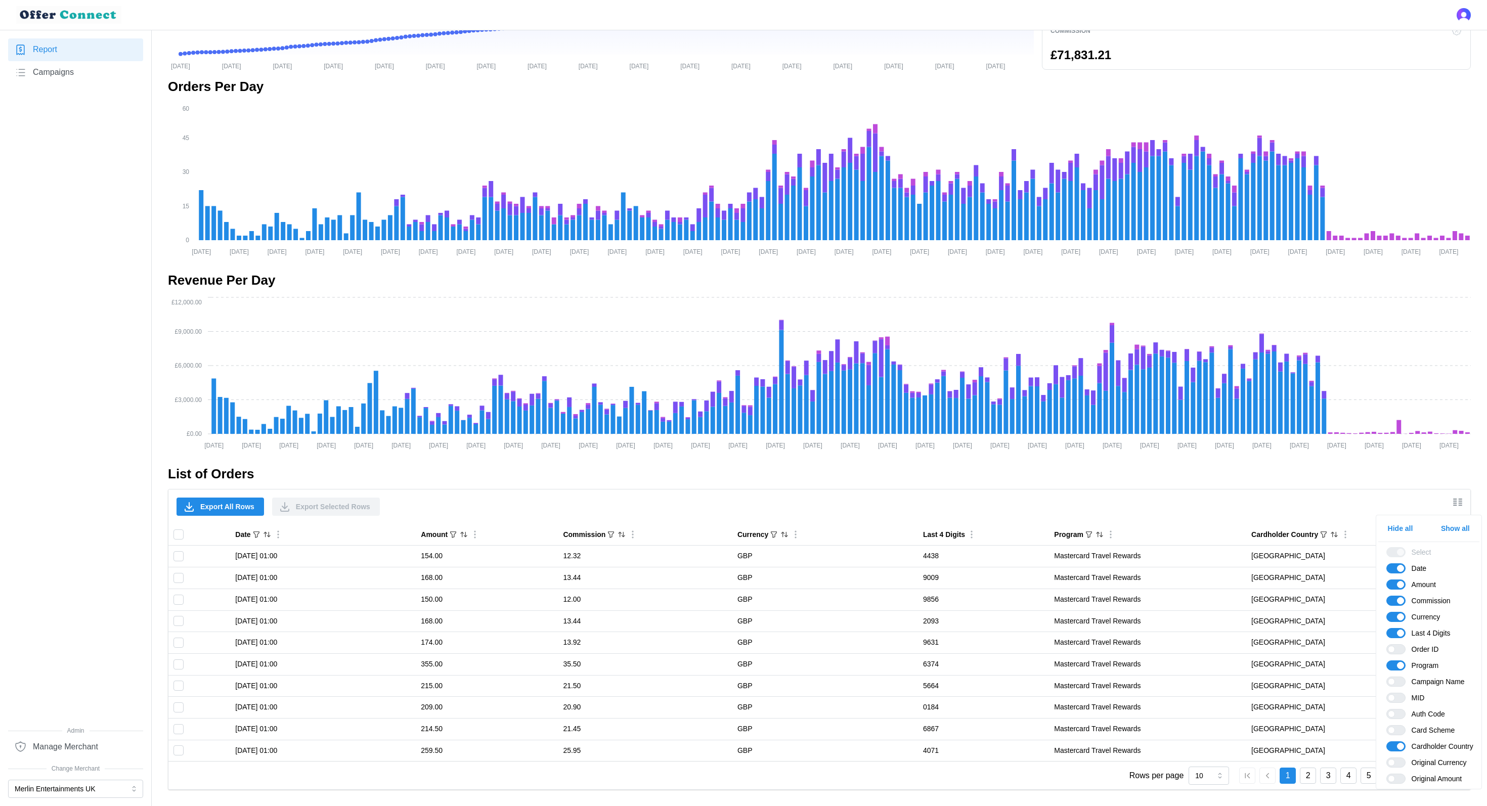
click at [1114, 484] on div at bounding box center [819, 486] width 1303 height 6
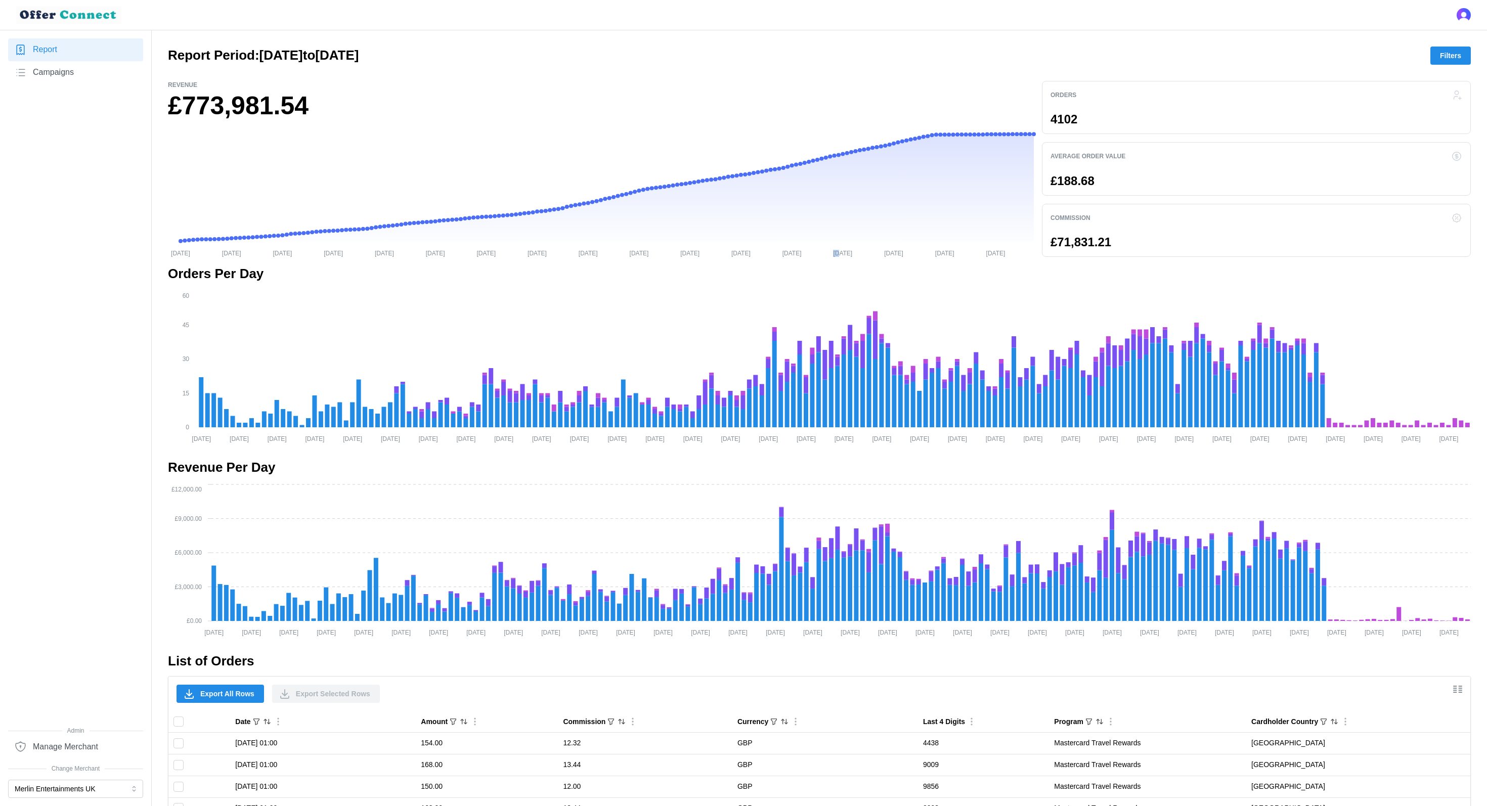
click at [823, 138] on icon "[DATE] [DATE] [DATE] [DATE] [DATE] [DATE] [DATE] [DATE] [DATE] [DATE] [DATE] [D…" at bounding box center [601, 193] width 866 height 126
click at [1114, 59] on span "Filters" at bounding box center [1450, 55] width 21 height 17
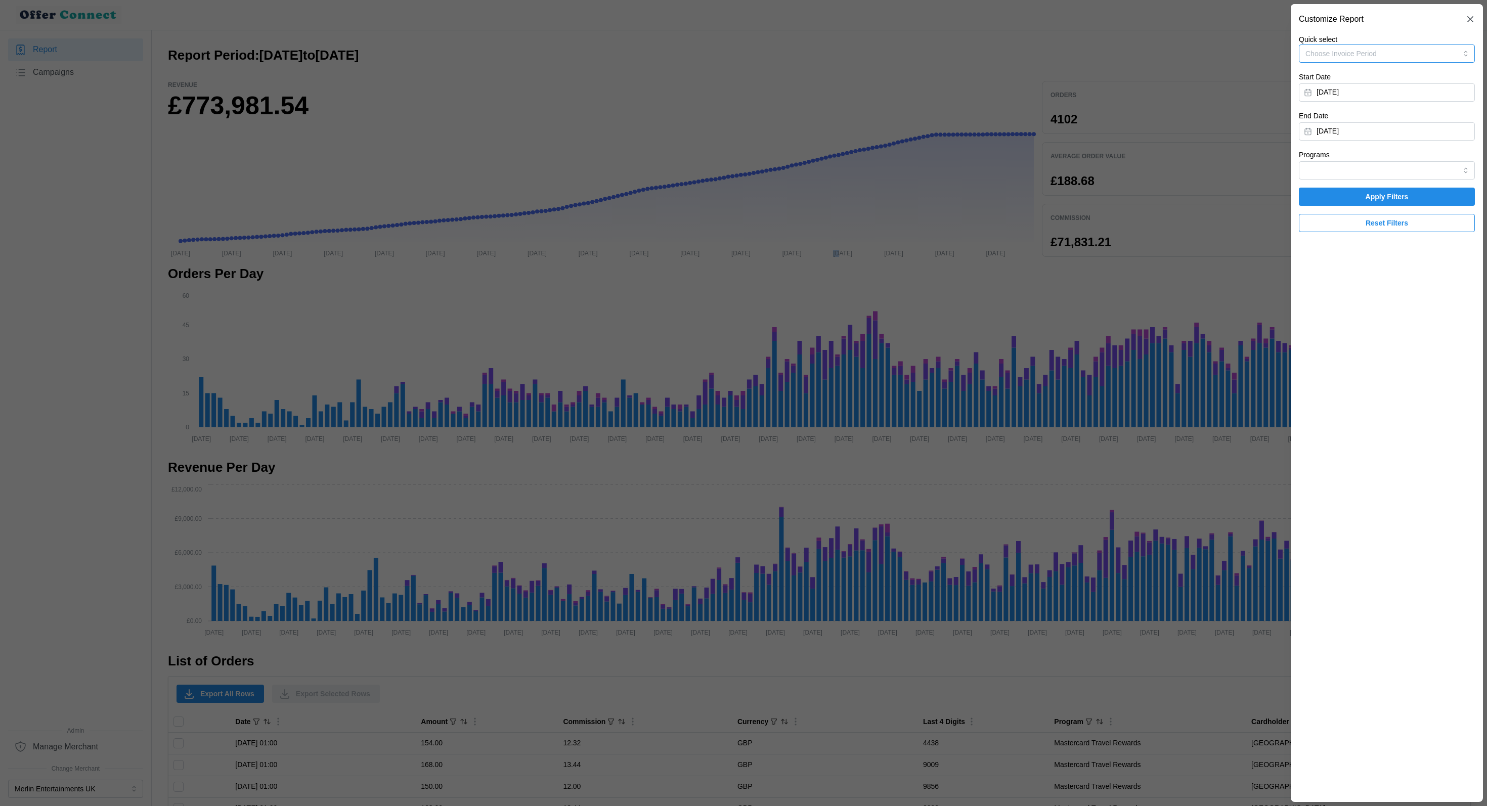
click at [1114, 54] on button "Choose Invoice Period" at bounding box center [1387, 53] width 176 height 18
click at [1114, 340] on section "Customize Report Quick select Choose Invoice Period Start Date [DATE] End Date …" at bounding box center [1386, 403] width 192 height 798
click at [1114, 89] on button "[DATE]" at bounding box center [1387, 92] width 176 height 18
click at [1114, 380] on section "Customize Report Quick select Choose Invoice Period Start Date [DATE] End Date …" at bounding box center [1386, 403] width 192 height 798
click at [1114, 129] on button "[DATE]" at bounding box center [1387, 131] width 176 height 18
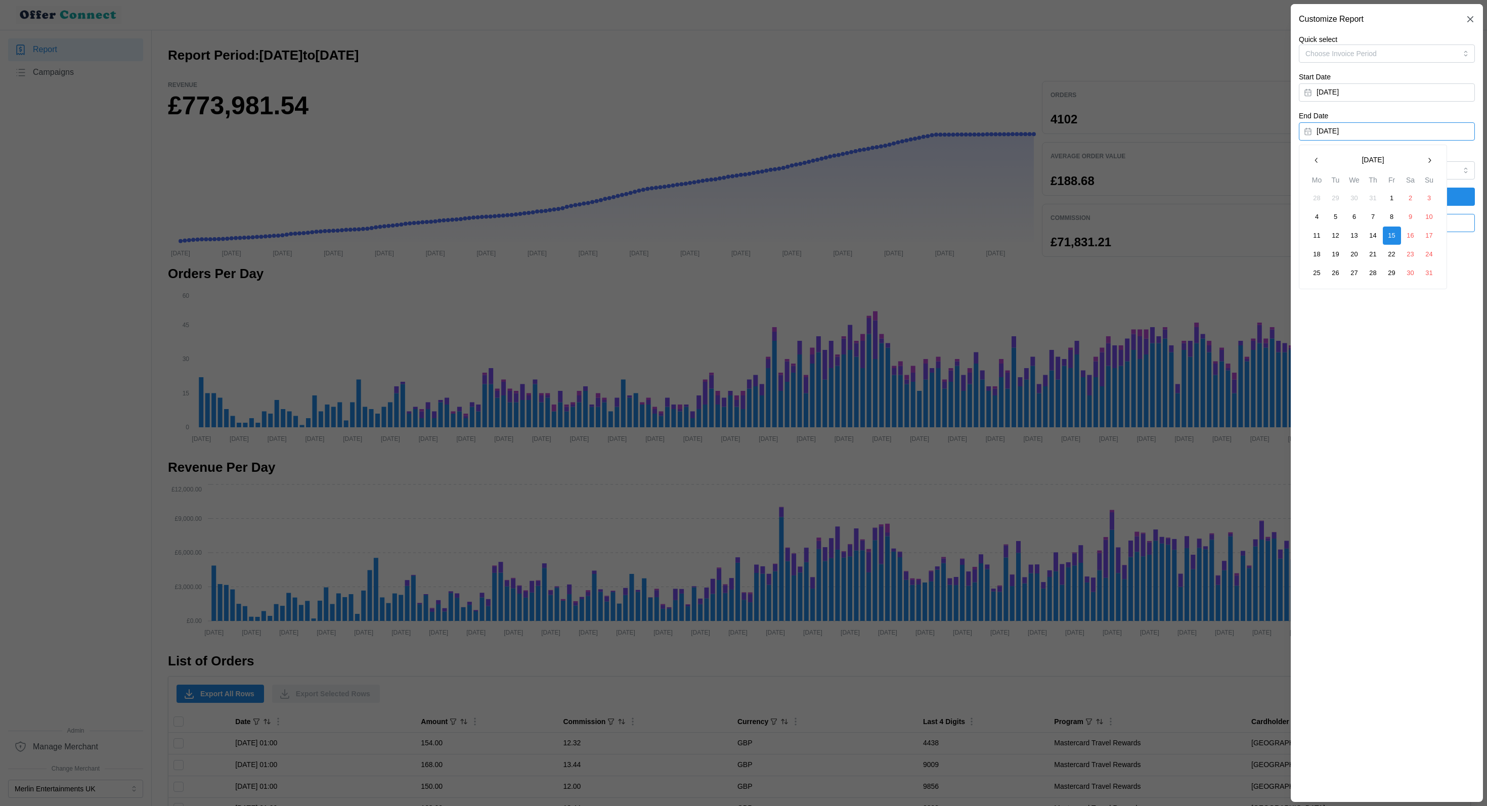
click at [1114, 379] on section "Customize Report Quick select Choose Invoice Period Start Date [DATE] End Date …" at bounding box center [1386, 403] width 192 height 798
click at [1114, 171] on input "Programs" at bounding box center [1387, 170] width 176 height 18
click at [1114, 199] on span "Mastercard Travel Rewards" at bounding box center [1349, 194] width 86 height 11
type input "Mastercard Travel Rewards"
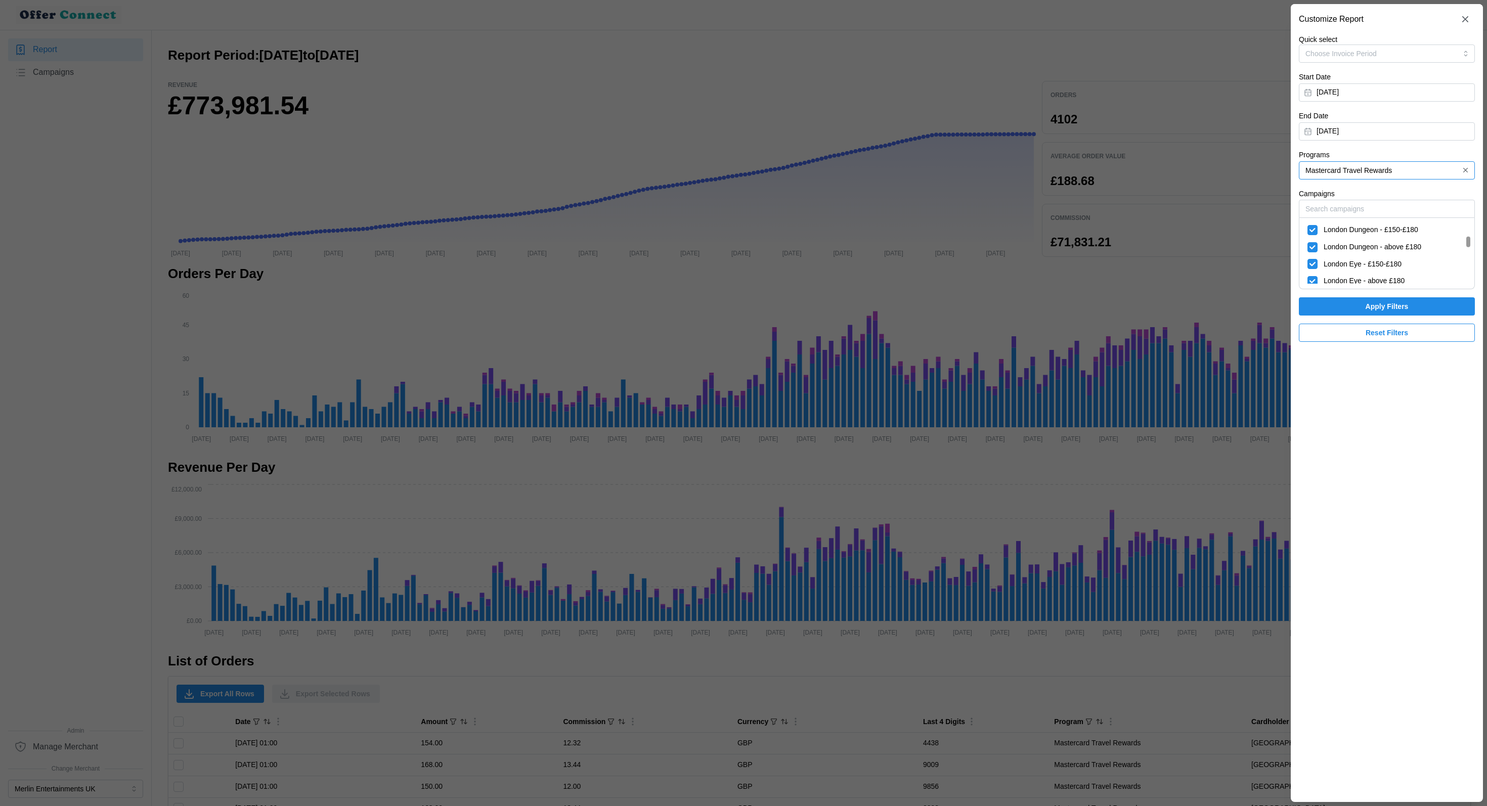
scroll to position [79, 0]
click at [1114, 21] on icon "button" at bounding box center [1470, 19] width 10 height 10
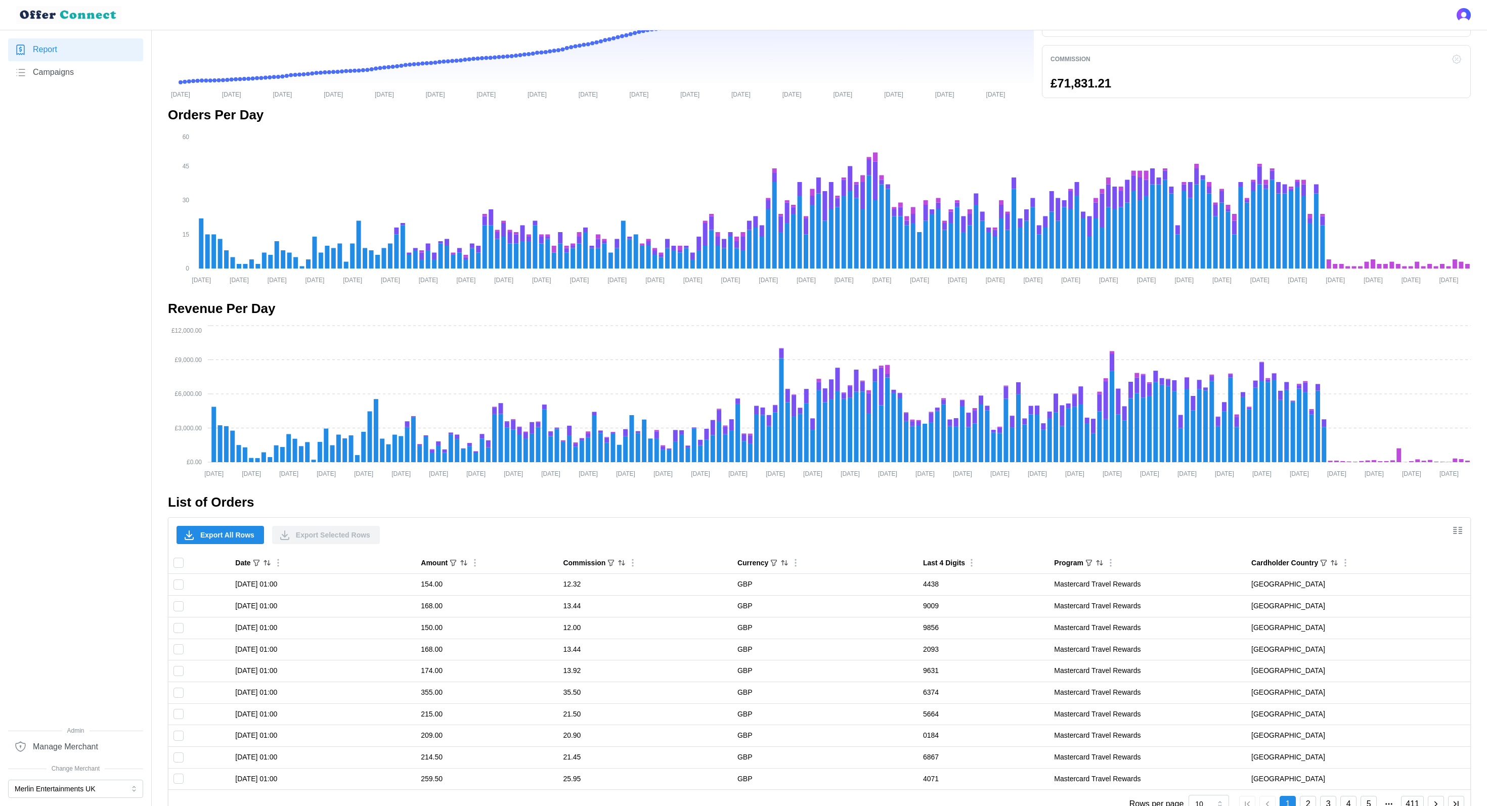
scroll to position [187, 0]
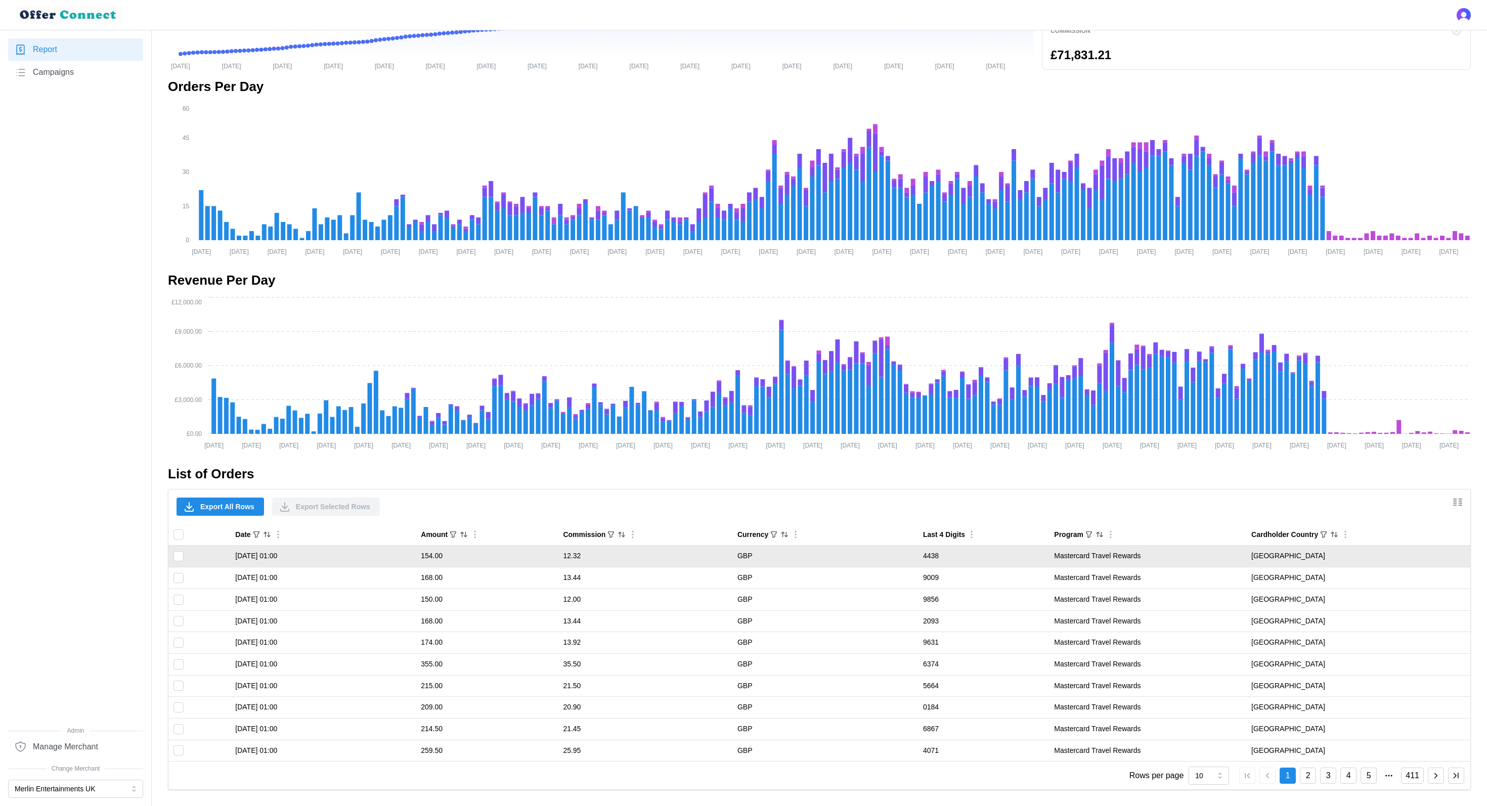
click at [176, 551] on input "Toggle select row" at bounding box center [178, 556] width 10 height 10
checkbox input "true"
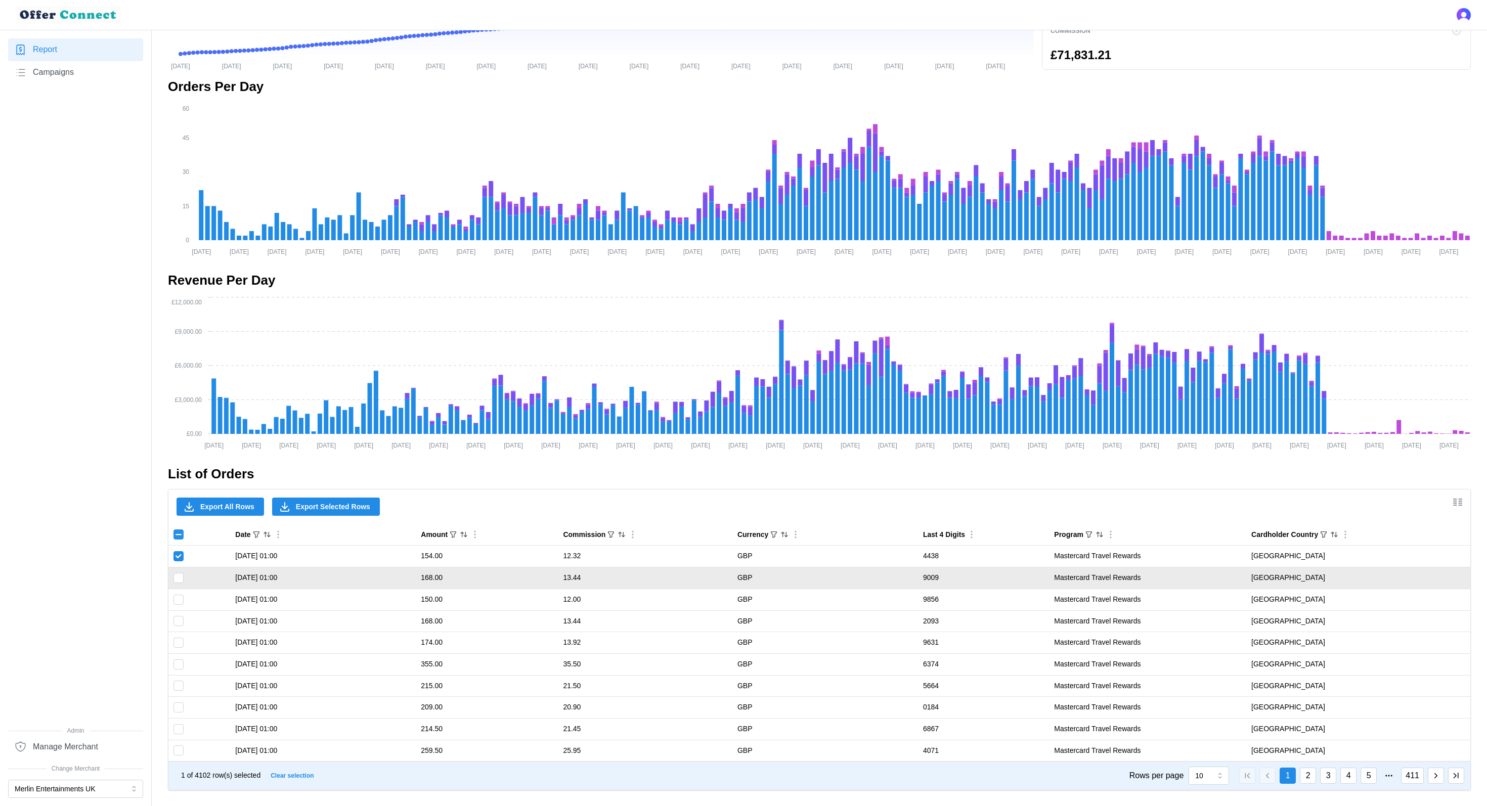
click at [176, 574] on input "Toggle select row" at bounding box center [178, 578] width 10 height 10
checkbox input "true"
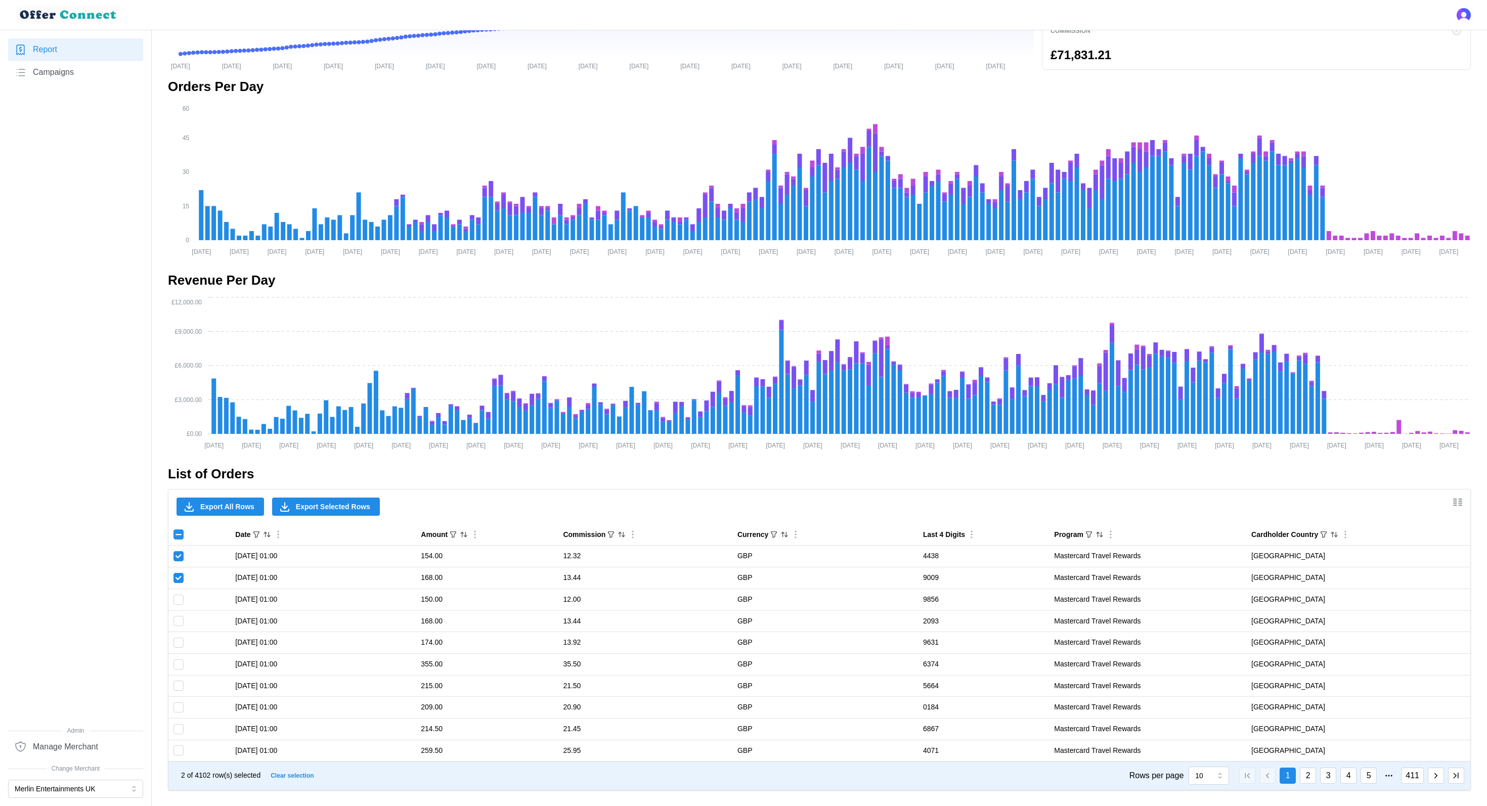
click at [176, 536] on input "Toggle select all" at bounding box center [178, 534] width 10 height 10
checkbox input "true"
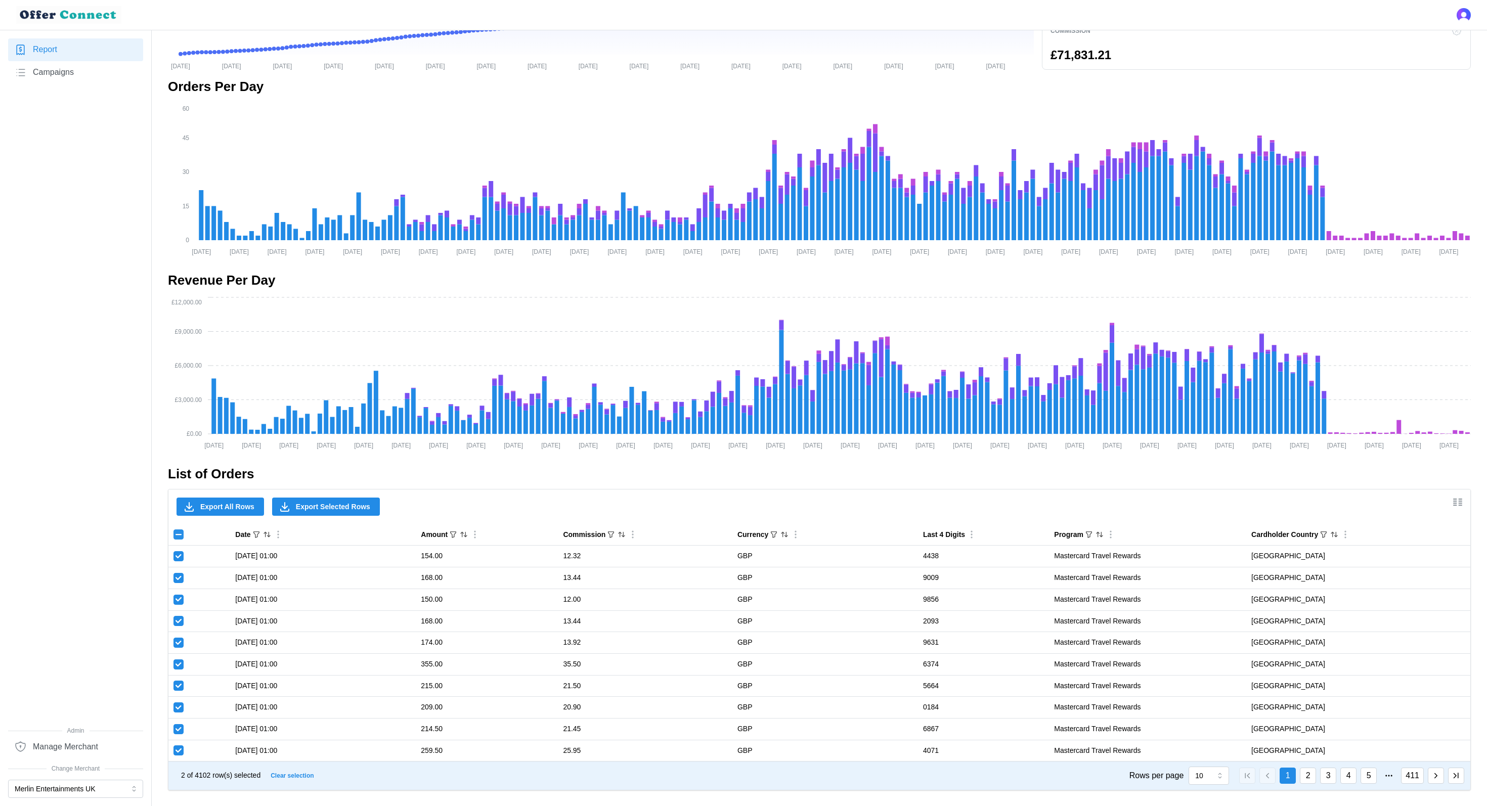
checkbox input "true"
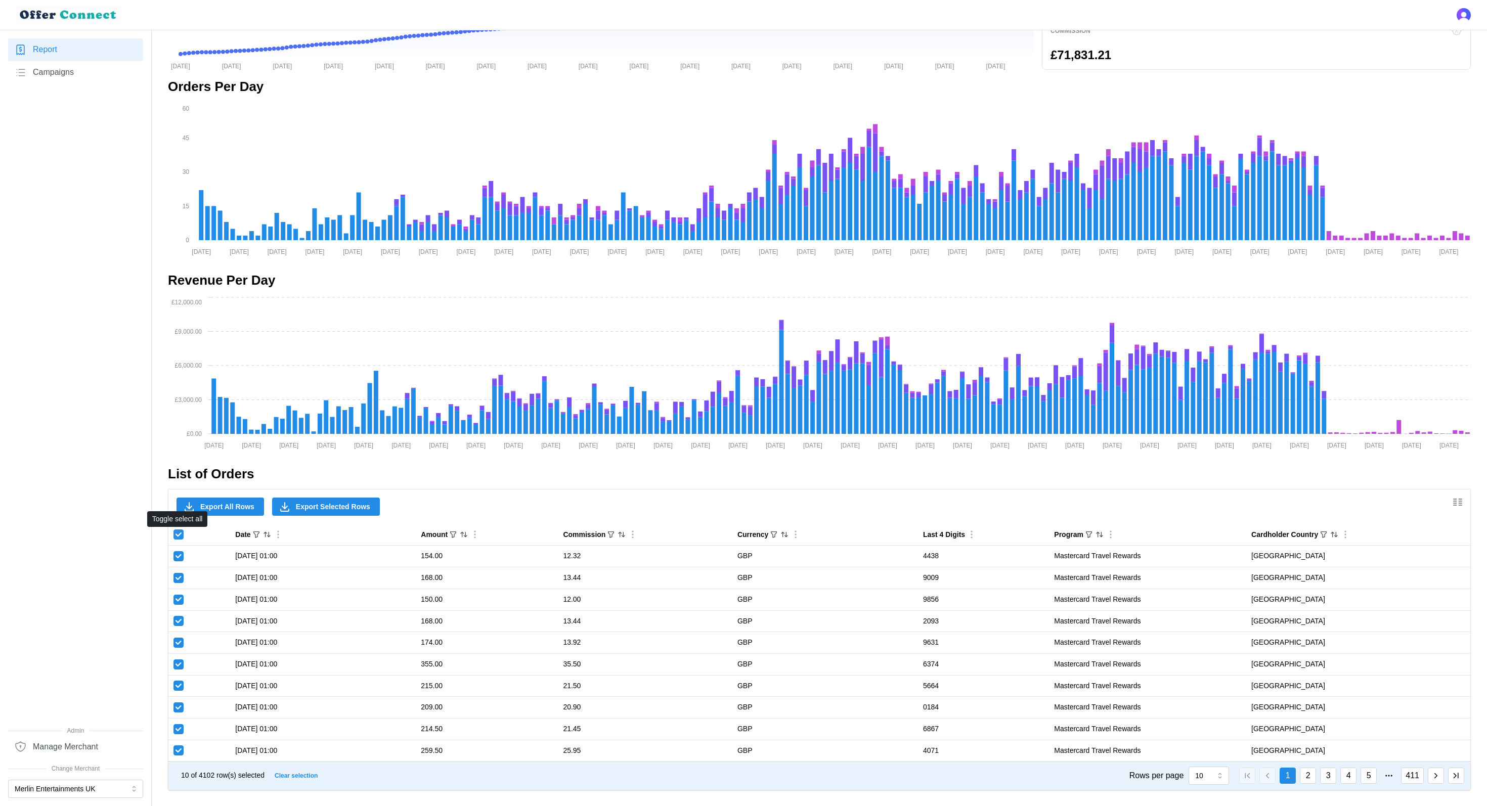
click at [176, 536] on input "Toggle select all" at bounding box center [178, 534] width 10 height 10
checkbox input "false"
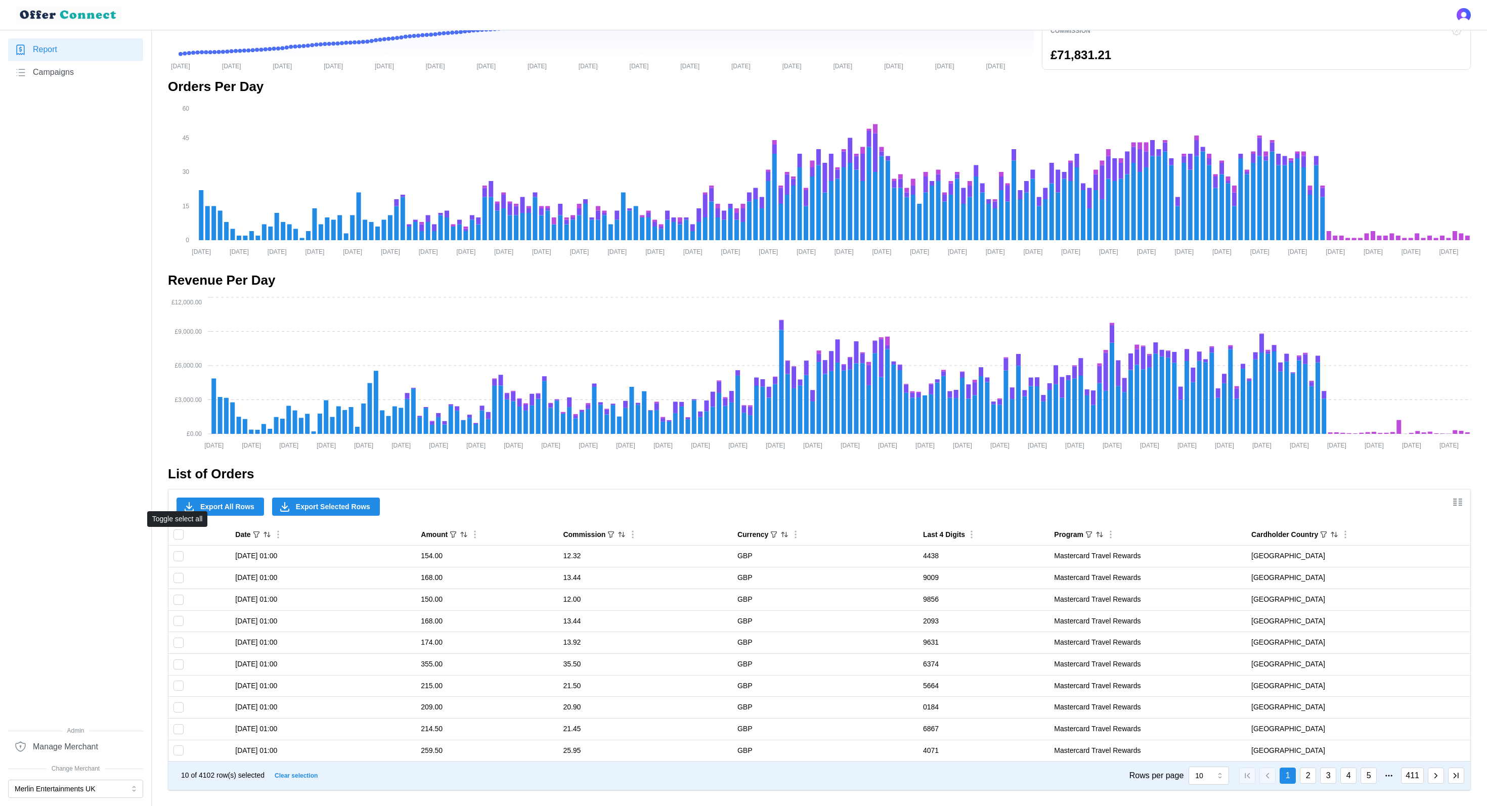
checkbox input "false"
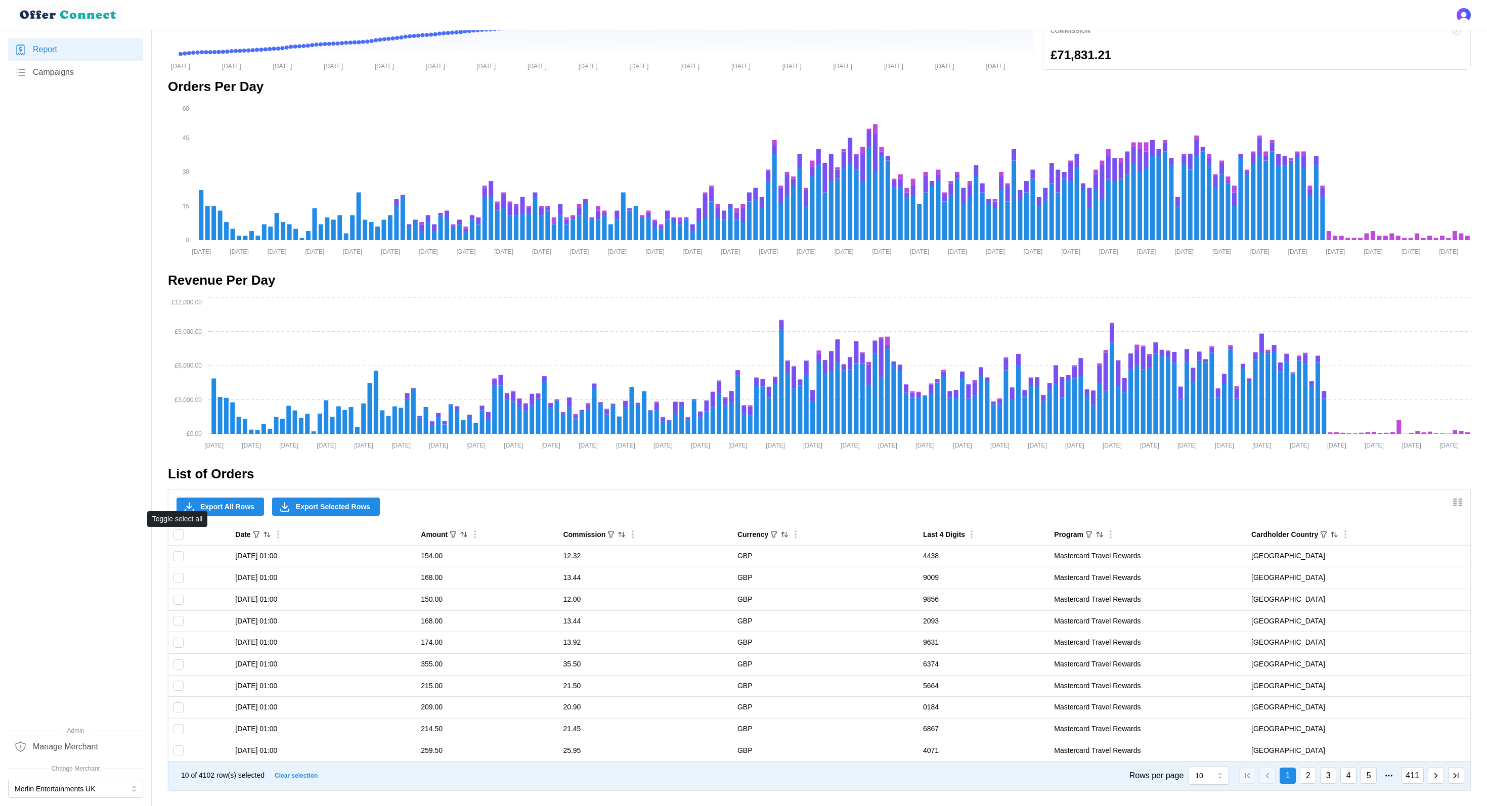
checkbox input "false"
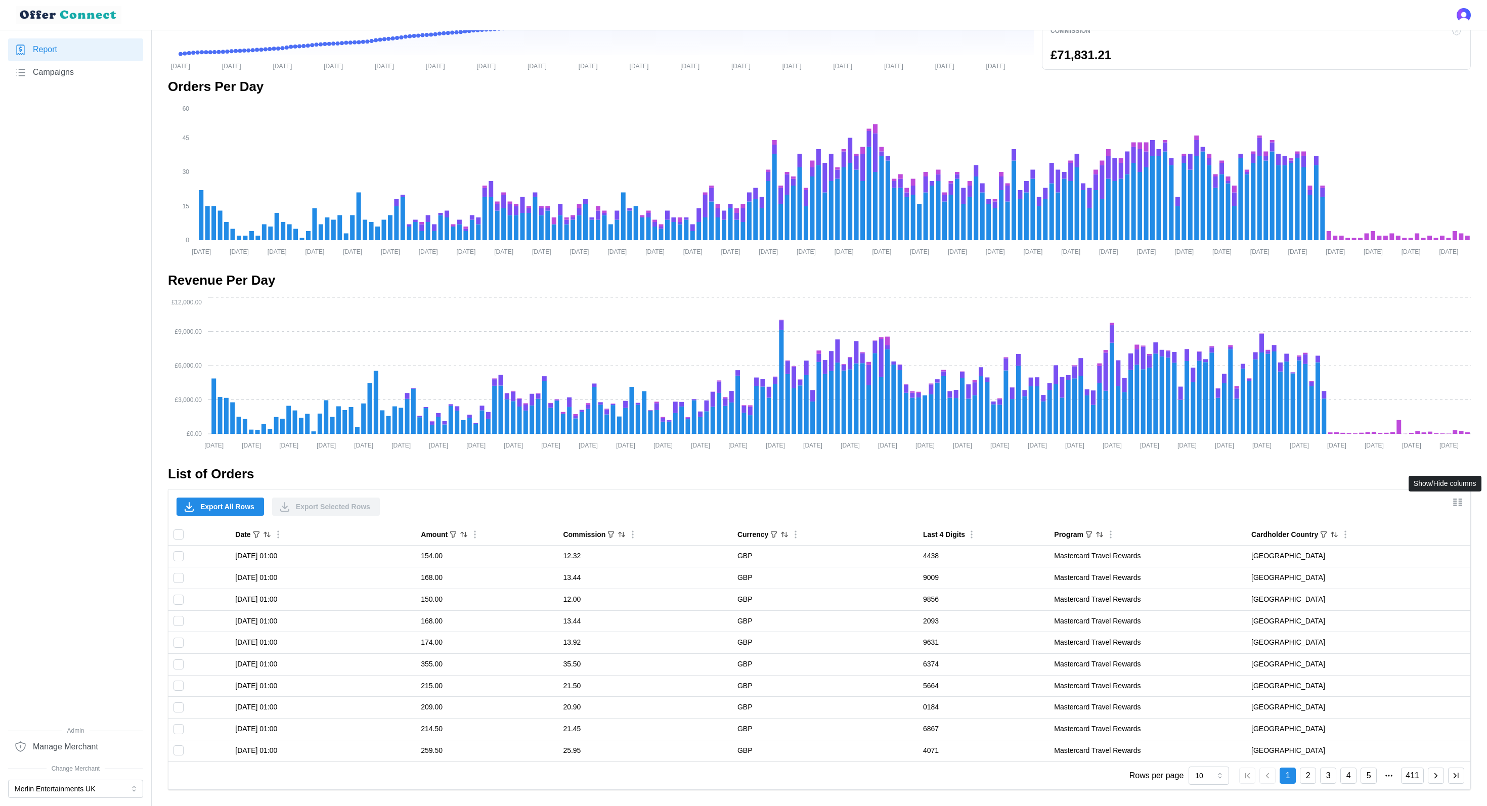
click at [1114, 503] on icon "Show/Hide columns" at bounding box center [1457, 502] width 12 height 12
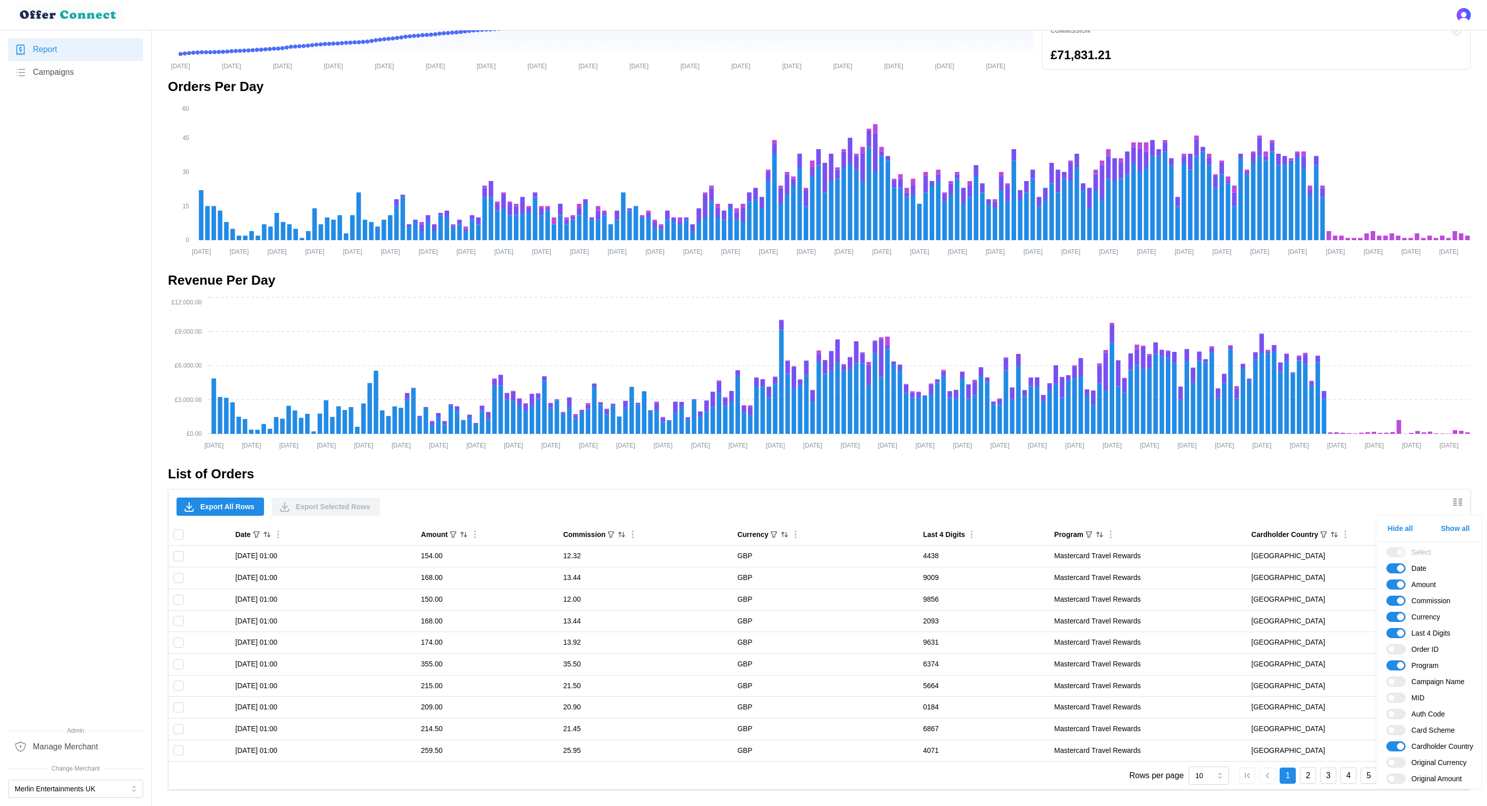
click at [1114, 482] on h2 "List of Orders" at bounding box center [819, 474] width 1303 height 18
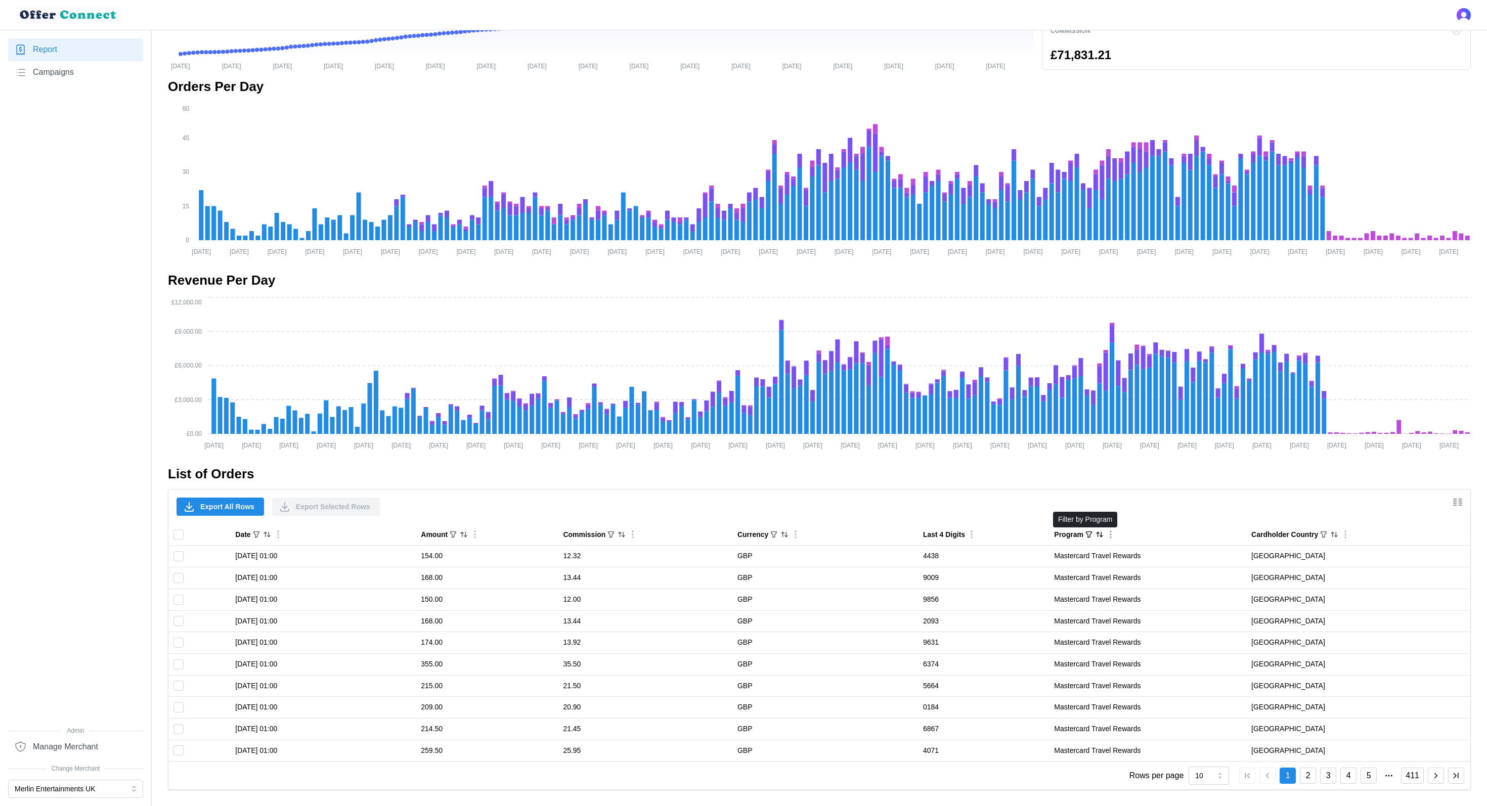
click at [1085, 534] on icon "button" at bounding box center [1089, 534] width 8 height 8
click at [1098, 535] on icon "Sort by Program ascending" at bounding box center [1099, 534] width 8 height 8
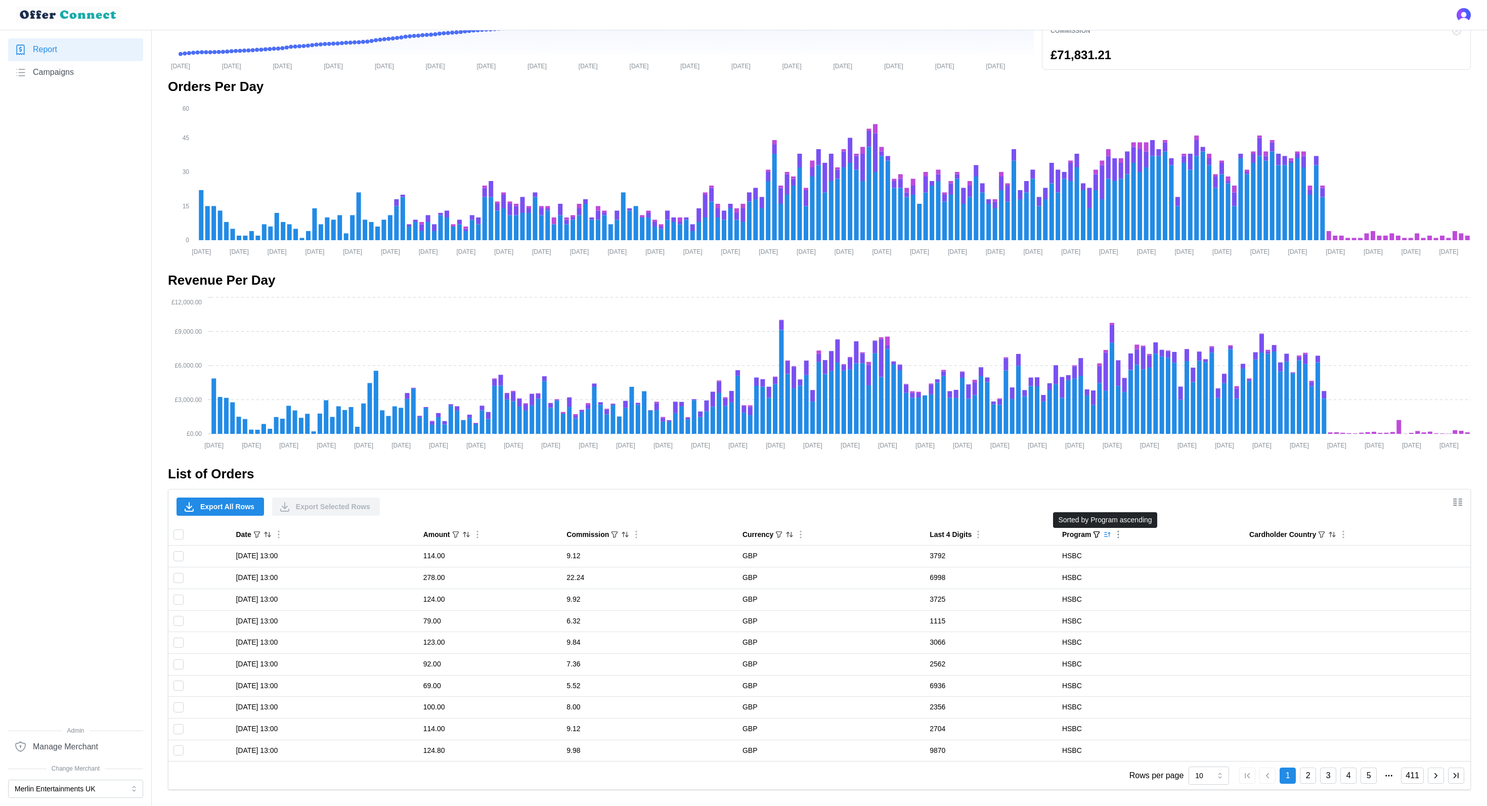
click at [1104, 535] on icon "Sorted by Program ascending" at bounding box center [1107, 534] width 8 height 8
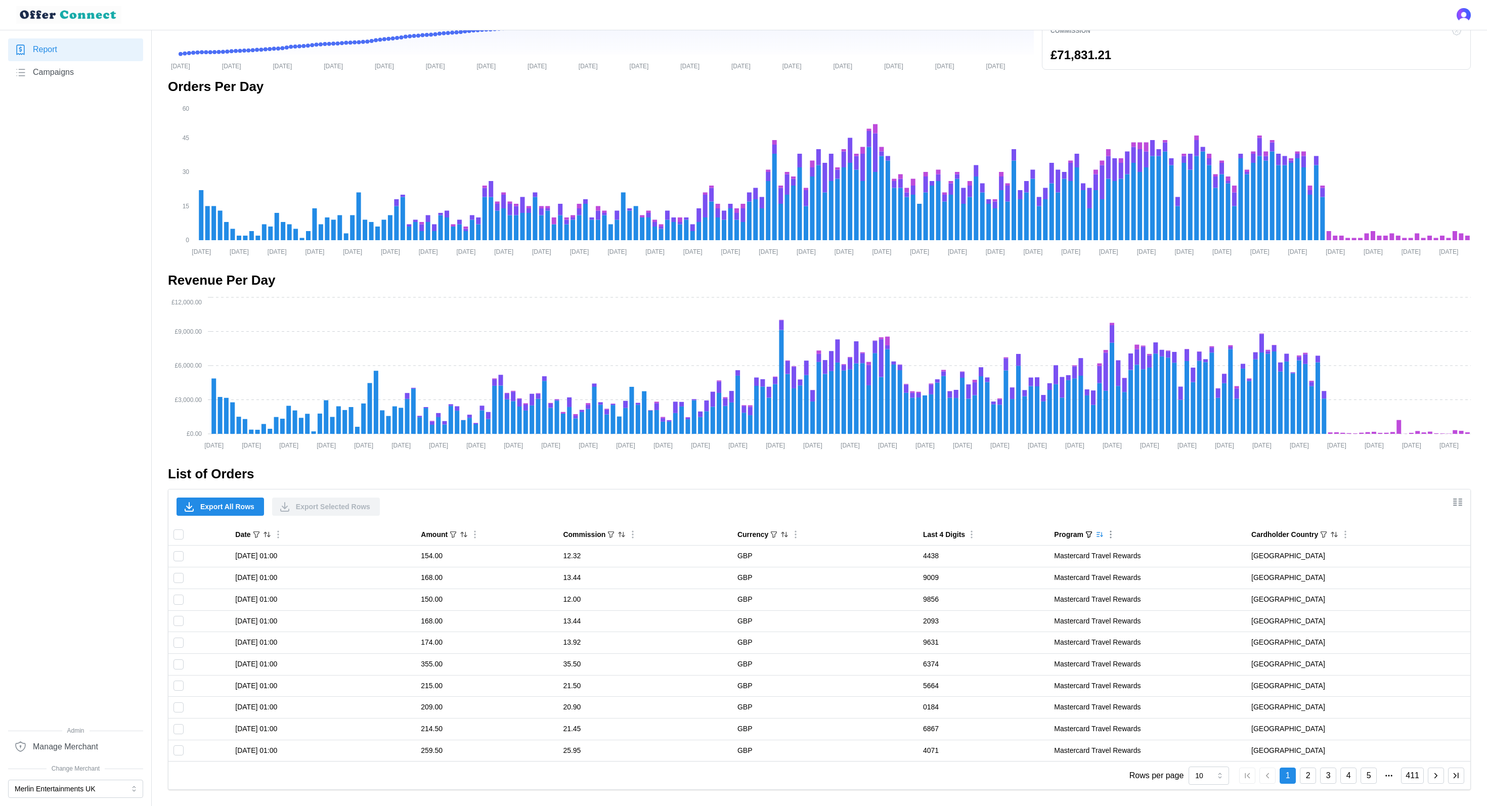
click at [1110, 535] on icon "Column Actions" at bounding box center [1110, 534] width 10 height 10
click at [990, 468] on h2 "List of Orders" at bounding box center [819, 474] width 1303 height 18
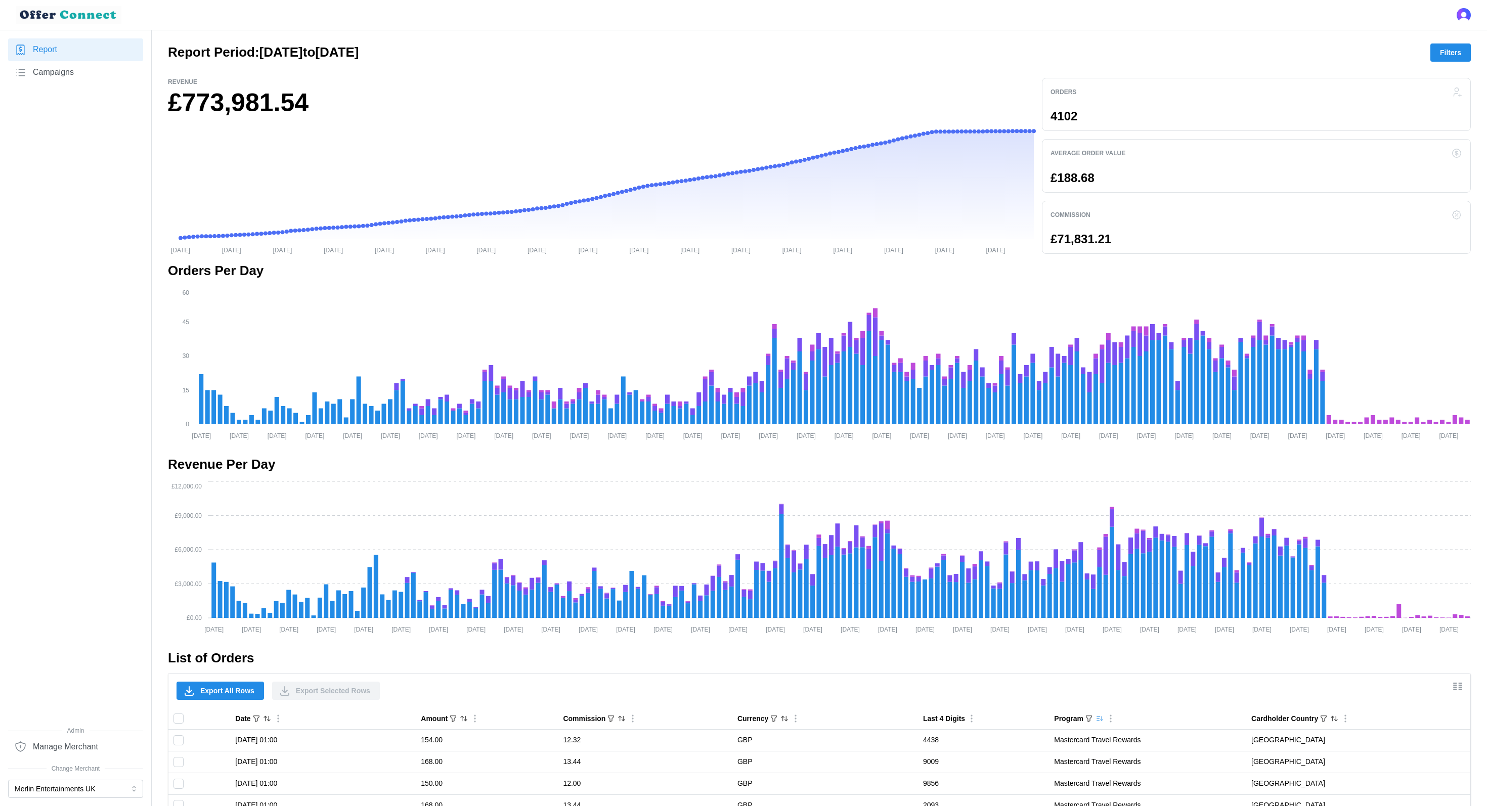
scroll to position [0, 0]
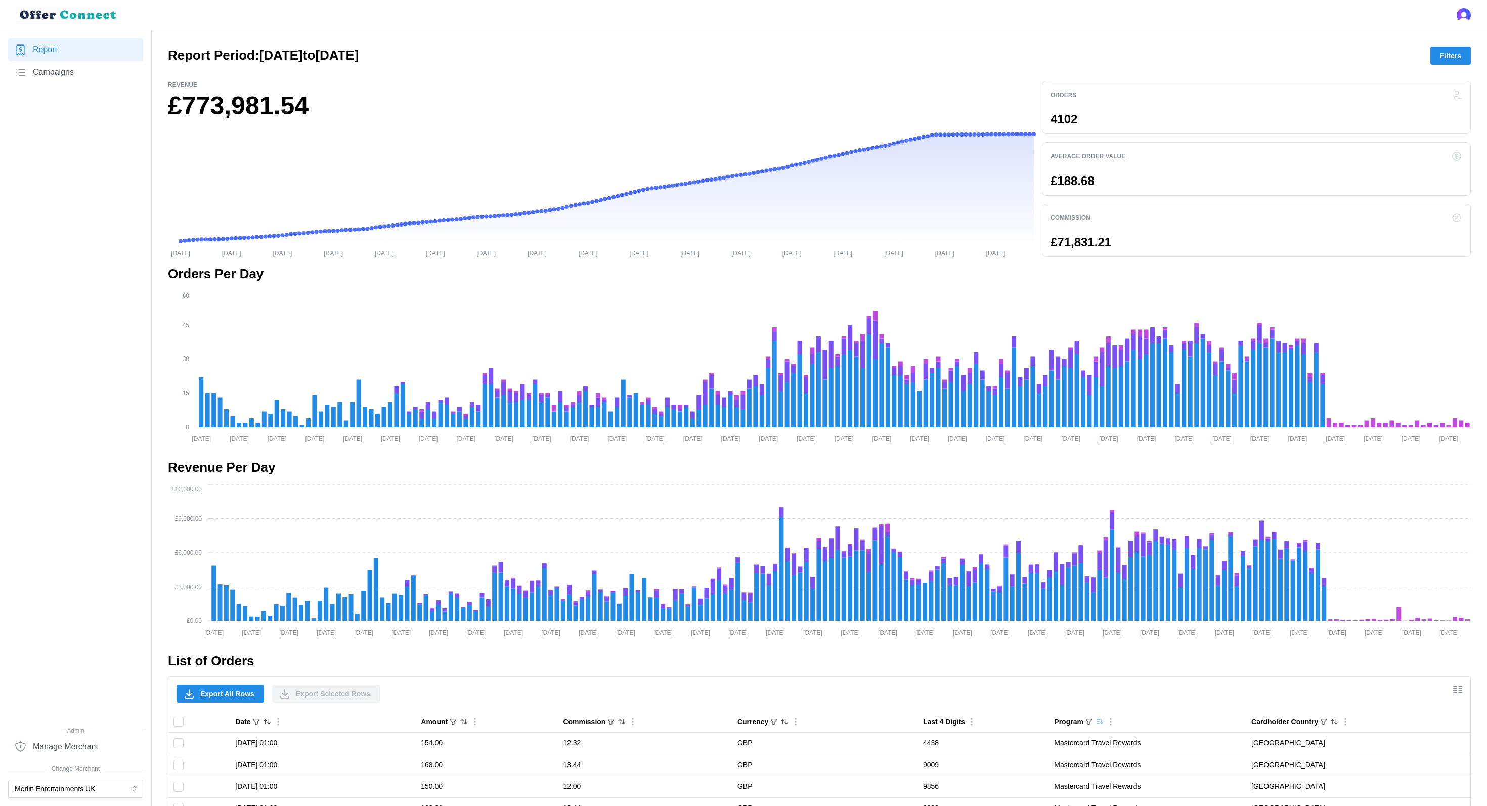
click at [69, 76] on span "Campaigns" at bounding box center [53, 72] width 41 height 13
click at [53, 74] on span "Campaigns" at bounding box center [53, 72] width 41 height 13
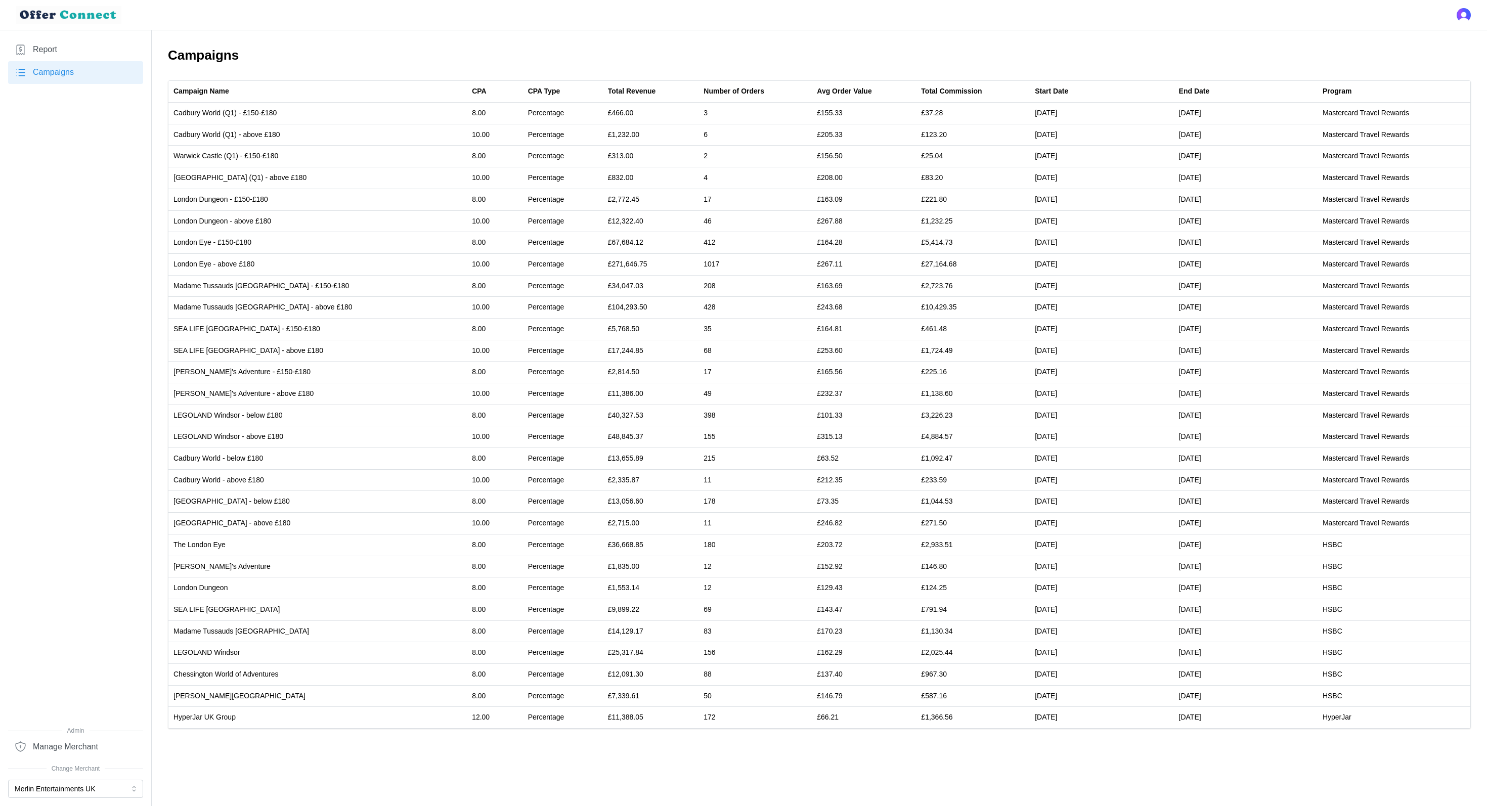
click at [47, 604] on span "Manage Merchant" at bounding box center [65, 747] width 65 height 13
click at [69, 604] on span "Manage Merchant" at bounding box center [65, 747] width 65 height 13
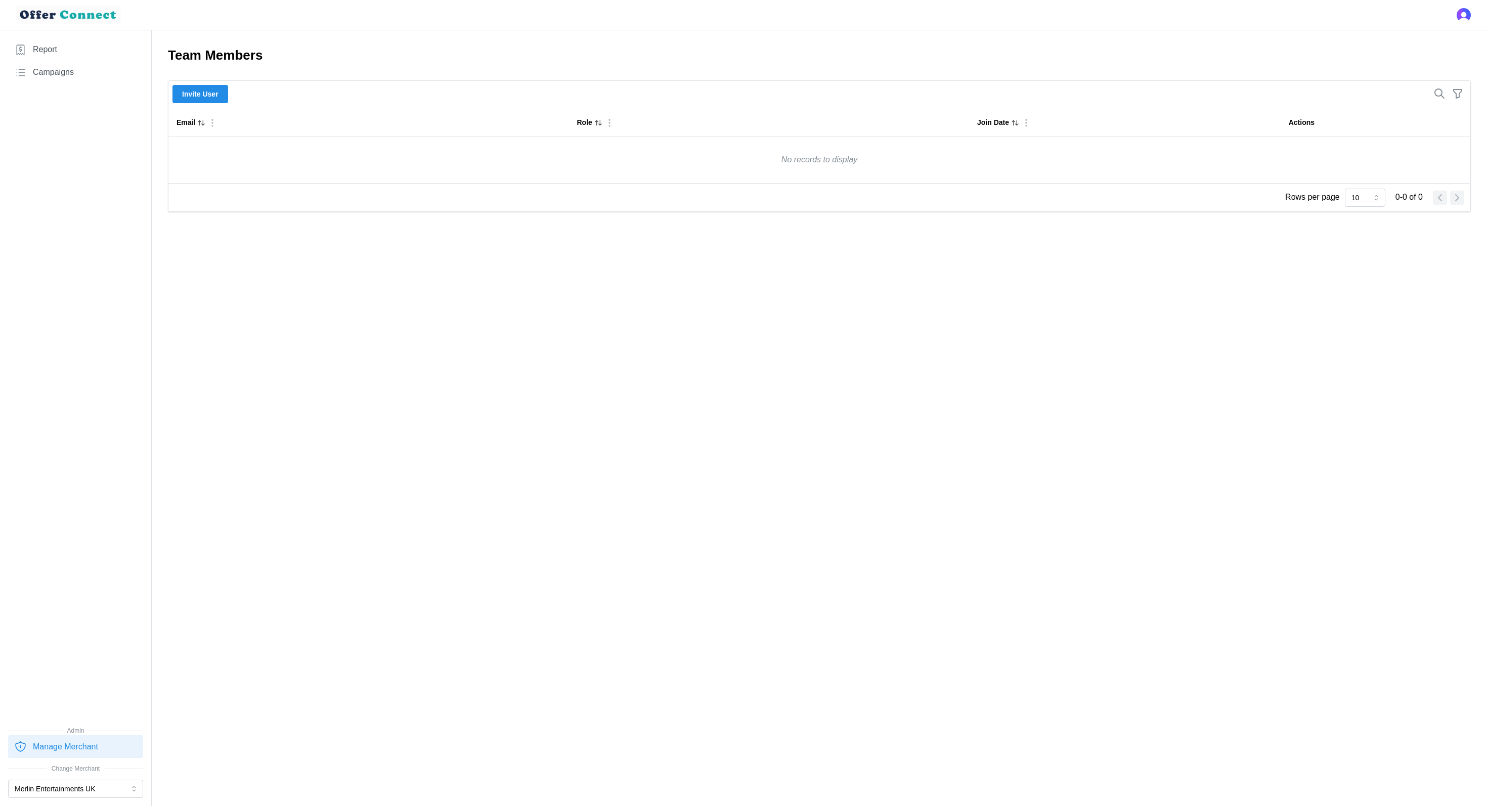
click at [212, 94] on span "Invite User" at bounding box center [200, 93] width 36 height 17
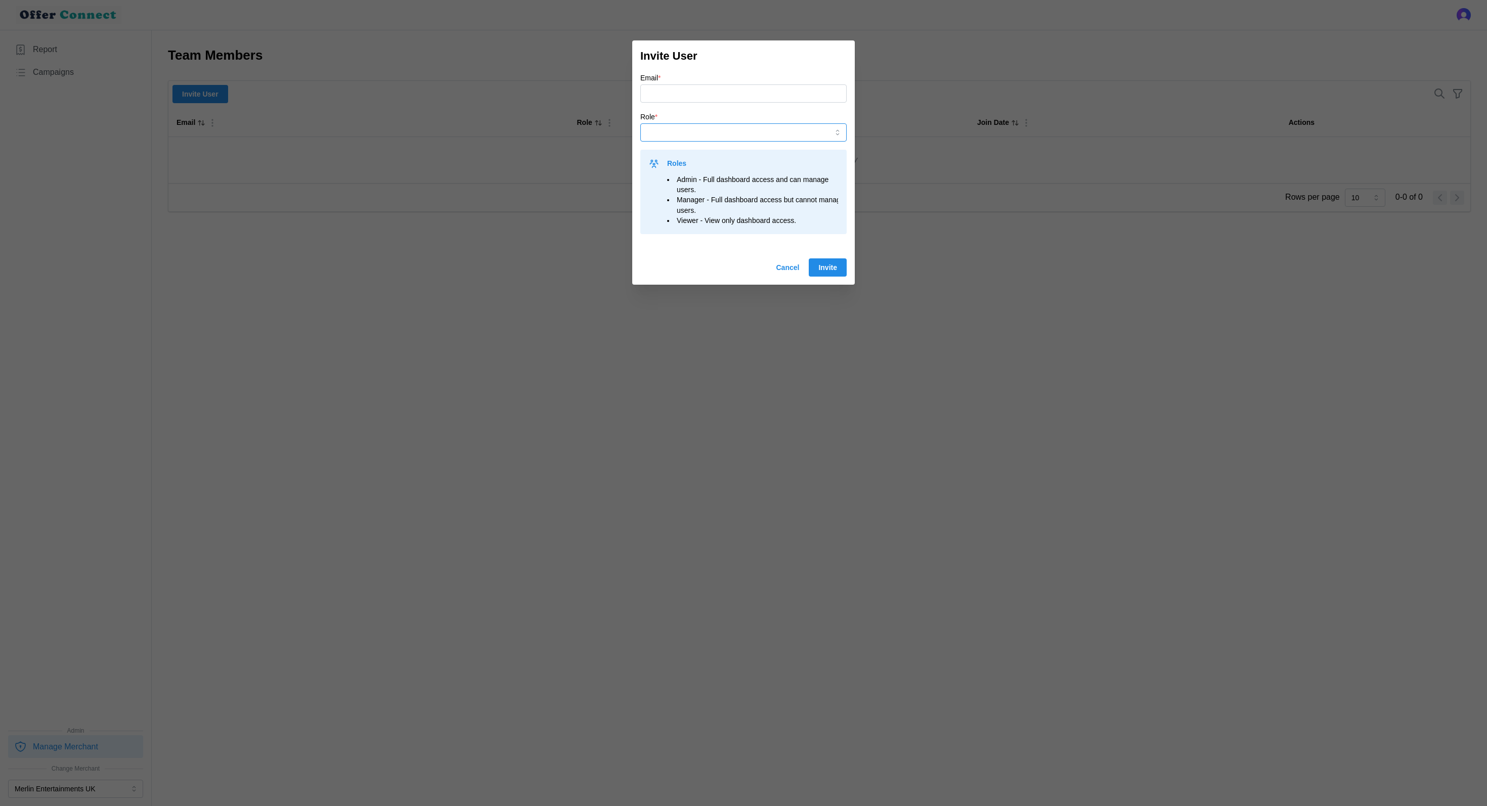
click at [677, 138] on input "Role *" at bounding box center [743, 132] width 206 height 18
click at [780, 271] on span "Cancel" at bounding box center [787, 267] width 23 height 17
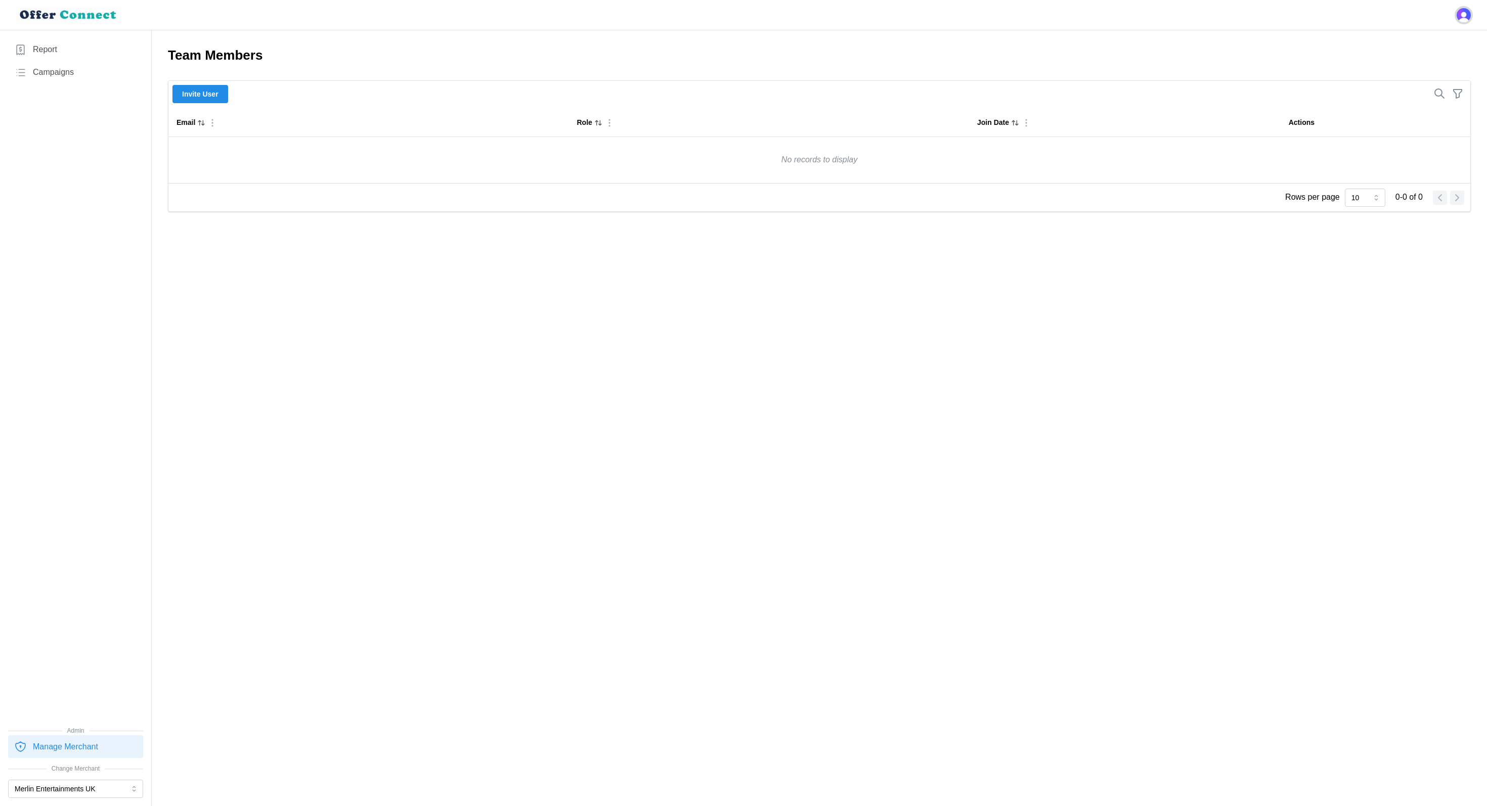
click at [1114, 16] on img "Open user button" at bounding box center [1463, 15] width 14 height 14
